Goal: Transaction & Acquisition: Book appointment/travel/reservation

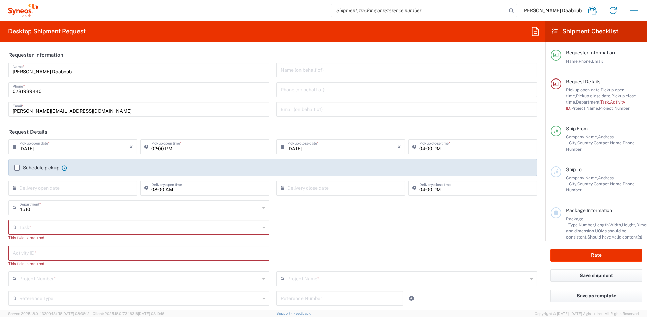
type input "Syneos Health France SARL"
click at [42, 224] on input "text" at bounding box center [139, 227] width 240 height 12
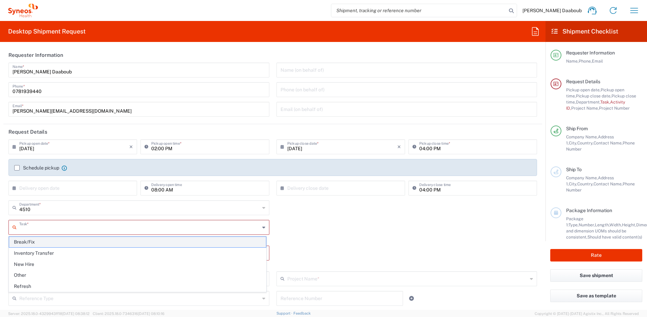
click at [33, 244] on span "Break/Fix" at bounding box center [137, 242] width 257 height 10
type input "Break/Fix"
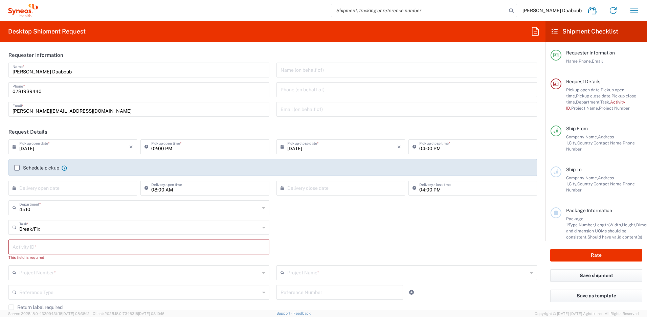
click at [33, 244] on input "text" at bounding box center [139, 246] width 253 height 12
type input "245096"
click at [55, 272] on div "Project Number *" at bounding box center [138, 266] width 261 height 15
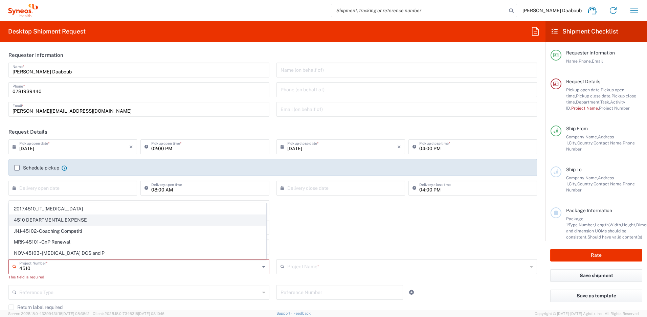
click at [30, 220] on span "4510 DEPARTMENTAL EXPENSE" at bounding box center [137, 220] width 257 height 10
type input "4510 DEPARTMENTAL EXPENSE"
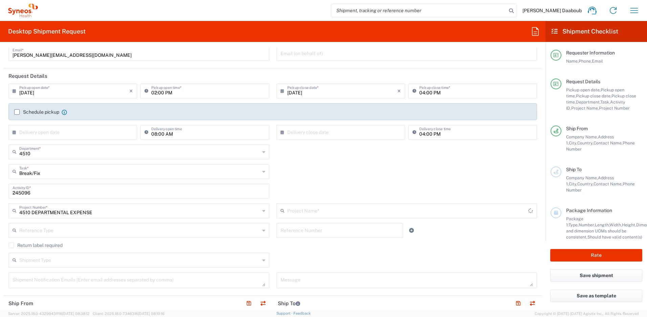
type input "4510 DEPARTMENTAL EXPENSE"
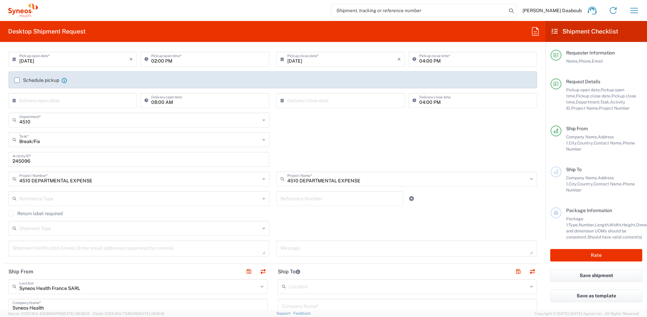
scroll to position [202, 0]
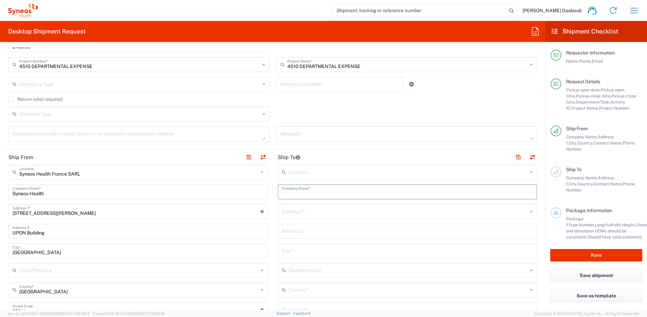
click at [306, 194] on input "text" at bounding box center [407, 191] width 251 height 12
paste input "[PERSON_NAME]"
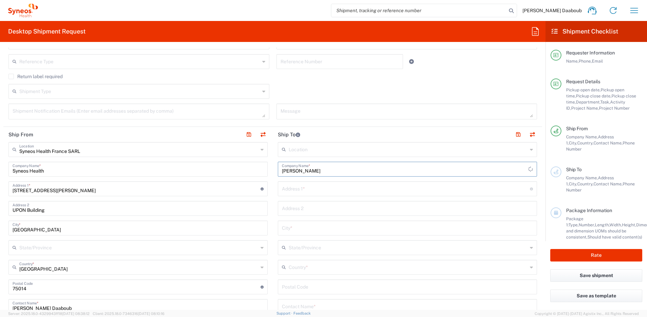
scroll to position [261, 0]
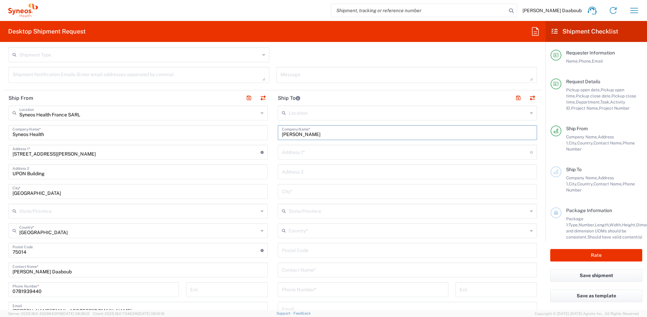
type input "[PERSON_NAME]"
click at [300, 269] on input "text" at bounding box center [407, 269] width 251 height 12
paste input "[PERSON_NAME]"
type input "[PERSON_NAME]"
click at [296, 232] on input "text" at bounding box center [407, 230] width 239 height 12
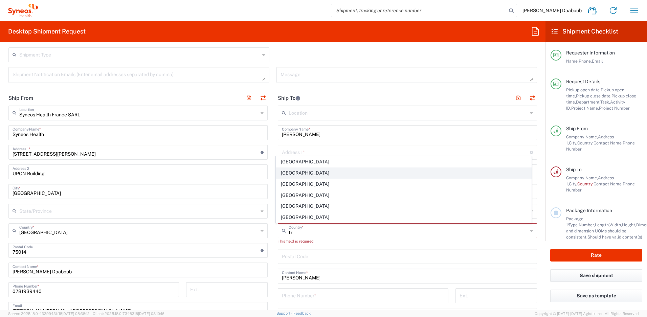
click at [292, 173] on span "[GEOGRAPHIC_DATA]" at bounding box center [403, 173] width 255 height 10
type input "[GEOGRAPHIC_DATA]"
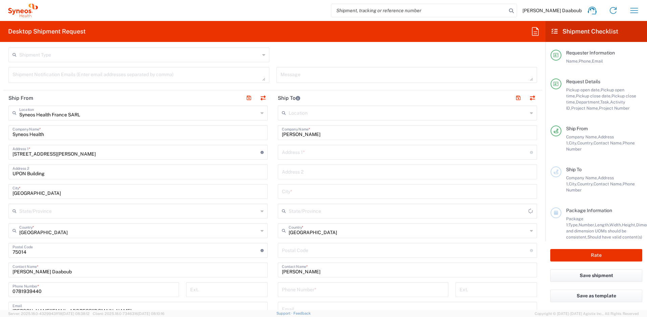
click at [292, 150] on input "text" at bounding box center [406, 152] width 248 height 12
click at [309, 152] on input "[STREET_ADDRESS]" at bounding box center [406, 152] width 248 height 12
type input "[STREET_ADDRESS]"
click at [295, 191] on input "text" at bounding box center [407, 191] width 251 height 12
type input "Sarcelles"
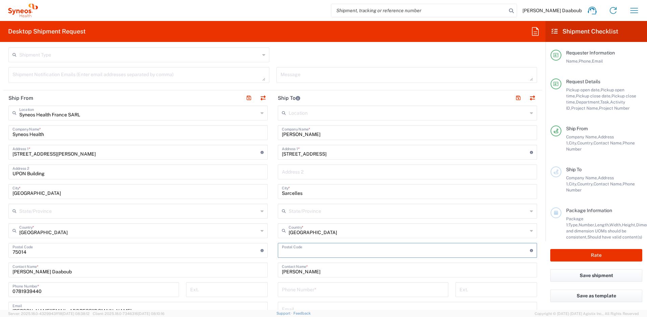
click at [303, 253] on input "undefined" at bounding box center [406, 250] width 248 height 12
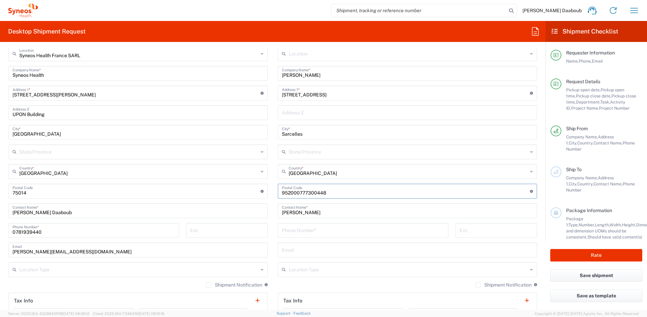
drag, startPoint x: 324, startPoint y: 194, endPoint x: 294, endPoint y: 191, distance: 30.2
click at [294, 191] on input "undefined" at bounding box center [406, 191] width 248 height 12
type input "95200"
click at [295, 230] on input "tel" at bounding box center [363, 230] width 162 height 12
paste input "0777300448"
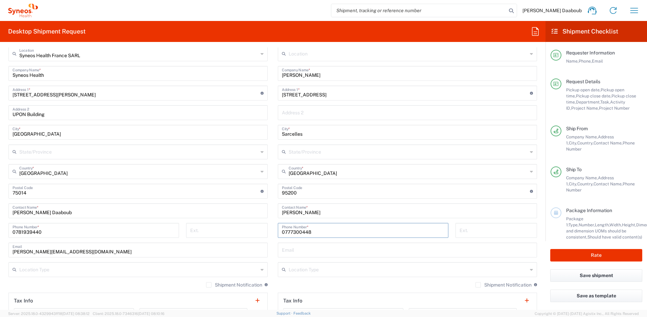
type input "0777300448"
click at [296, 247] on input "text" at bounding box center [407, 250] width 251 height 12
click at [300, 254] on input "text" at bounding box center [407, 250] width 251 height 12
paste input "[PERSON_NAME][EMAIL_ADDRESS][PERSON_NAME][DOMAIN_NAME]"
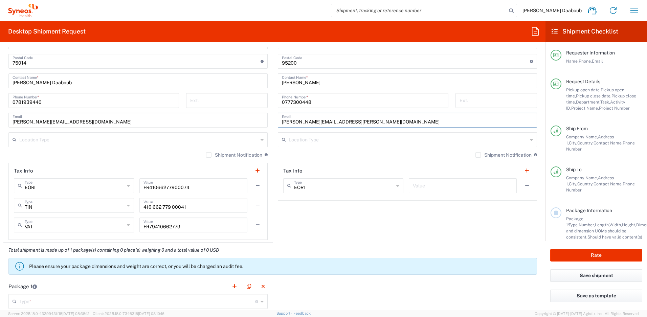
scroll to position [550, 0]
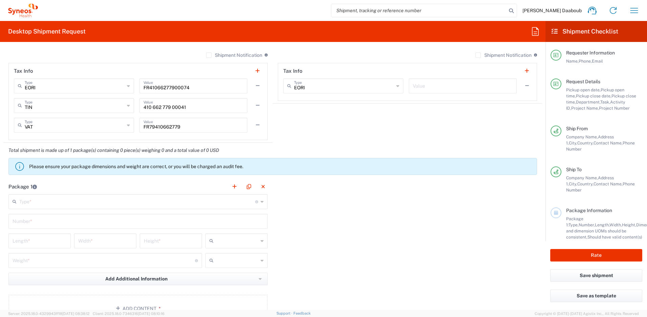
type input "[PERSON_NAME][EMAIL_ADDRESS][PERSON_NAME][DOMAIN_NAME]"
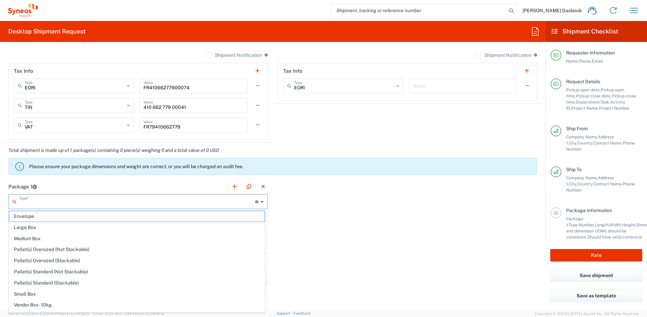
click at [51, 204] on input "text" at bounding box center [137, 201] width 236 height 12
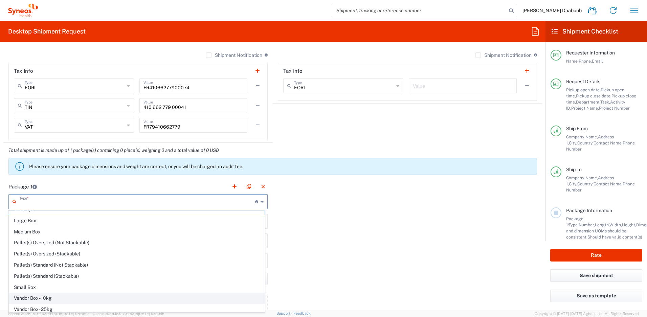
scroll to position [21, 0]
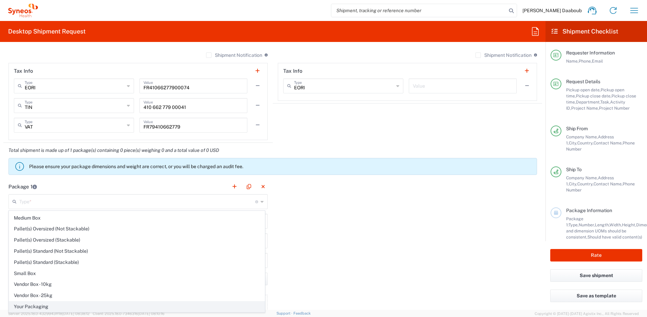
click at [29, 304] on span "Your Packaging" at bounding box center [136, 306] width 255 height 10
type input "Your Packaging"
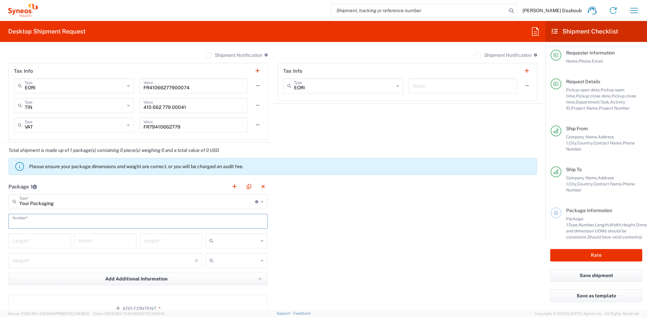
click at [28, 221] on input "text" at bounding box center [138, 221] width 251 height 12
type input "1"
click at [235, 247] on div at bounding box center [236, 240] width 62 height 15
click at [226, 251] on span "cm" at bounding box center [234, 255] width 60 height 10
type input "cm"
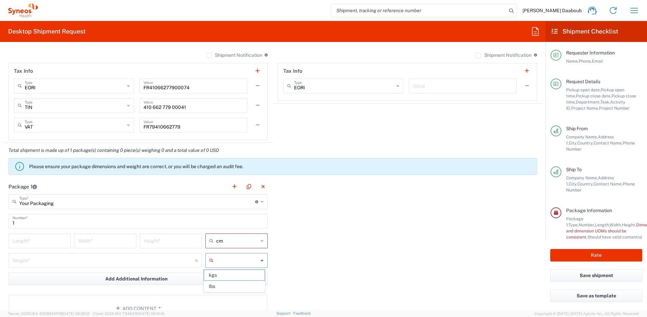
click at [223, 259] on input "text" at bounding box center [237, 260] width 42 height 11
click at [214, 277] on span "kgs" at bounding box center [234, 275] width 60 height 10
type input "kgs"
click at [35, 230] on main "Your Packaging Type * Material used to package goods Envelope Large Box Medium …" at bounding box center [137, 259] width 269 height 131
click at [34, 235] on input "number" at bounding box center [40, 240] width 54 height 12
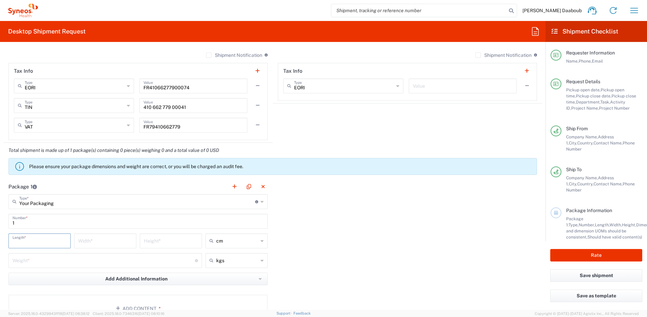
type input "5"
type input "0"
type input "5"
type input "10"
click at [9, 243] on div "0 Length *" at bounding box center [39, 240] width 62 height 15
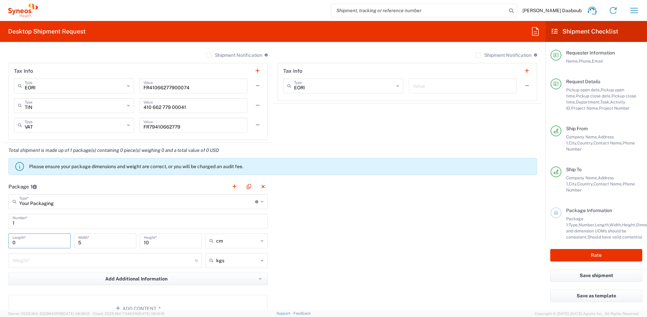
click at [13, 242] on input "0" at bounding box center [40, 240] width 54 height 12
type input "50"
click at [85, 262] on input "number" at bounding box center [104, 260] width 182 height 12
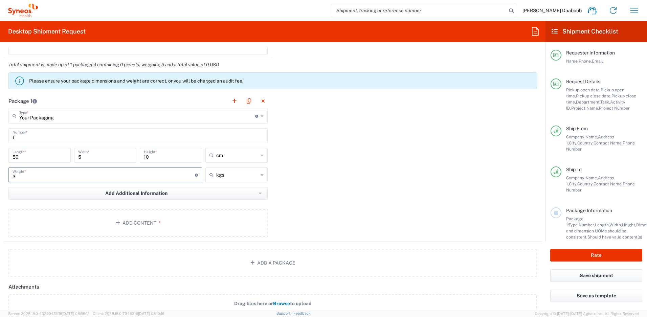
scroll to position [694, 0]
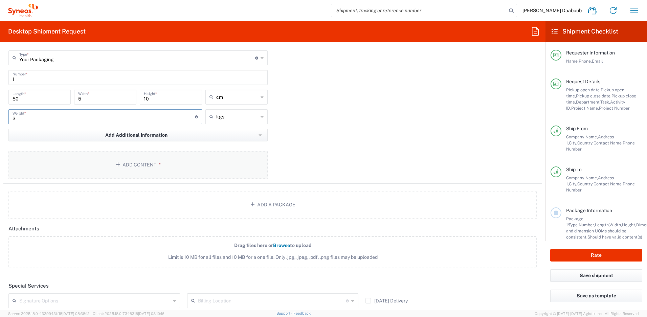
type input "3"
click at [150, 161] on button "Add Content *" at bounding box center [137, 165] width 259 height 28
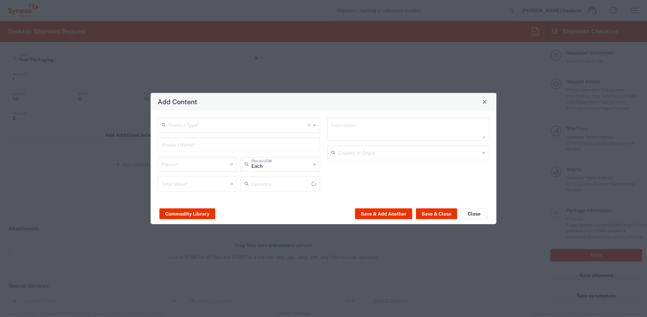
type input "US Dollar"
click at [201, 129] on input "text" at bounding box center [237, 124] width 139 height 12
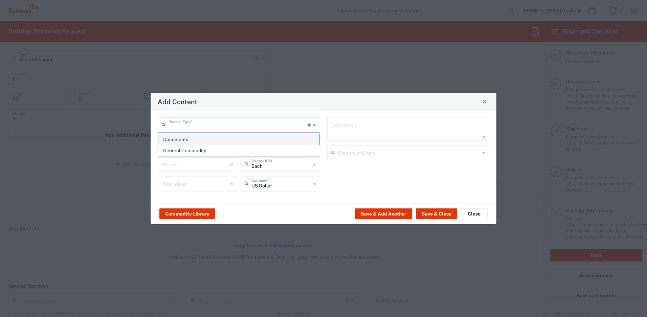
click at [183, 143] on span "Documents" at bounding box center [238, 139] width 161 height 10
type input "Documents"
type input "1"
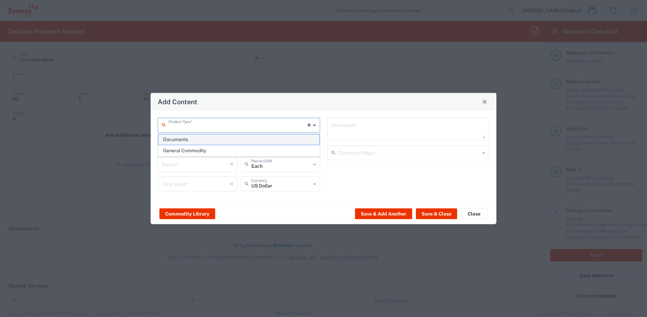
type textarea "Documents"
click at [182, 127] on input "Documents" at bounding box center [237, 124] width 139 height 12
click at [179, 149] on span "General Commodity" at bounding box center [238, 150] width 161 height 10
type input "General Commodity"
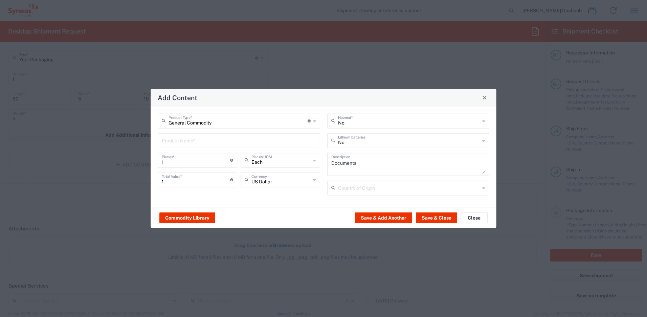
click at [179, 139] on input "text" at bounding box center [239, 140] width 154 height 12
click at [472, 215] on button "Close" at bounding box center [473, 217] width 27 height 11
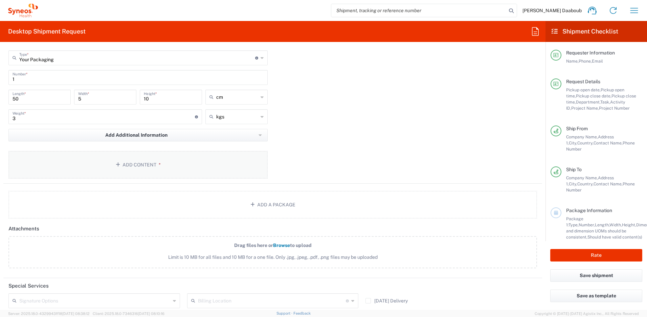
click at [47, 163] on button "Add Content *" at bounding box center [137, 165] width 259 height 28
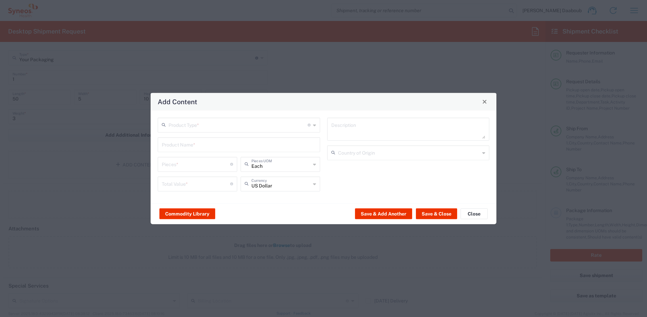
click at [187, 123] on input "text" at bounding box center [237, 124] width 139 height 12
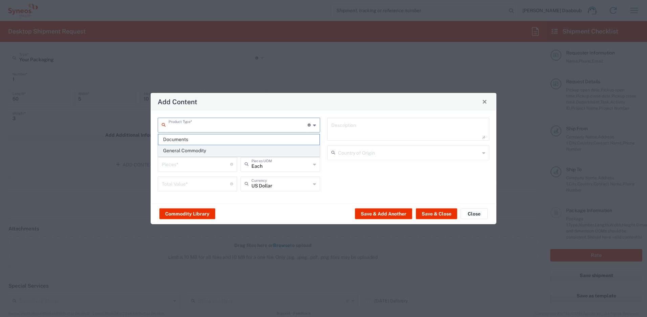
click at [182, 152] on span "General Commodity" at bounding box center [238, 150] width 161 height 10
type input "General Commodity"
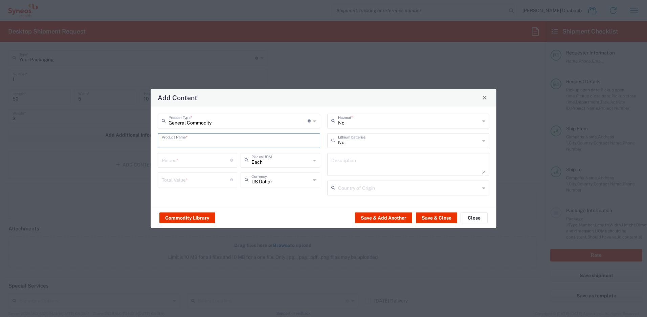
click at [177, 138] on input "text" at bounding box center [239, 140] width 154 height 12
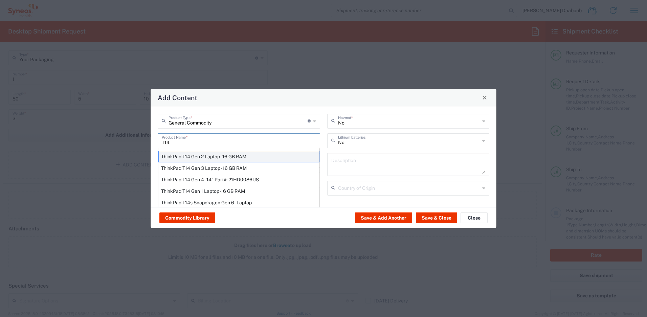
click at [207, 155] on div "ThinkPad T14 Gen 2 Laptop - 16 GB RAM" at bounding box center [238, 155] width 161 height 11
type input "ThinkPad T14 Gen 2 Laptop - 16 GB RAM"
type input "1"
type textarea "Intel Core i7-1156G7 vProÂ® Processor - 14"- 16 GB RAM - 512 GB SSD"
type input "[GEOGRAPHIC_DATA]"
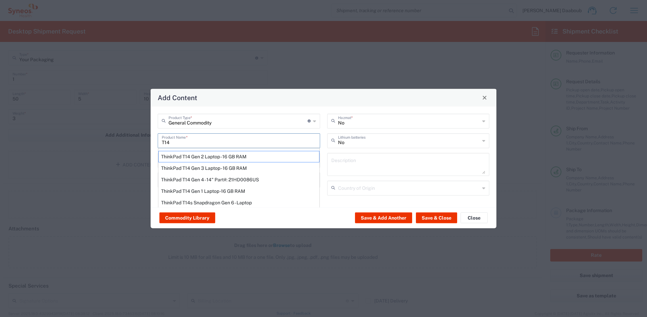
type input "Yes"
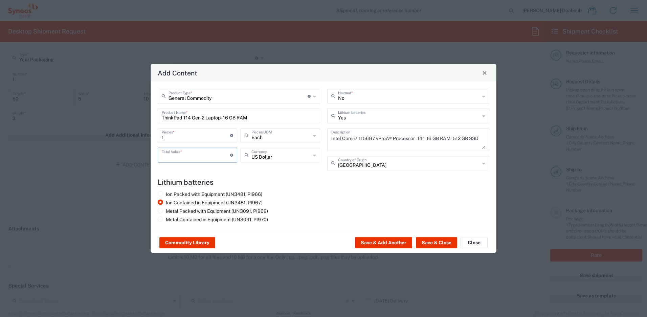
click at [189, 155] on input "number" at bounding box center [196, 154] width 68 height 12
type input "200"
click at [426, 245] on button "Save & Close" at bounding box center [436, 242] width 41 height 11
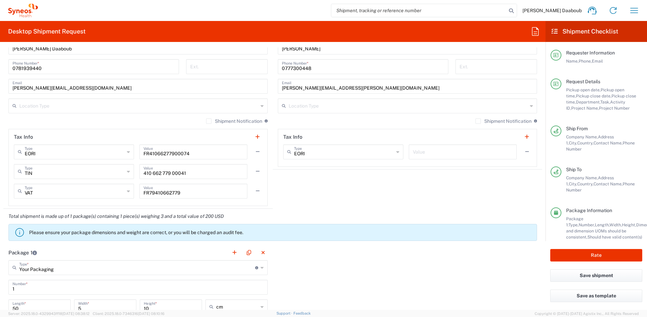
scroll to position [256, 0]
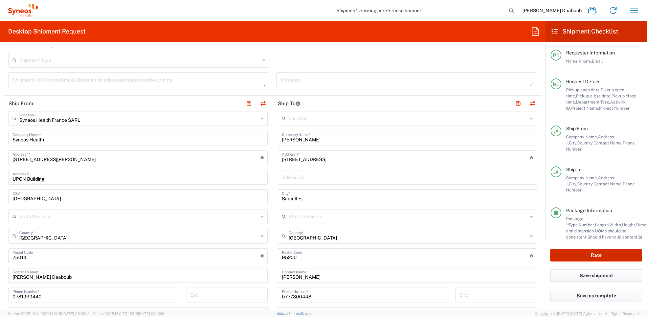
click at [587, 258] on button "Rate" at bounding box center [596, 255] width 92 height 13
type input "4510 DEPARTMENTAL EXPENSE"
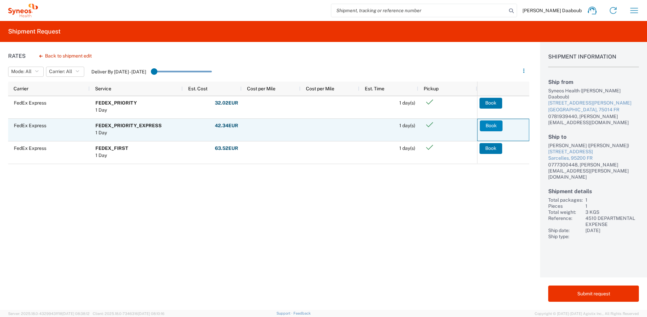
click at [493, 126] on button "Book" at bounding box center [491, 125] width 23 height 11
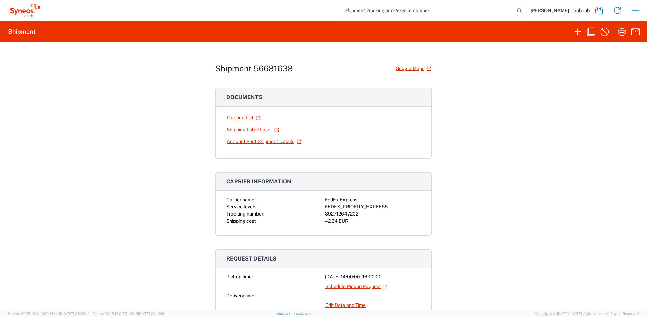
click at [344, 210] on div "392712647202" at bounding box center [373, 213] width 96 height 7
click at [249, 132] on link "Shipping Label Laser" at bounding box center [252, 130] width 53 height 12
click at [579, 31] on icon "button" at bounding box center [577, 31] width 11 height 11
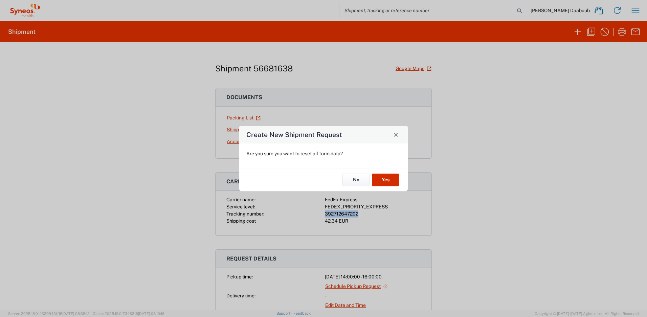
click at [391, 178] on button "Yes" at bounding box center [385, 180] width 27 height 13
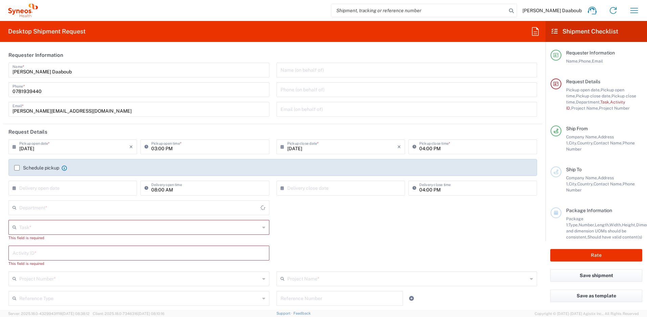
type input "4510"
click at [53, 226] on input "text" at bounding box center [139, 227] width 240 height 12
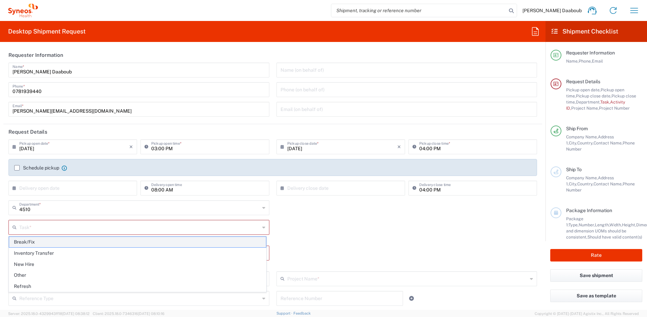
click at [28, 239] on span "Break/Fix" at bounding box center [137, 242] width 257 height 10
type input "Break/Fix"
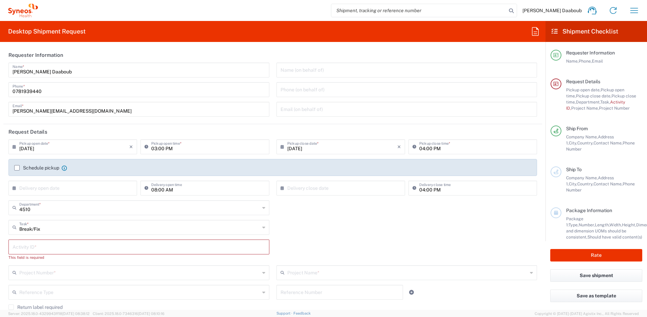
click at [31, 249] on input "text" at bounding box center [139, 246] width 253 height 12
type input "245096"
click at [65, 270] on input "text" at bounding box center [139, 266] width 240 height 12
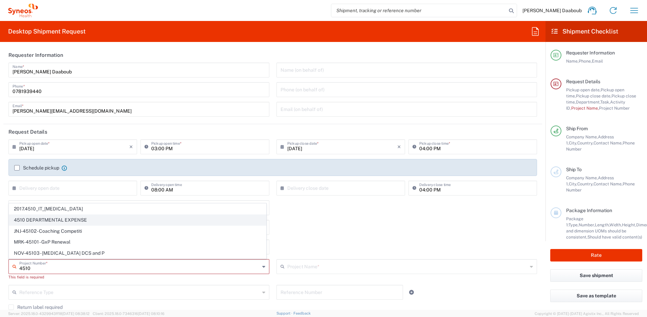
click at [53, 219] on span "4510 DEPARTMENTAL EXPENSE" at bounding box center [137, 220] width 257 height 10
type input "4510 DEPARTMENTAL EXPENSE"
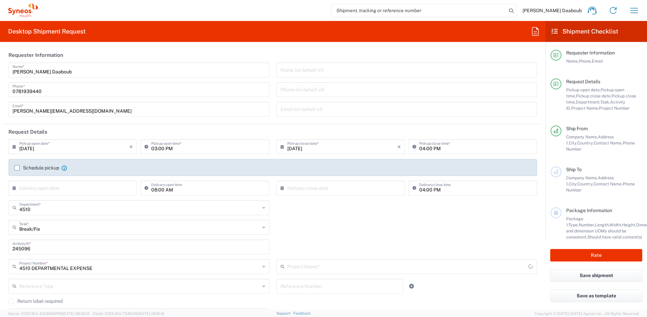
type input "4510 DEPARTMENTAL EXPENSE"
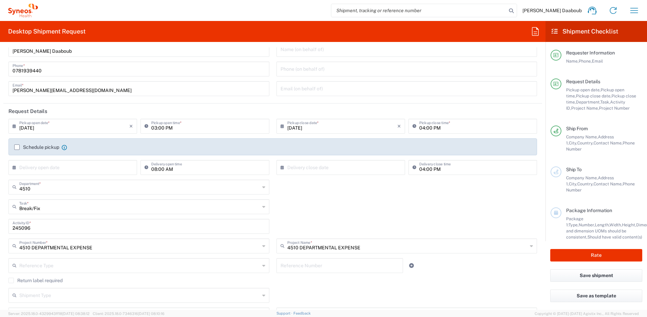
scroll to position [145, 0]
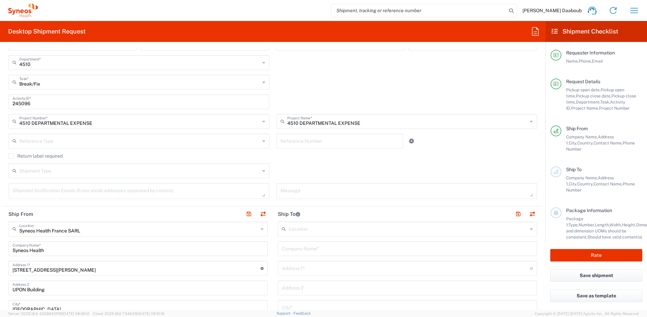
click at [301, 250] on input "text" at bounding box center [407, 248] width 251 height 12
paste input "[PERSON_NAME]"
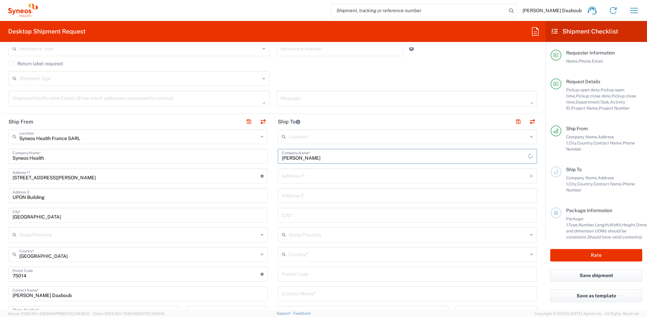
scroll to position [279, 0]
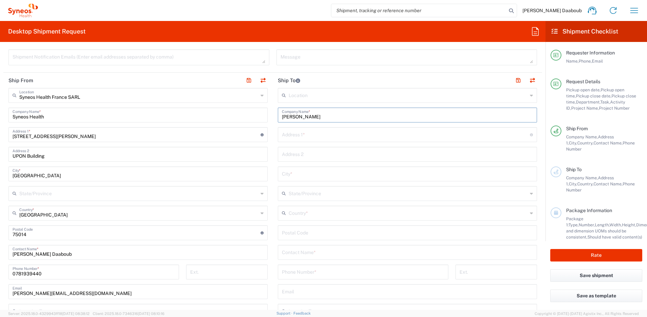
type input "[PERSON_NAME]"
click at [297, 250] on input "text" at bounding box center [407, 252] width 251 height 12
paste input "[PERSON_NAME]"
type input "[PERSON_NAME]"
click at [306, 135] on input "text" at bounding box center [406, 134] width 248 height 12
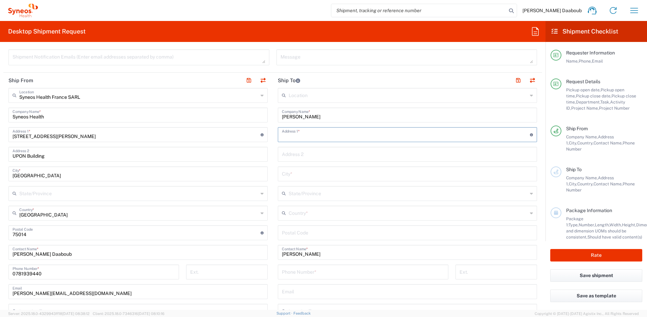
paste input "[STREET_ADDRESS]"
type input "[STREET_ADDRESS]"
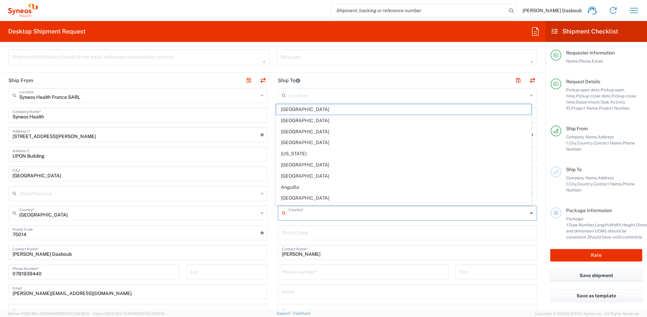
click at [301, 215] on input "text" at bounding box center [407, 213] width 239 height 12
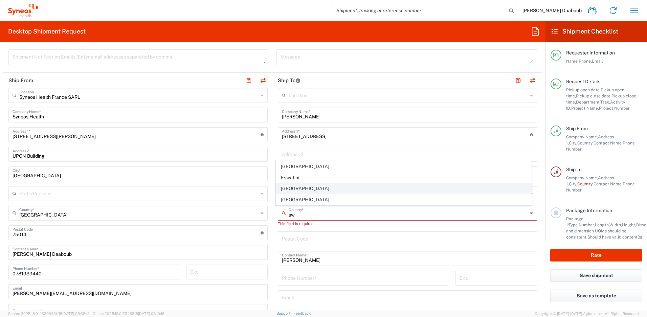
click at [294, 188] on span "[GEOGRAPHIC_DATA]" at bounding box center [403, 188] width 255 height 10
type input "[GEOGRAPHIC_DATA]"
type input "Sender/Shipper"
type input "Delivery Duty Paid"
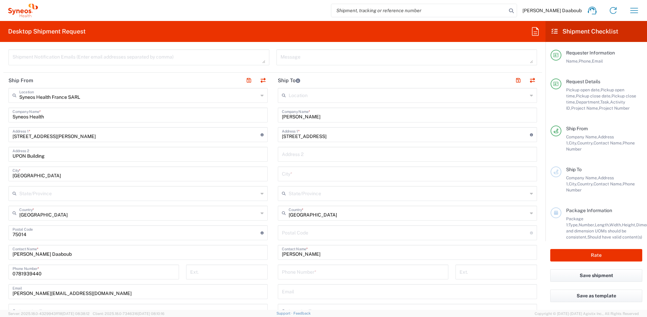
click at [306, 236] on input "undefined" at bounding box center [406, 232] width 248 height 12
paste input "74340"
type input "74340"
click at [321, 175] on input "text" at bounding box center [407, 173] width 251 height 12
paste input "Storvreta"
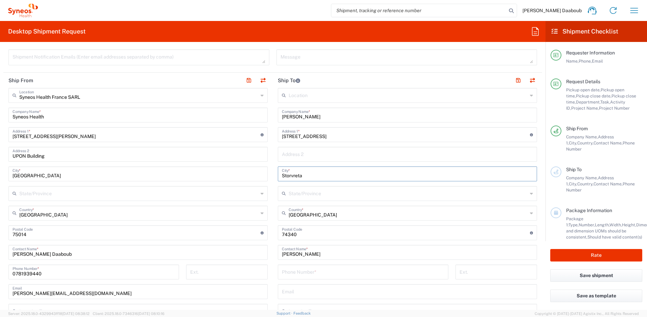
type input "Storvreta"
click at [297, 268] on input "tel" at bounding box center [363, 271] width 162 height 12
paste input "[PHONE_NUMBER]"
type input "[PHONE_NUMBER]"
click at [292, 291] on input "text" at bounding box center [407, 291] width 251 height 12
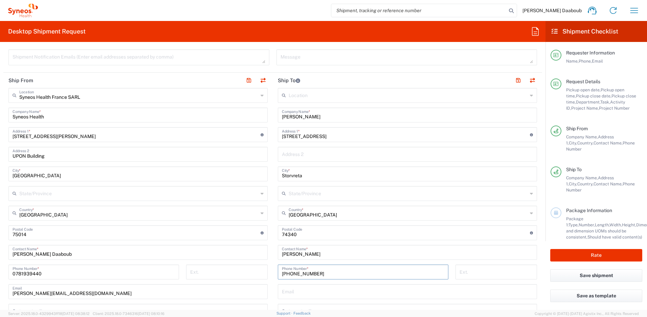
paste input "[PERSON_NAME][EMAIL_ADDRESS][PERSON_NAME][DOMAIN_NAME]"
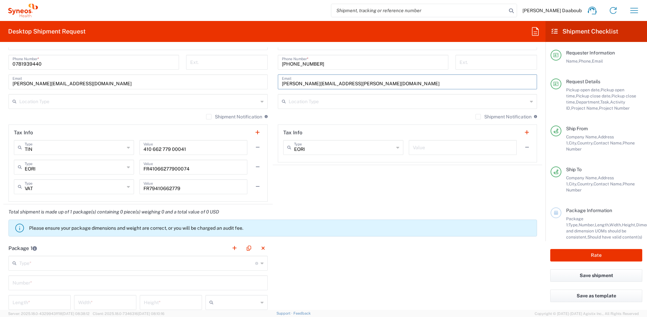
scroll to position [624, 0]
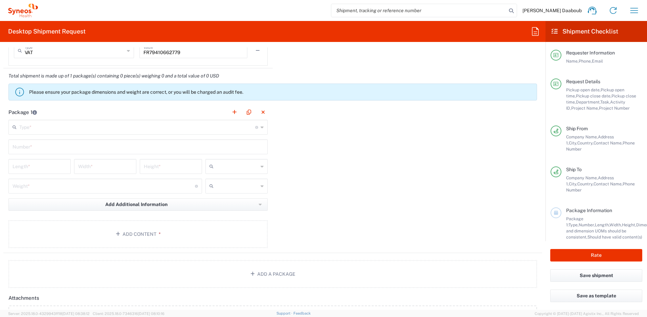
type input "[PERSON_NAME][EMAIL_ADDRESS][PERSON_NAME][DOMAIN_NAME]"
click at [65, 125] on input "text" at bounding box center [137, 127] width 236 height 12
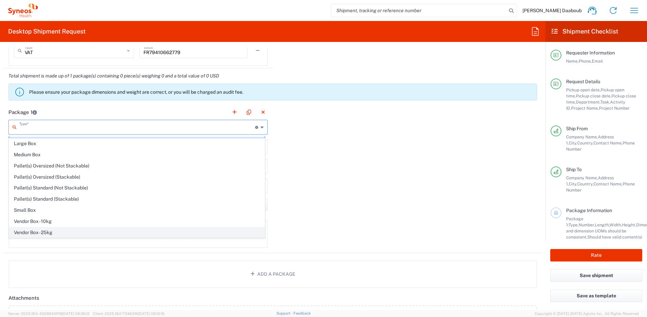
scroll to position [21, 0]
click at [37, 229] on span "Your Packaging" at bounding box center [136, 232] width 255 height 10
type input "Your Packaging"
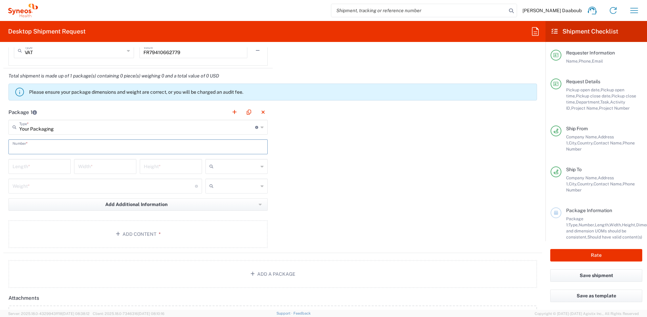
click at [33, 146] on input "text" at bounding box center [138, 146] width 251 height 12
type input "1"
click at [232, 175] on div "cm ft in" at bounding box center [237, 169] width 66 height 20
click at [233, 170] on input "text" at bounding box center [237, 166] width 42 height 11
click at [226, 180] on span "cm" at bounding box center [234, 181] width 60 height 10
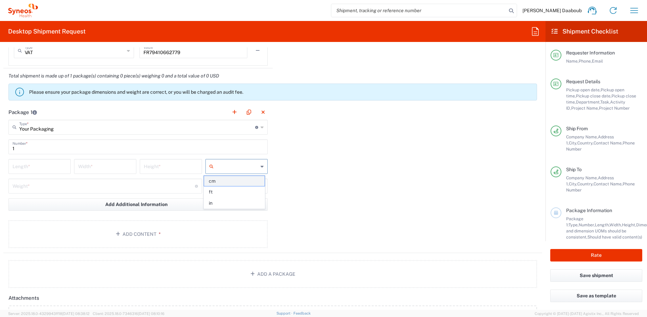
type input "cm"
click at [224, 182] on input "text" at bounding box center [237, 186] width 42 height 11
click at [222, 200] on span "kgs" at bounding box center [234, 200] width 60 height 10
type input "kgs"
click at [48, 171] on input "number" at bounding box center [40, 166] width 54 height 12
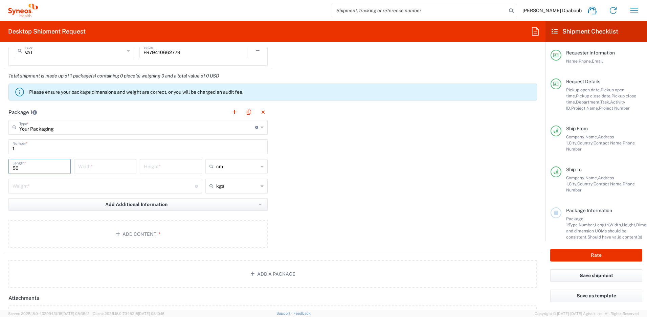
type input "50"
type input "5"
type input "10"
click at [30, 185] on input "number" at bounding box center [104, 186] width 182 height 12
type input "3"
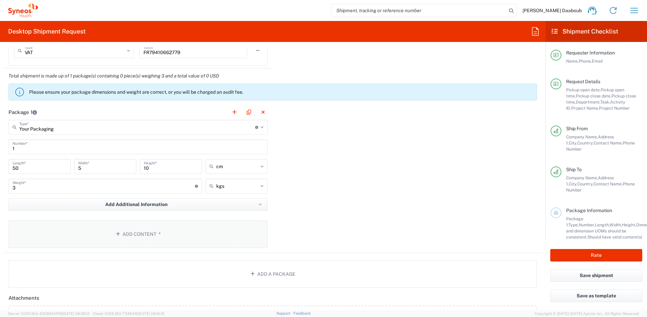
click at [90, 225] on button "Add Content *" at bounding box center [137, 234] width 259 height 28
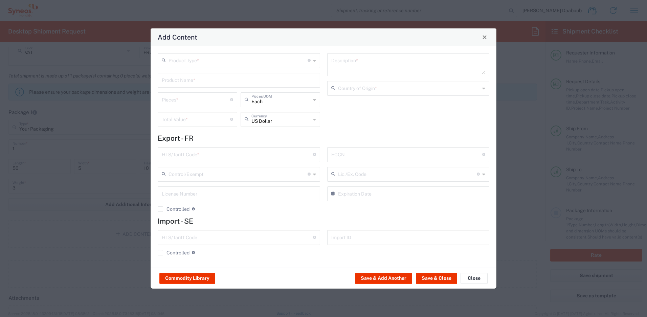
click at [224, 63] on input "text" at bounding box center [237, 60] width 139 height 12
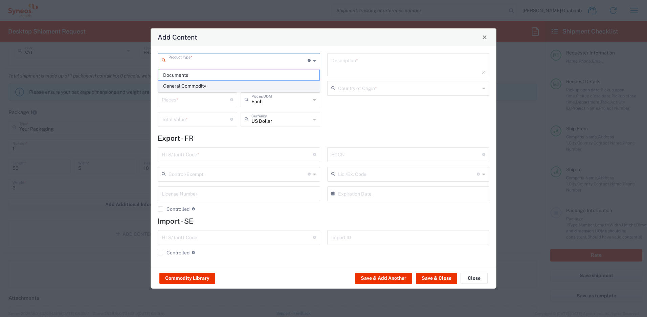
click at [186, 87] on span "General Commodity" at bounding box center [238, 86] width 161 height 10
type input "General Commodity"
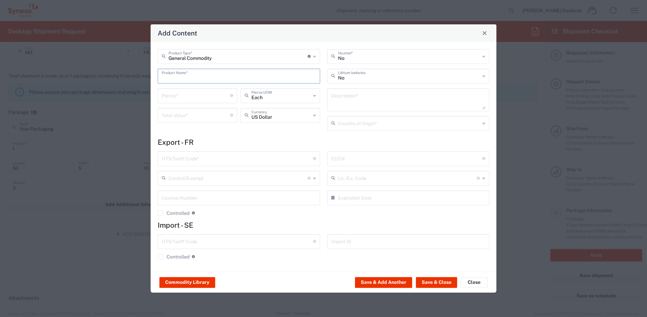
click at [185, 78] on input "text" at bounding box center [239, 76] width 154 height 12
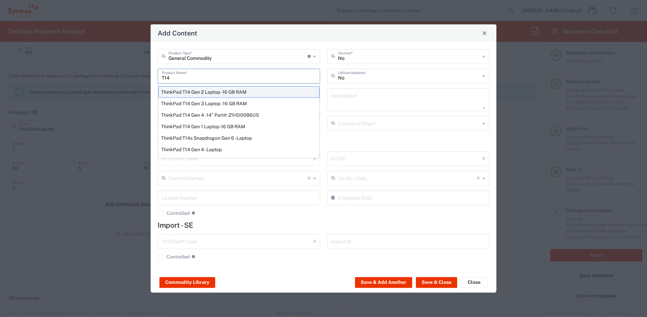
click at [187, 93] on div "ThinkPad T14 Gen 2 Laptop - 16 GB RAM" at bounding box center [238, 91] width 161 height 11
type input "ThinkPad T14 Gen 2 Laptop - 16 GB RAM"
type input "1"
type textarea "Intel Core i7-1156G7 vProÂ® Processor - 14"- 16 GB RAM - 512 GB SSD"
type input "[GEOGRAPHIC_DATA]"
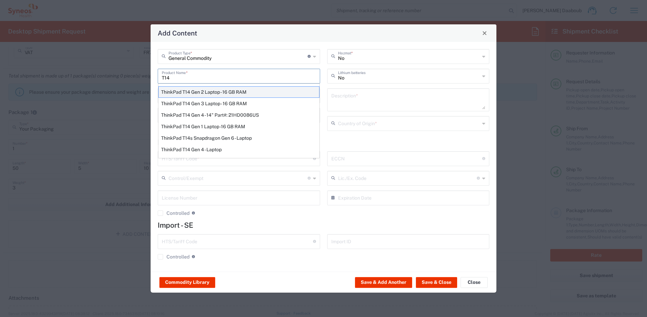
type input "8471300100"
type input "BIS"
type input "5A992.c"
type input "Yes"
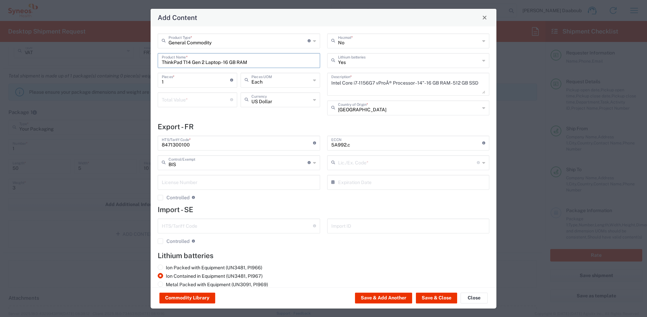
type input "NLR - No License Required"
click at [180, 99] on input "number" at bounding box center [196, 99] width 68 height 12
type input "500"
click at [436, 294] on button "Save & Close" at bounding box center [436, 298] width 41 height 11
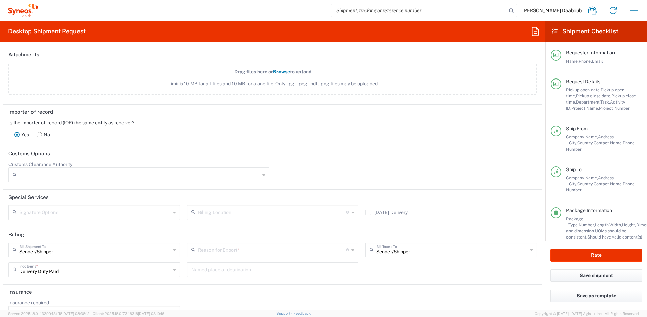
scroll to position [925, 0]
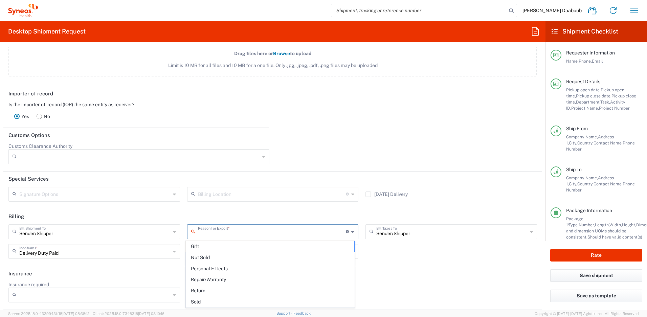
click at [250, 229] on input "text" at bounding box center [272, 231] width 148 height 12
click at [215, 258] on span "Not Sold" at bounding box center [270, 257] width 168 height 10
type input "Not Sold"
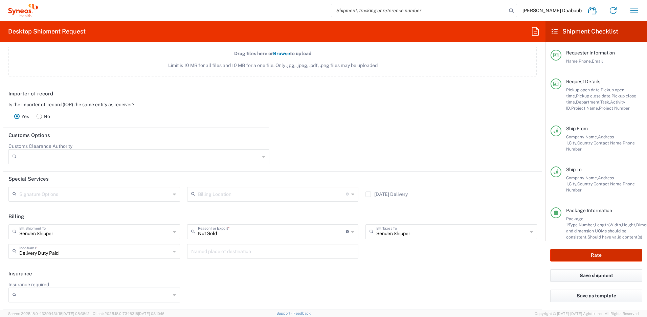
click at [574, 252] on button "Rate" at bounding box center [596, 255] width 92 height 13
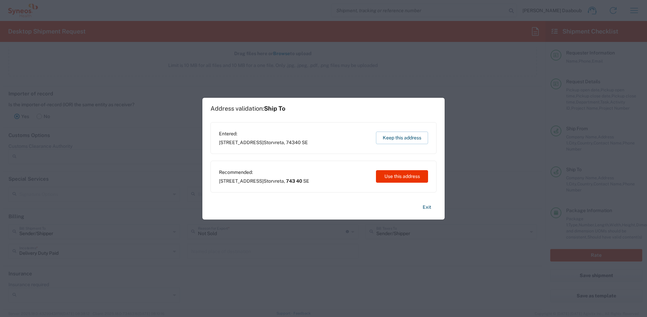
type input "4510 DEPARTMENTAL EXPENSE"
click at [391, 179] on button "Use this address" at bounding box center [402, 176] width 52 height 13
type input "[GEOGRAPHIC_DATA]"
type input "743 40"
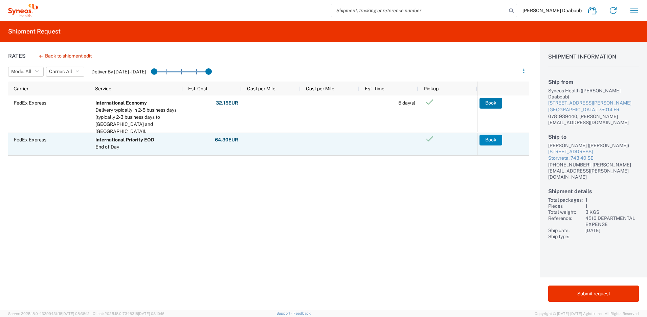
click at [494, 141] on button "Book" at bounding box center [490, 140] width 23 height 11
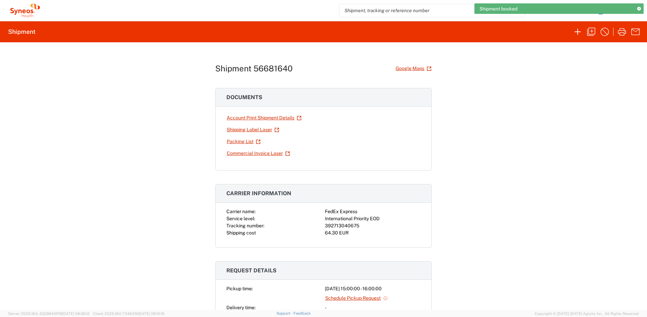
click at [349, 223] on div "392713040675" at bounding box center [373, 225] width 96 height 7
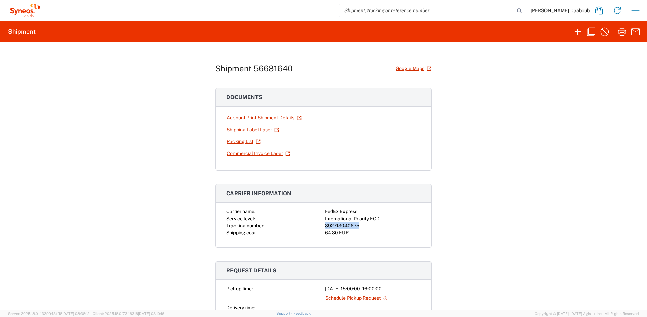
copy div "392713040675"
drag, startPoint x: 366, startPoint y: 148, endPoint x: 341, endPoint y: 152, distance: 25.0
click at [361, 150] on div at bounding box center [373, 153] width 96 height 12
click at [251, 131] on link "Shipping Label Laser" at bounding box center [252, 130] width 53 height 12
click at [488, 8] on input "search" at bounding box center [426, 10] width 175 height 13
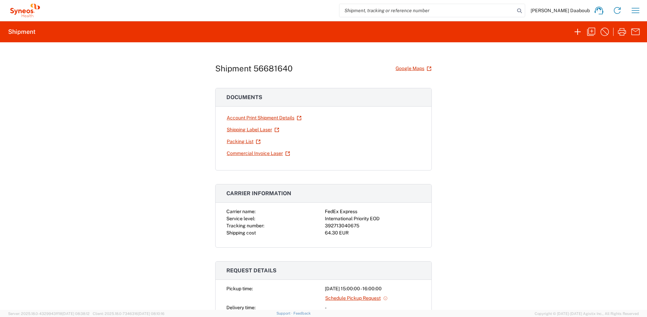
paste input "56398844"
type input "56398844"
click at [575, 31] on icon "button" at bounding box center [577, 31] width 11 height 11
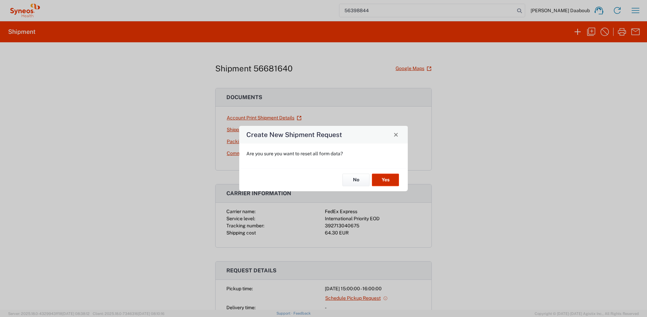
click at [389, 175] on button "Yes" at bounding box center [385, 180] width 27 height 13
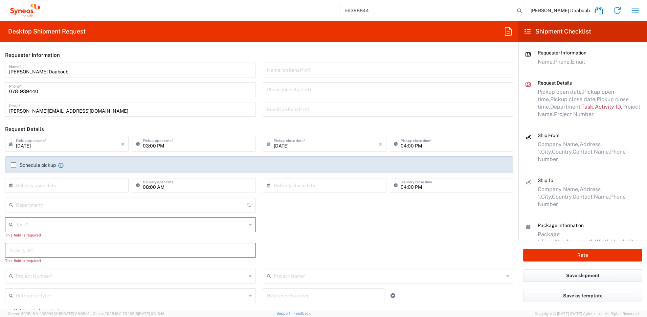
type input "[GEOGRAPHIC_DATA]"
type input "4510"
click at [39, 145] on input "[DATE]" at bounding box center [68, 144] width 105 height 12
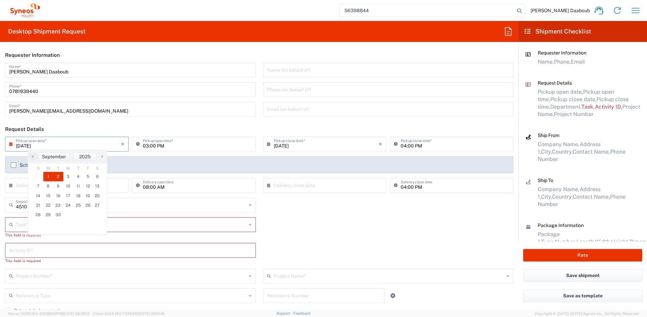
click at [58, 179] on span "2" at bounding box center [58, 176] width 10 height 9
type input "[DATE]"
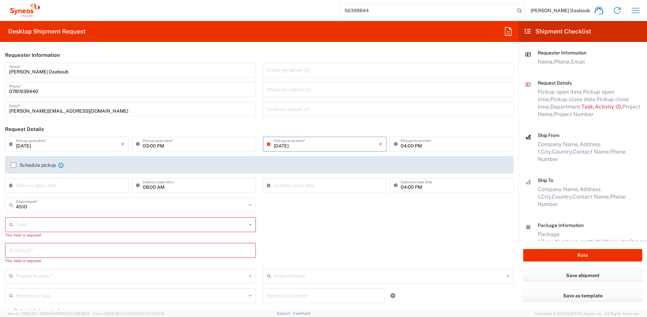
click at [304, 145] on input "[DATE]" at bounding box center [326, 144] width 105 height 12
click at [145, 146] on input "03:00 PM" at bounding box center [197, 144] width 109 height 12
click at [159, 146] on input "08:00 PM" at bounding box center [197, 144] width 109 height 12
type input "08:00 AM"
click at [33, 165] on label "Schedule pickup" at bounding box center [33, 164] width 45 height 5
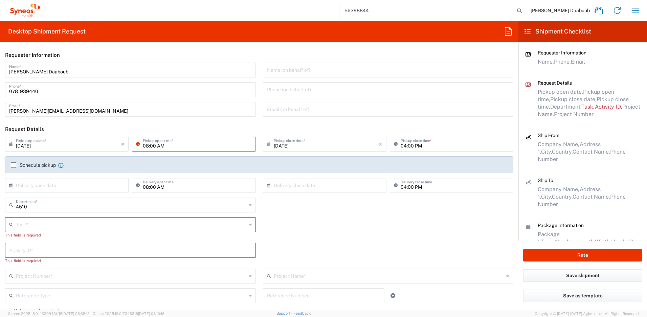
click at [14, 165] on input "Schedule pickup" at bounding box center [14, 165] width 0 height 0
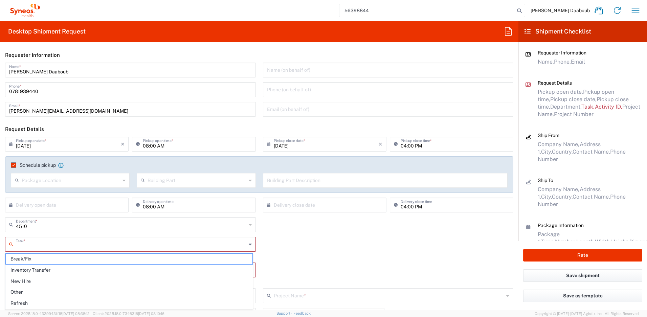
click at [43, 247] on input "text" at bounding box center [131, 244] width 230 height 12
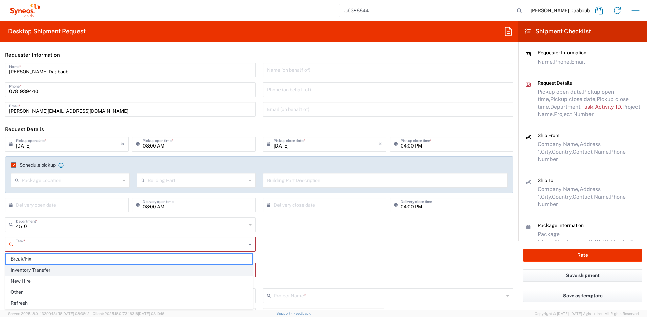
click at [36, 268] on span "Inventory Transfer" at bounding box center [129, 270] width 247 height 10
type input "Inventory Transfer"
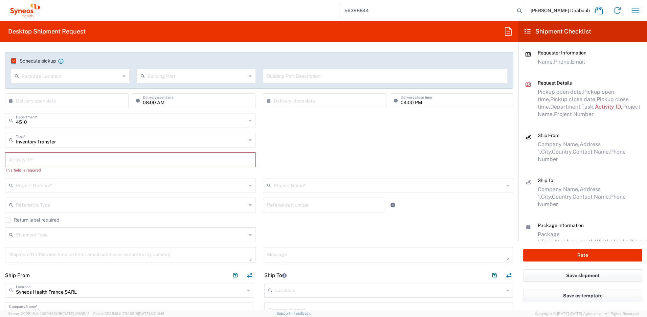
scroll to position [139, 0]
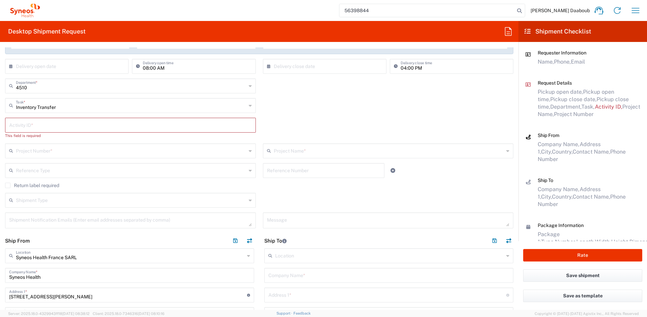
click at [26, 125] on input "text" at bounding box center [130, 125] width 242 height 12
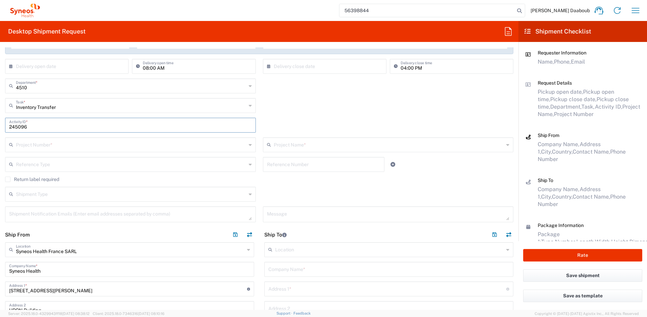
type input "245096"
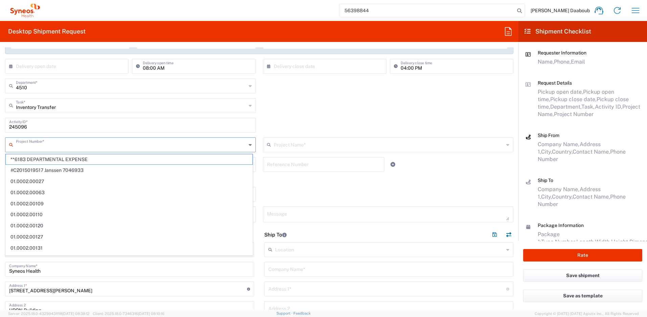
click at [94, 140] on input "text" at bounding box center [131, 144] width 230 height 12
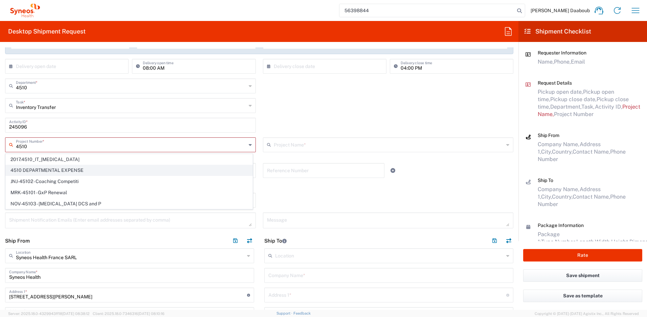
click at [32, 169] on span "4510 DEPARTMENTAL EXPENSE" at bounding box center [129, 170] width 247 height 10
type input "4510 DEPARTMENTAL EXPENSE"
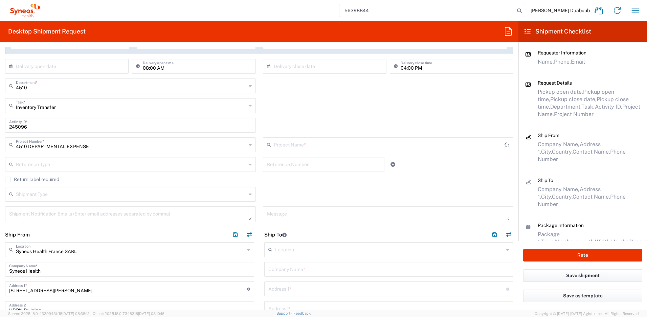
scroll to position [277, 0]
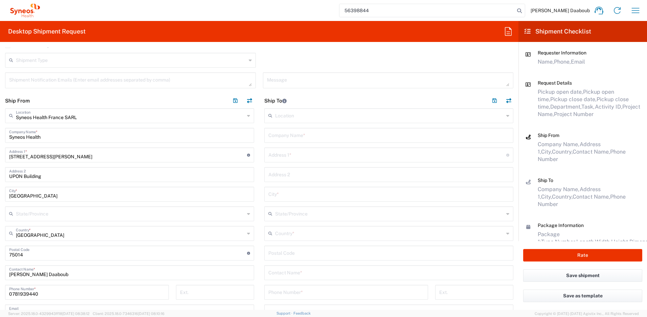
type input "4510 DEPARTMENTAL EXPENSE"
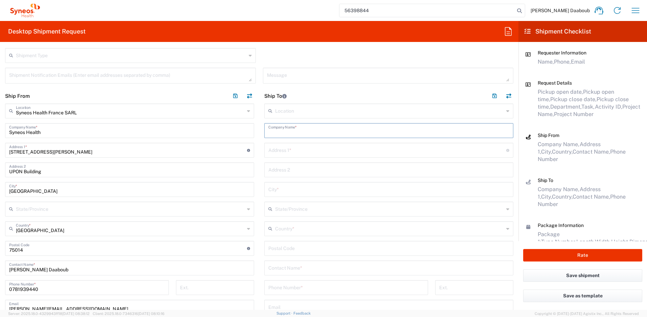
click at [281, 135] on input "text" at bounding box center [388, 130] width 241 height 12
paste input "[PERSON_NAME]"
type input "[PERSON_NAME]"
click at [292, 264] on input "text" at bounding box center [388, 267] width 241 height 12
paste input "[PERSON_NAME]"
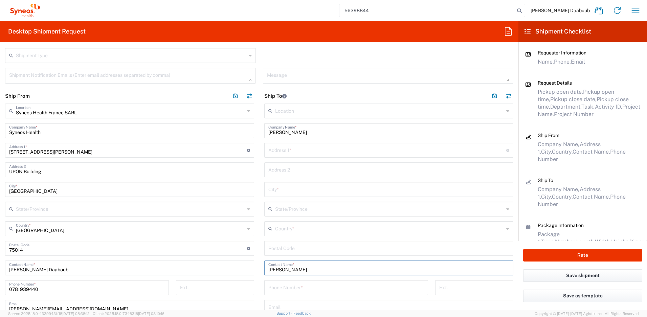
type input "[PERSON_NAME]"
click at [287, 230] on input "text" at bounding box center [389, 228] width 229 height 12
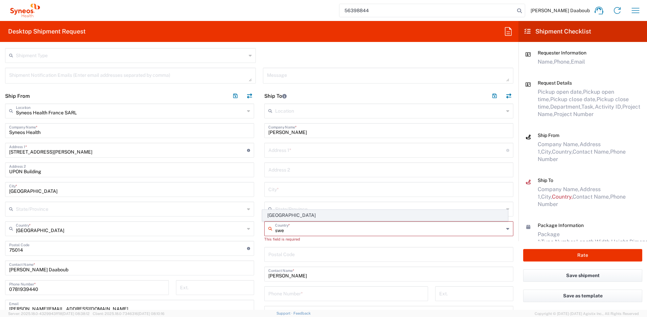
click at [278, 214] on span "[GEOGRAPHIC_DATA]" at bounding box center [384, 215] width 245 height 10
type input "[GEOGRAPHIC_DATA]"
type input "Sender/Shipper"
type input "Delivery Duty Paid"
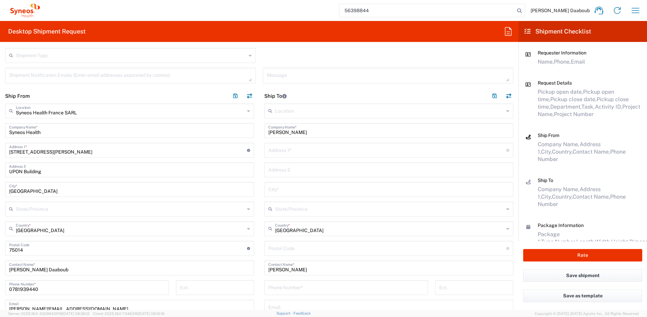
click at [312, 149] on input "text" at bounding box center [387, 150] width 238 height 12
paste input "Hollandsresan 70"
type input "Hollandsresan 70"
click at [284, 188] on input "text" at bounding box center [388, 189] width 241 height 12
paste input "[GEOGRAPHIC_DATA]"
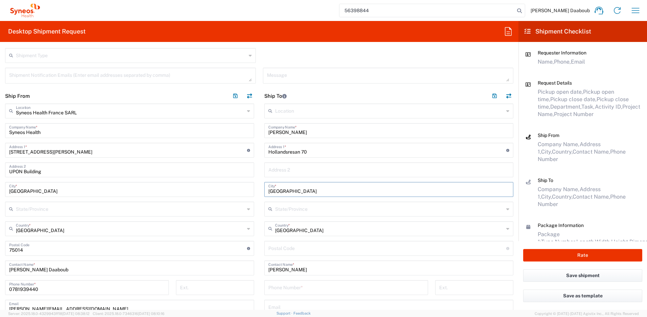
type input "[GEOGRAPHIC_DATA]"
click at [285, 251] on input "undefined" at bounding box center [387, 248] width 238 height 12
paste input "757 55"
type input "757 55"
click at [287, 287] on input "tel" at bounding box center [346, 287] width 156 height 12
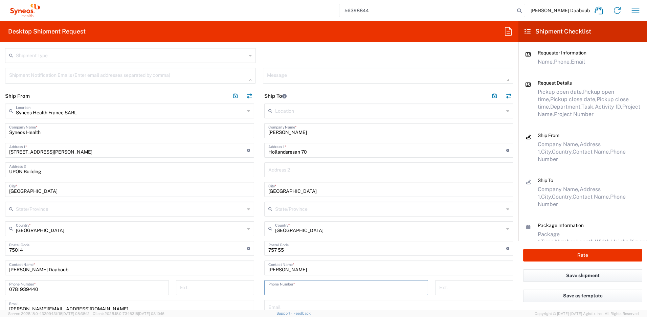
paste input "[PHONE_NUMBER]"
click at [281, 287] on input "[PHONE_NUMBER]" at bounding box center [346, 287] width 156 height 12
click at [277, 290] on input "+46 (0702 49 31 35" at bounding box center [346, 287] width 156 height 12
type input "[PHONE_NUMBER]"
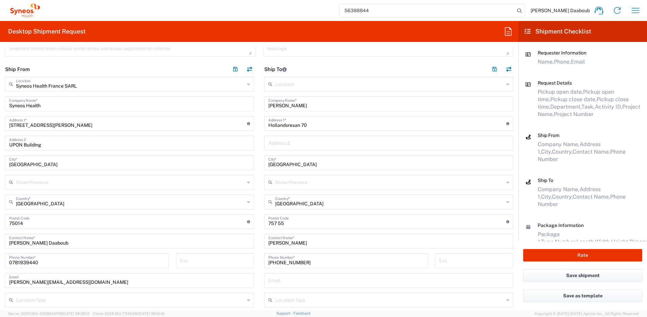
scroll to position [340, 0]
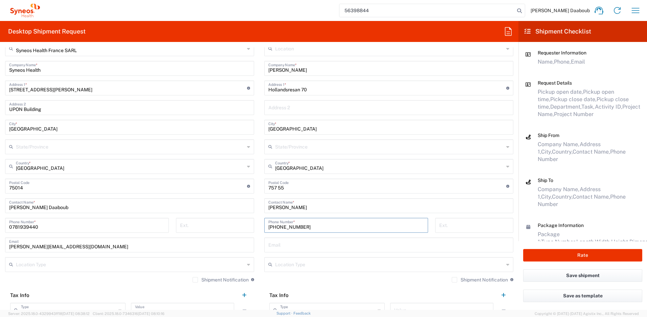
click at [302, 245] on input "text" at bounding box center [388, 244] width 241 height 12
paste input "[EMAIL_ADDRESS][DOMAIN_NAME]"
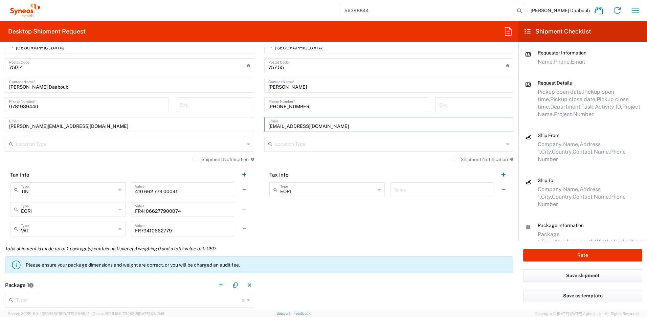
scroll to position [666, 0]
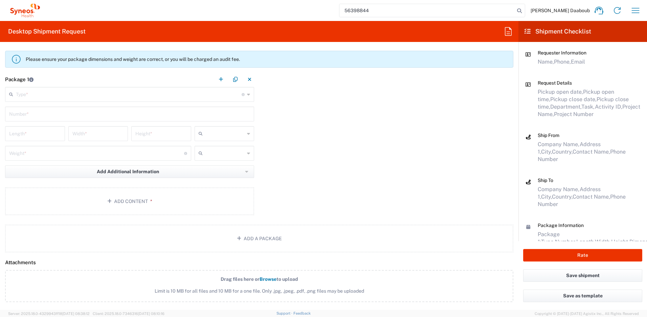
type input "[EMAIL_ADDRESS][DOMAIN_NAME]"
click at [41, 92] on input "text" at bounding box center [129, 94] width 226 height 12
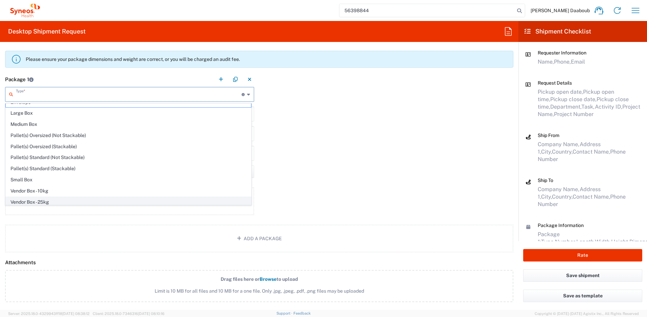
scroll to position [21, 0]
click at [30, 198] on span "Your Packaging" at bounding box center [128, 199] width 245 height 10
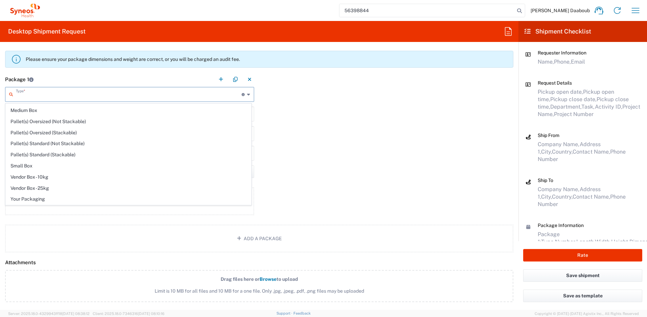
type input "Your Packaging"
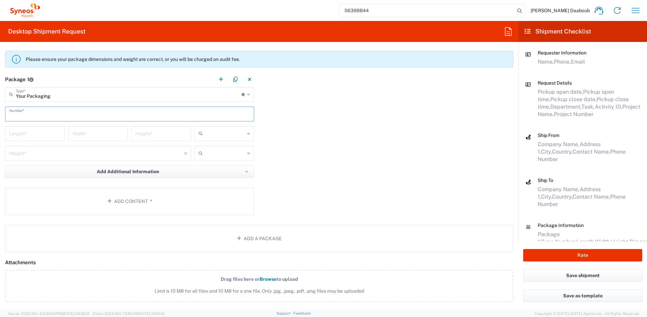
click at [21, 111] on input "text" at bounding box center [129, 114] width 241 height 12
type input "1"
click at [222, 130] on input "text" at bounding box center [225, 133] width 40 height 11
click at [210, 146] on span "cm" at bounding box center [222, 148] width 58 height 10
type input "cm"
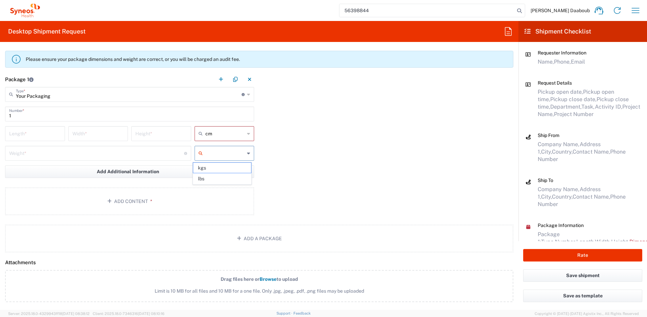
drag, startPoint x: 209, startPoint y: 152, endPoint x: 207, endPoint y: 156, distance: 4.4
click at [209, 152] on input "text" at bounding box center [225, 153] width 40 height 11
click at [207, 167] on span "kgs" at bounding box center [222, 168] width 58 height 10
type input "kgs"
click at [27, 132] on input "number" at bounding box center [35, 133] width 52 height 12
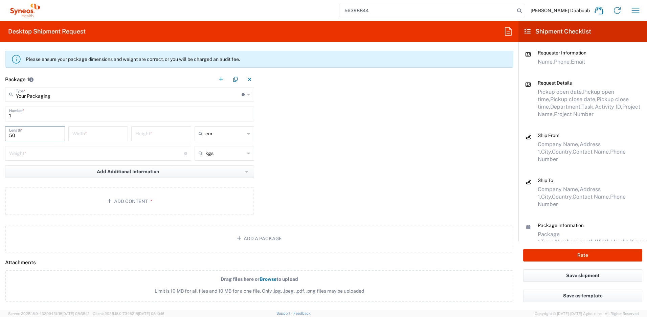
type input "50"
type input "5"
type input "10"
click at [24, 152] on input "number" at bounding box center [96, 153] width 175 height 12
type input "3"
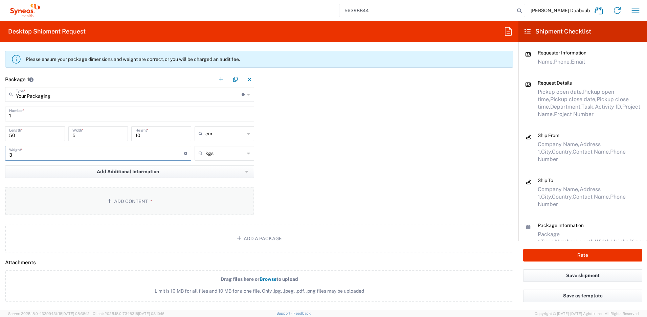
click at [71, 197] on button "Add Content *" at bounding box center [129, 201] width 249 height 28
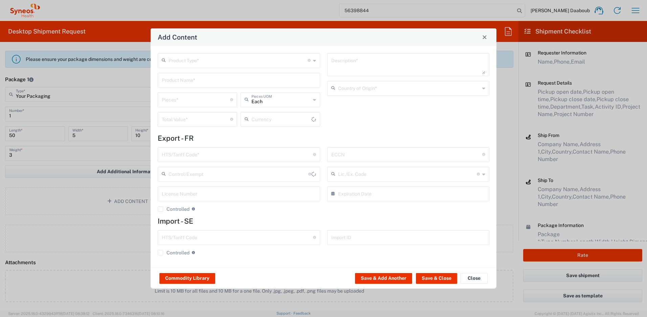
type input "US Dollar"
click at [202, 56] on input "text" at bounding box center [237, 60] width 139 height 12
click at [189, 84] on span "General Commodity" at bounding box center [238, 86] width 161 height 10
type input "General Commodity"
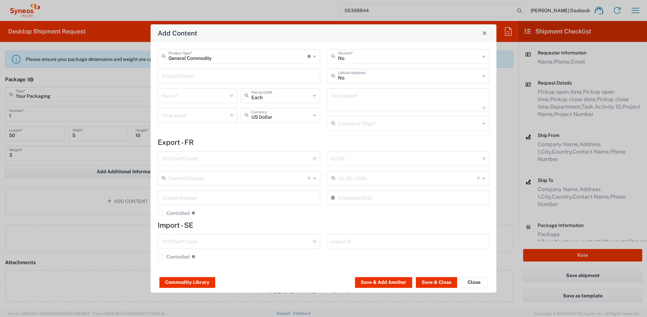
click at [179, 82] on div "Product Name *" at bounding box center [239, 76] width 162 height 15
click at [180, 76] on input "text" at bounding box center [239, 76] width 154 height 12
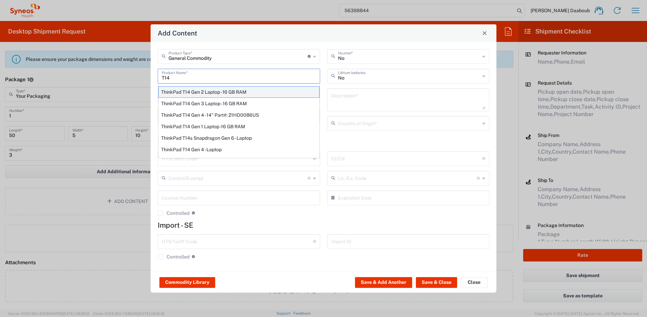
click at [207, 91] on div "ThinkPad T14 Gen 2 Laptop - 16 GB RAM" at bounding box center [238, 91] width 161 height 11
type input "ThinkPad T14 Gen 2 Laptop - 16 GB RAM"
type input "1"
type textarea "Intel Core i7-1156G7 vProÂ® Processor - 14"- 16 GB RAM - 512 GB SSD"
type input "[GEOGRAPHIC_DATA]"
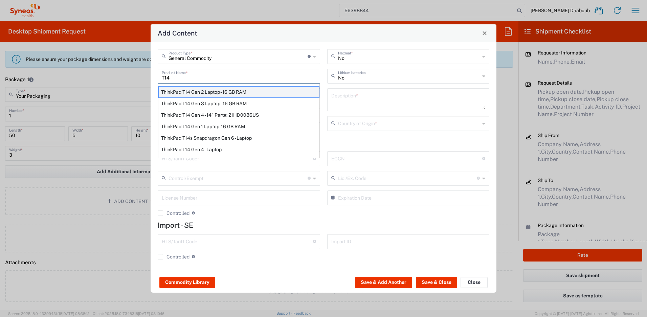
type input "8471300100"
type input "BIS"
type input "5A992.c"
type input "Yes"
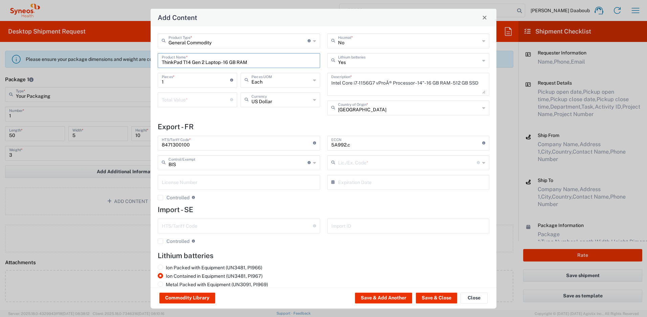
type input "NLR - No License Required"
click at [191, 99] on input "number" at bounding box center [196, 99] width 68 height 12
type input "500"
click at [434, 299] on button "Save & Close" at bounding box center [436, 298] width 41 height 11
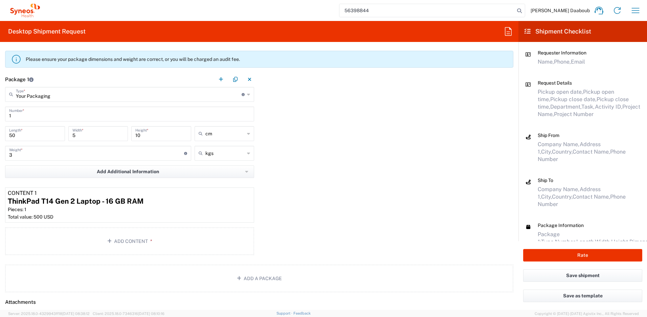
scroll to position [885, 0]
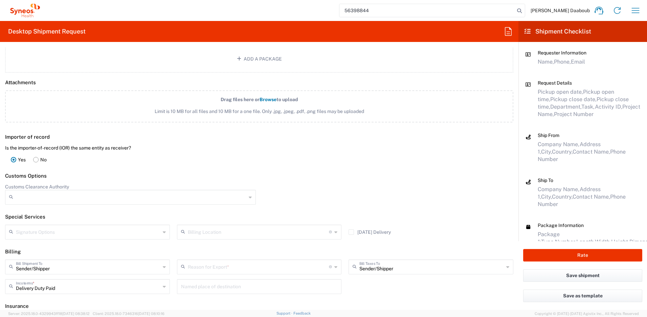
click at [233, 264] on input "text" at bounding box center [258, 266] width 141 height 12
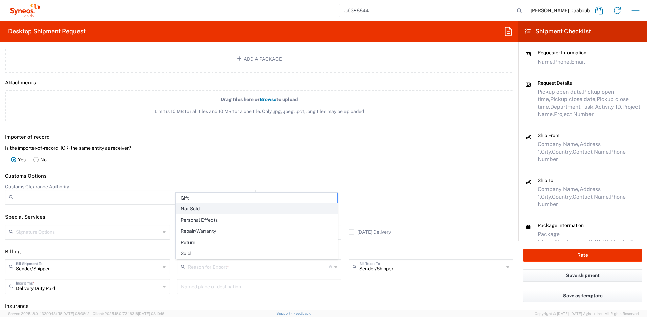
click at [200, 209] on span "Not Sold" at bounding box center [257, 209] width 162 height 10
type input "Not Sold"
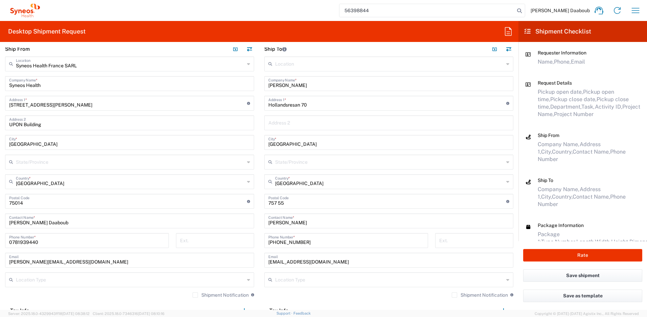
scroll to position [534, 0]
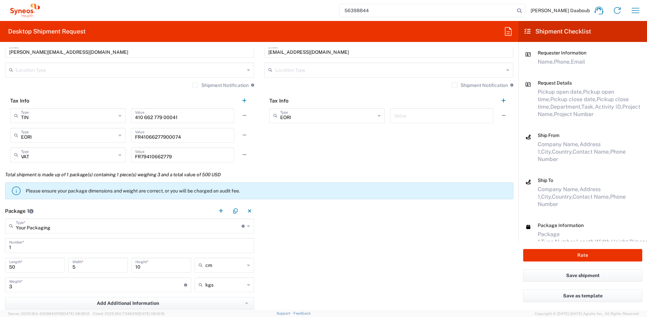
drag, startPoint x: 384, startPoint y: 161, endPoint x: 537, endPoint y: 241, distance: 172.7
click at [403, 168] on form "Requester Information [PERSON_NAME] Daaboub Name * [PHONE_NUMBER] Phone * [PERS…" at bounding box center [259, 178] width 518 height 262
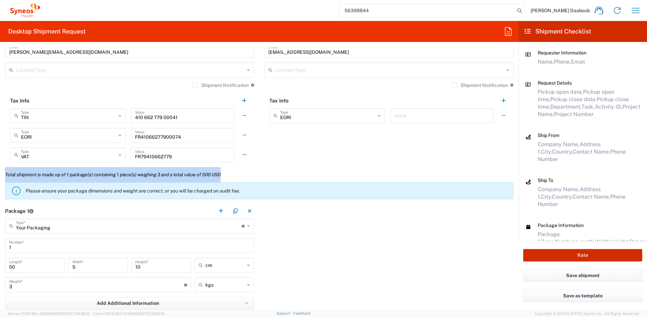
click at [561, 253] on button "Rate" at bounding box center [582, 255] width 119 height 13
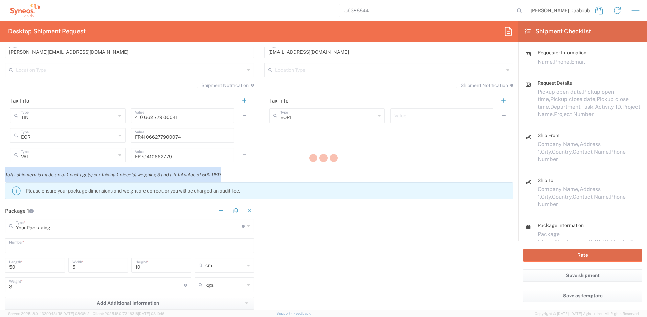
type input "4510 DEPARTMENTAL EXPENSE"
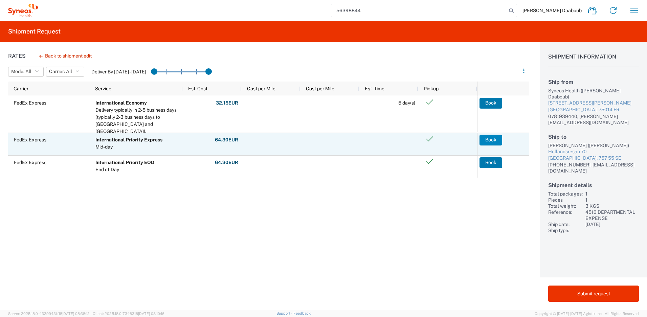
click at [485, 143] on button "Book" at bounding box center [490, 140] width 23 height 11
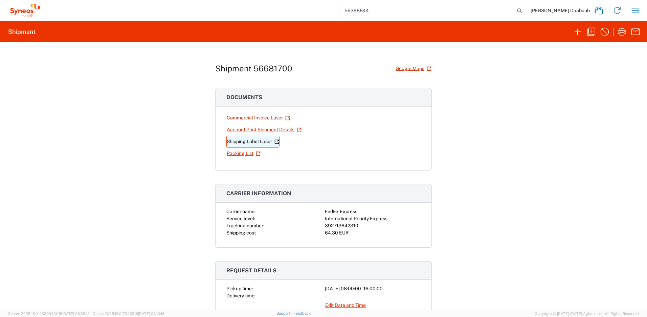
click at [256, 141] on link "Shipping Label Laser" at bounding box center [252, 142] width 53 height 12
click at [642, 12] on div "56398844 [PERSON_NAME] Daaboub Home Shipment estimator Shipment tracking Deskto…" at bounding box center [343, 10] width 602 height 16
click at [638, 10] on icon "button" at bounding box center [635, 10] width 8 height 5
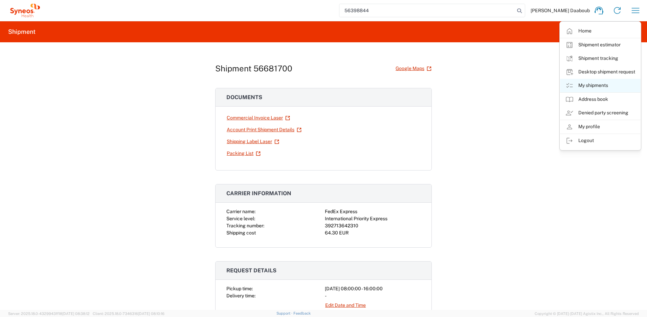
click at [598, 86] on link "My shipments" at bounding box center [600, 86] width 80 height 14
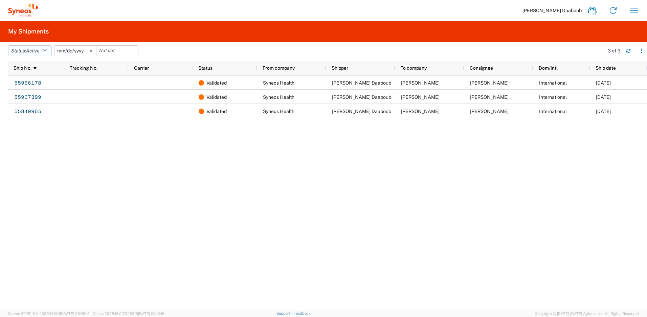
click at [47, 49] on icon "button" at bounding box center [45, 50] width 4 height 5
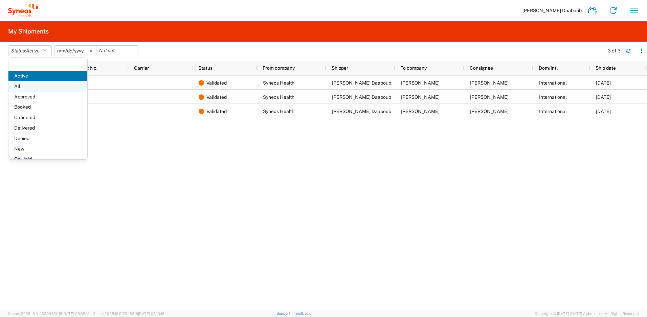
click at [28, 86] on span "All" at bounding box center [47, 86] width 79 height 10
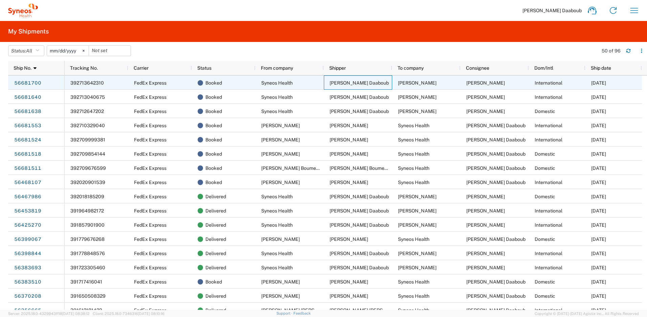
click at [325, 78] on div "[PERSON_NAME] Daaboub" at bounding box center [358, 82] width 68 height 14
click at [48, 83] on div "56681700" at bounding box center [36, 82] width 56 height 14
click at [37, 83] on link "56681700" at bounding box center [28, 83] width 28 height 11
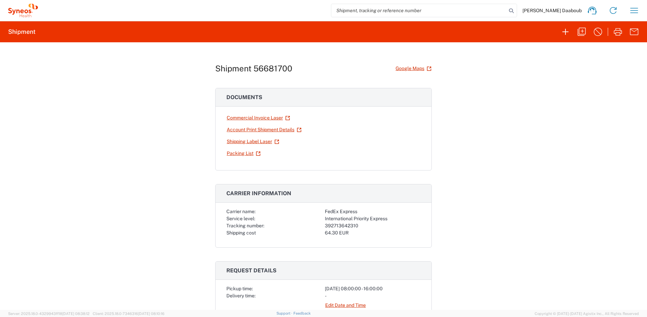
click at [580, 75] on div "Shipment 56681700 Google Maps Documents Commercial Invoice Laser Account Print …" at bounding box center [323, 176] width 647 height 268
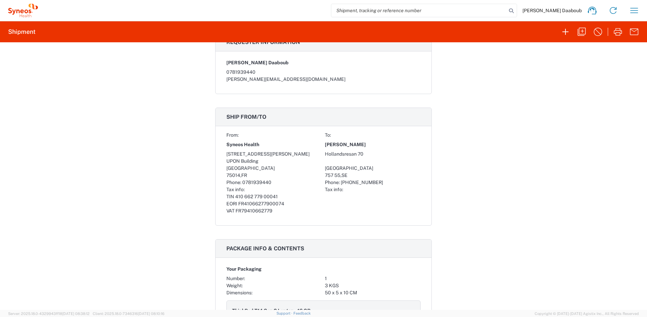
scroll to position [408, 0]
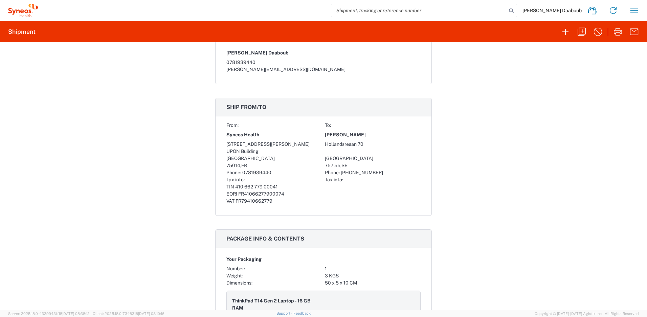
click at [285, 199] on div "VAT FR79410662779" at bounding box center [274, 201] width 96 height 7
drag, startPoint x: 321, startPoint y: 140, endPoint x: 320, endPoint y: 144, distance: 4.6
click at [321, 143] on div "From: To: Syneos Health [PERSON_NAME] [STREET_ADDRESS][GEOGRAPHIC_DATA][PERSON_…" at bounding box center [323, 163] width 194 height 83
click at [350, 240] on h3 "Package info & contents" at bounding box center [323, 239] width 216 height 18
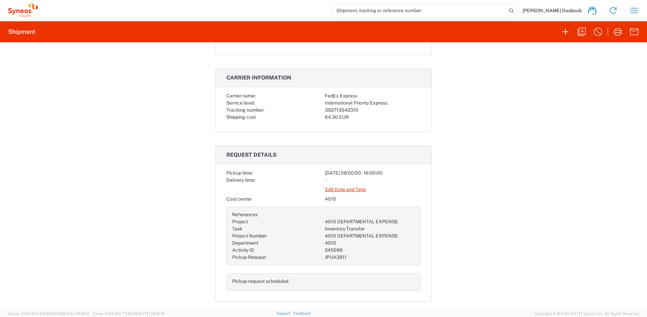
scroll to position [0, 0]
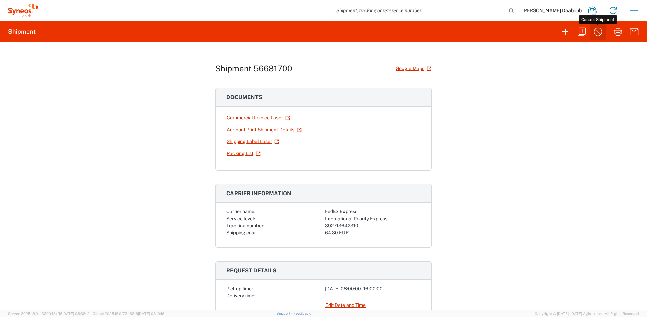
click at [600, 30] on icon "button" at bounding box center [597, 31] width 11 height 11
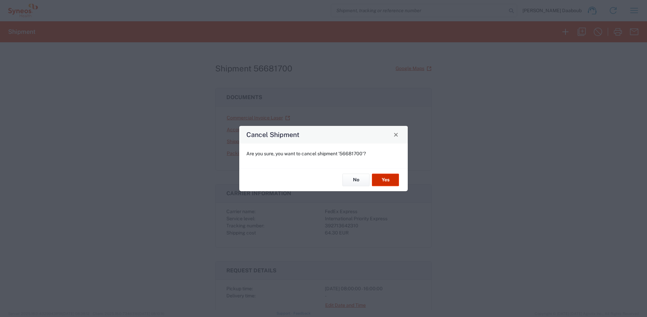
click at [379, 179] on button "Yes" at bounding box center [385, 180] width 27 height 13
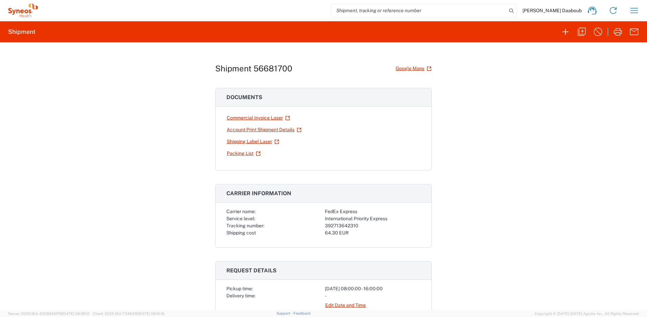
click at [472, 147] on div "Shipment 56681700 Google Maps Documents Commercial Invoice Laser Account Print …" at bounding box center [323, 176] width 647 height 268
click at [460, 11] on input "search" at bounding box center [418, 10] width 175 height 13
click at [566, 33] on icon "button" at bounding box center [565, 31] width 11 height 11
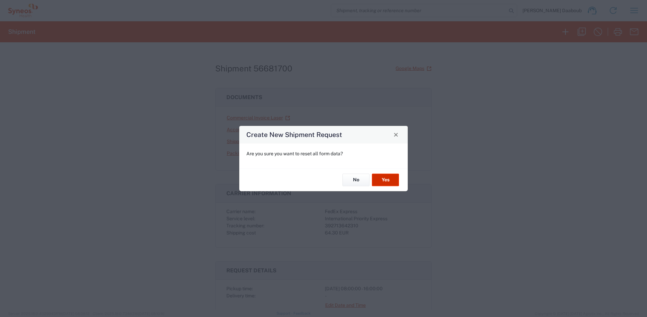
click at [388, 179] on button "Yes" at bounding box center [385, 180] width 27 height 13
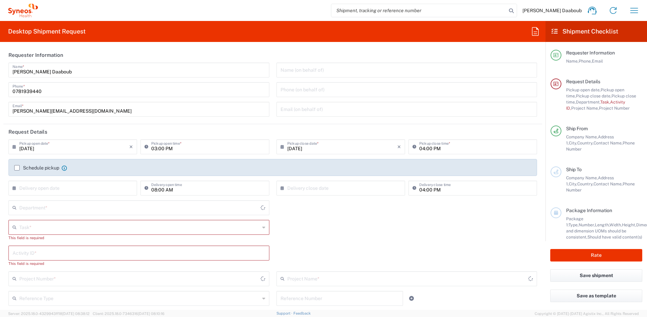
type input "4510"
click at [71, 145] on input "[DATE]" at bounding box center [74, 146] width 110 height 12
click at [66, 178] on span "2" at bounding box center [64, 179] width 10 height 9
type input "[DATE]"
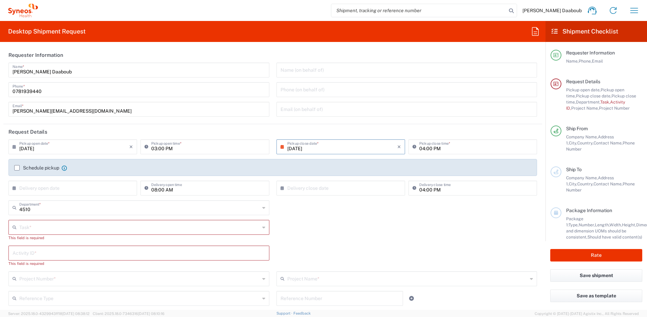
click at [314, 149] on input "[DATE]" at bounding box center [342, 146] width 110 height 12
click at [309, 122] on agx-form-section "Requester Information [PERSON_NAME] Daaboub Name * [PHONE_NUMBER] Phone * [PERS…" at bounding box center [272, 85] width 538 height 77
click at [36, 169] on label "Schedule pickup" at bounding box center [36, 167] width 45 height 5
click at [17, 168] on input "Schedule pickup" at bounding box center [17, 168] width 0 height 0
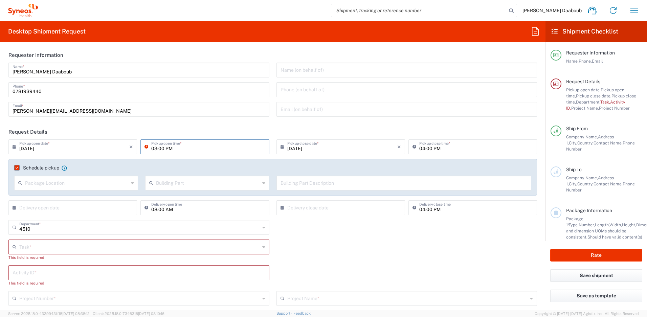
click at [153, 145] on input "03:00 PM" at bounding box center [208, 146] width 114 height 12
click at [169, 148] on input "08:00 PM" at bounding box center [208, 146] width 114 height 12
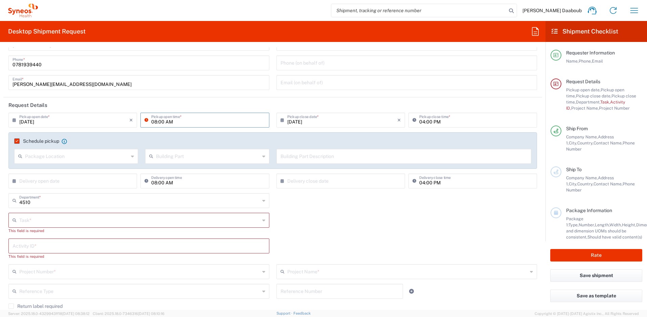
scroll to position [128, 0]
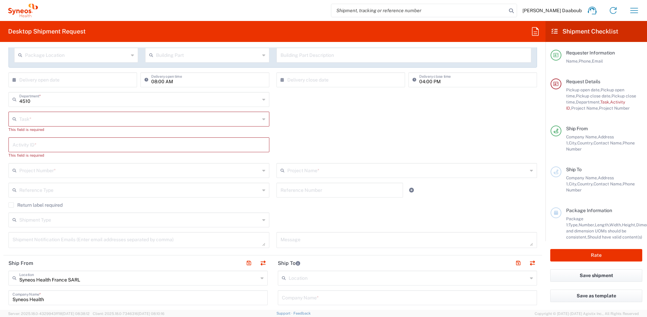
type input "08:00 AM"
click at [35, 116] on input "text" at bounding box center [139, 119] width 240 height 12
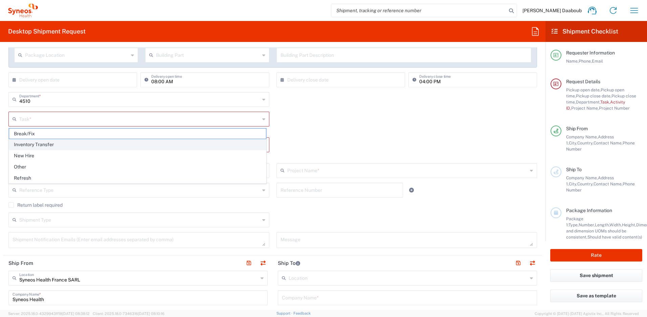
click at [34, 144] on span "Inventory Transfer" at bounding box center [137, 144] width 257 height 10
type input "Inventory Transfer"
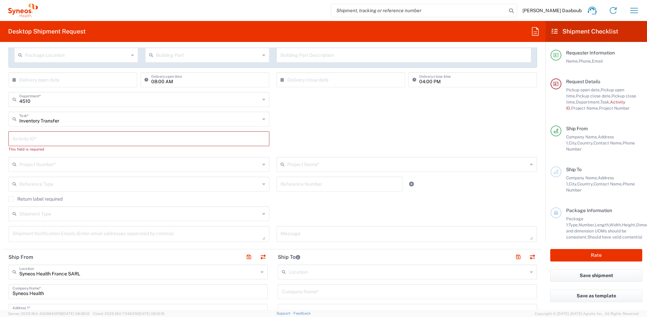
click at [32, 139] on input "text" at bounding box center [139, 138] width 253 height 12
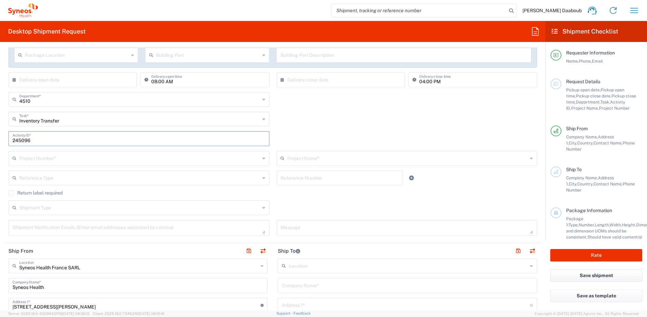
type input "245096"
click at [42, 157] on input "text" at bounding box center [139, 158] width 240 height 12
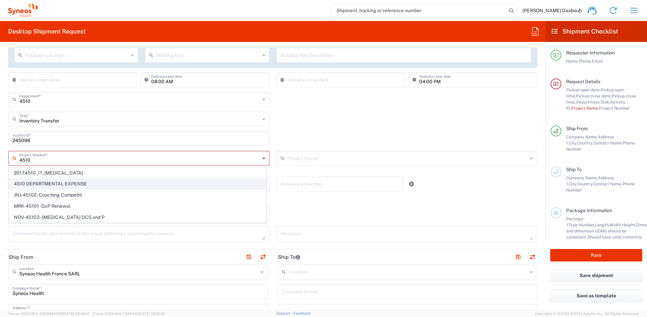
click at [45, 184] on span "4510 DEPARTMENTAL EXPENSE" at bounding box center [137, 184] width 257 height 10
type input "4510 DEPARTMENTAL EXPENSE"
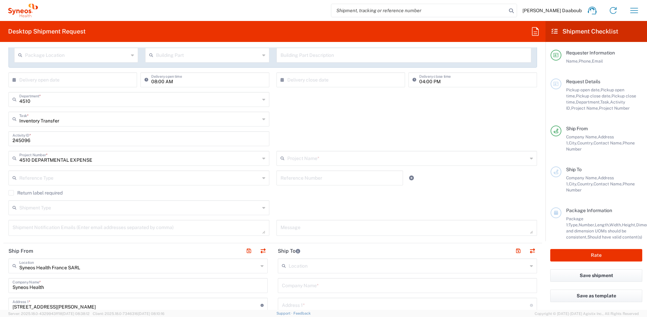
scroll to position [266, 0]
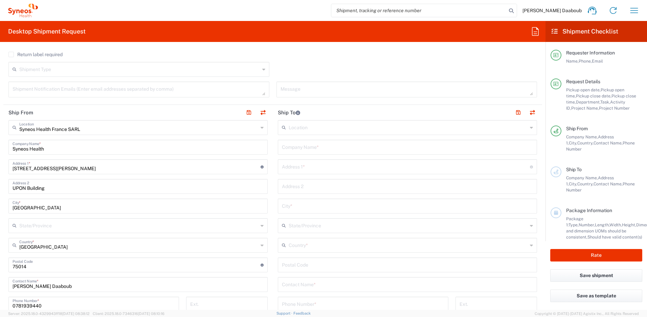
type input "4510 DEPARTMENTAL EXPENSE"
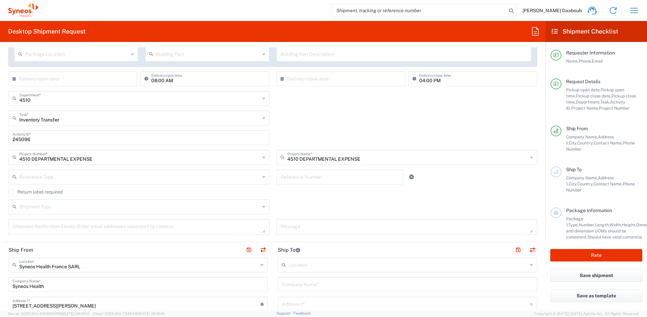
scroll to position [175, 0]
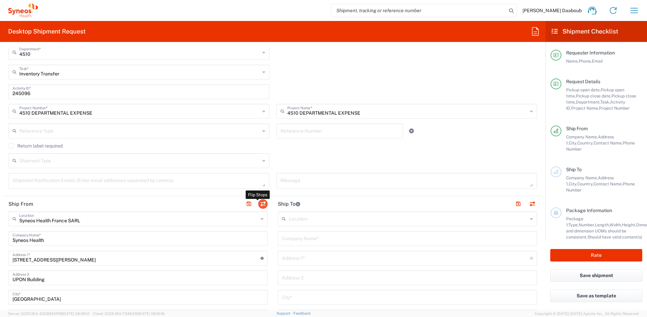
click at [261, 204] on button "button" at bounding box center [262, 203] width 9 height 9
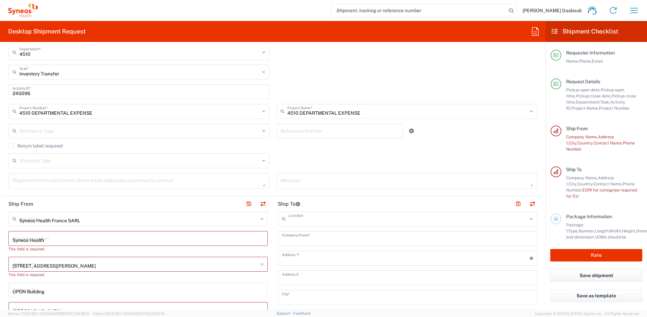
type input "EORI"
type input "Syneos Health France SARL"
type input "Syneos Health"
type input "[STREET_ADDRESS][PERSON_NAME]"
type input "UPON Building"
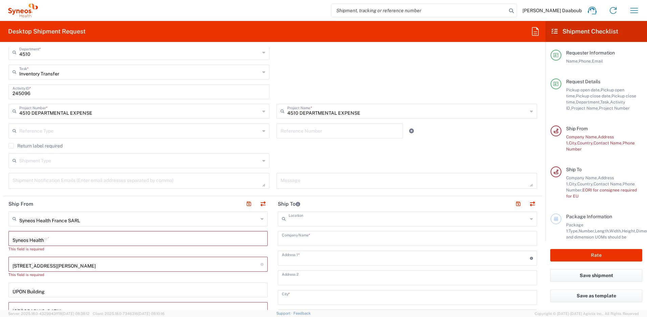
type input "[GEOGRAPHIC_DATA]"
type input "75014"
type input "[PERSON_NAME] Daaboub"
type input "0781939440"
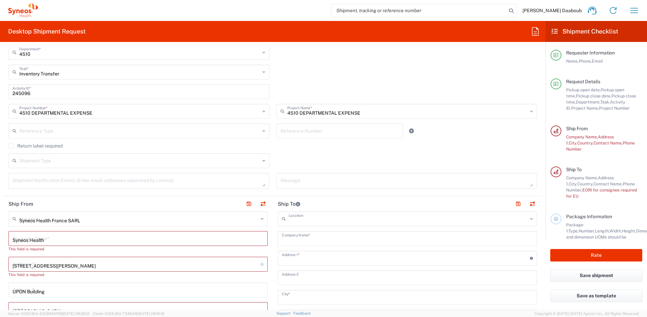
type input "[PERSON_NAME][EMAIL_ADDRESS][DOMAIN_NAME]"
type input "TIN"
type input "410 662 779 00041"
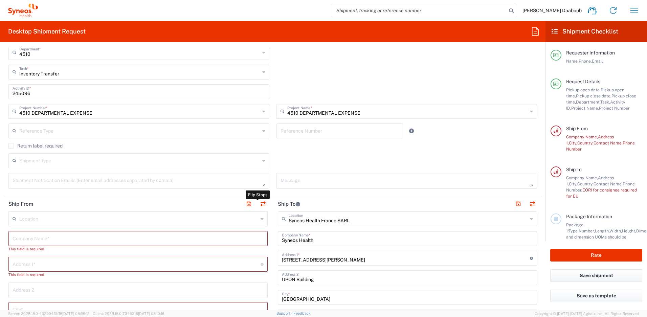
click at [71, 238] on input "text" at bounding box center [138, 238] width 251 height 12
paste input "[PERSON_NAME]"
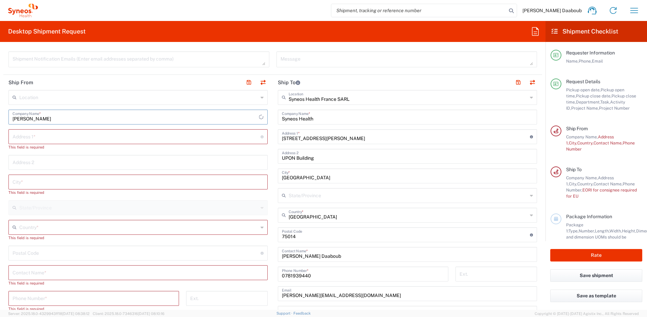
scroll to position [324, 0]
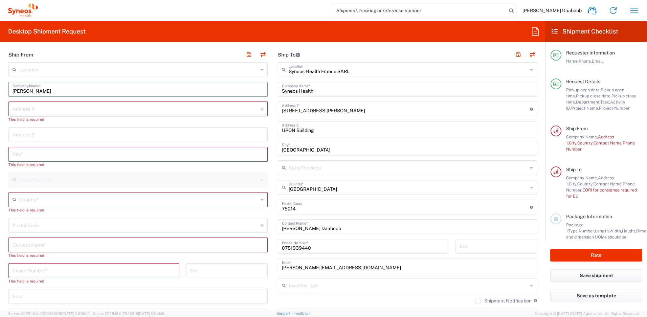
type input "[PERSON_NAME]"
click at [48, 243] on input "text" at bounding box center [138, 244] width 251 height 12
paste input "[PERSON_NAME]"
type input "[PERSON_NAME]"
click at [49, 107] on input "text" at bounding box center [137, 108] width 248 height 12
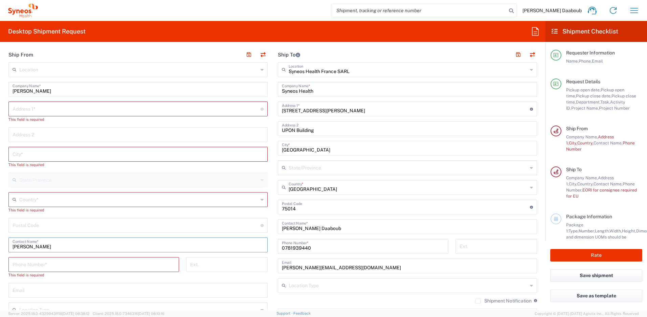
paste input "Hollandsresan 70"
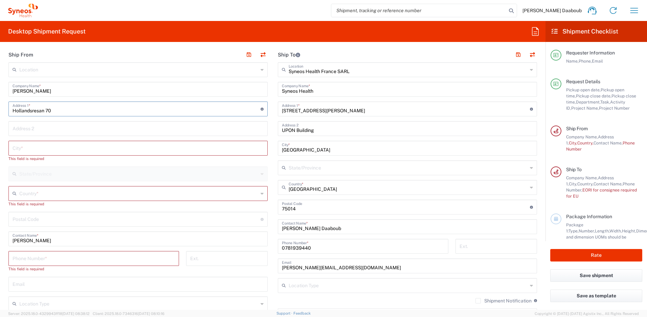
type input "Hollandsresan 70"
click at [42, 147] on input "text" at bounding box center [138, 148] width 251 height 12
paste input "[GEOGRAPHIC_DATA]"
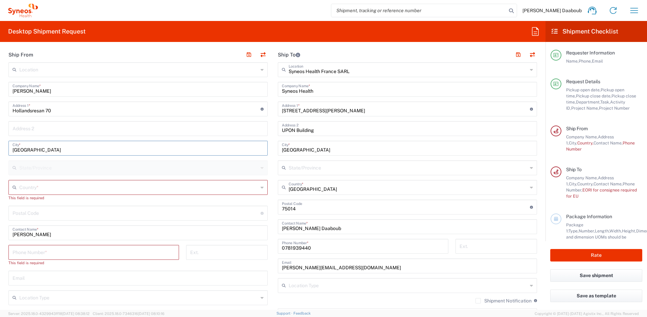
type input "[GEOGRAPHIC_DATA]"
click at [28, 211] on input "undefined" at bounding box center [137, 213] width 248 height 12
paste input "757 55"
type input "757 55"
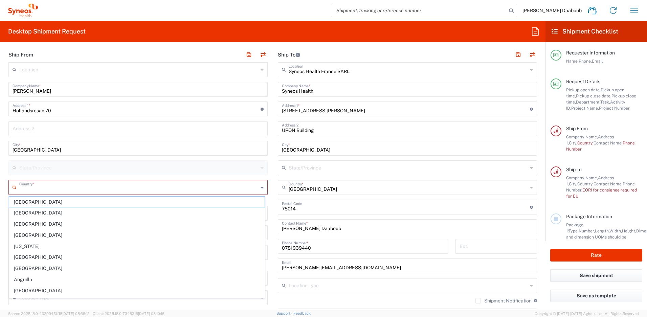
click at [30, 187] on input "text" at bounding box center [138, 187] width 239 height 12
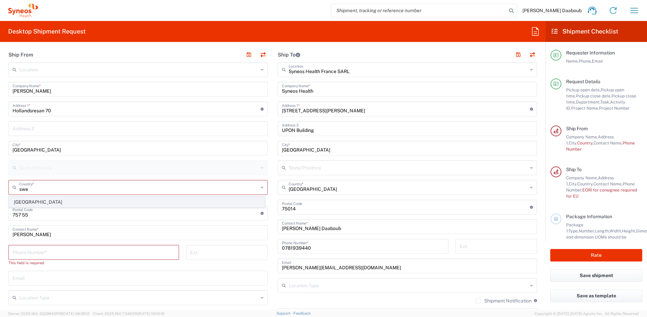
click at [23, 204] on span "[GEOGRAPHIC_DATA]" at bounding box center [136, 202] width 255 height 10
type input "[GEOGRAPHIC_DATA]"
type input "Sender/Shipper"
type input "Delivery Duty Paid"
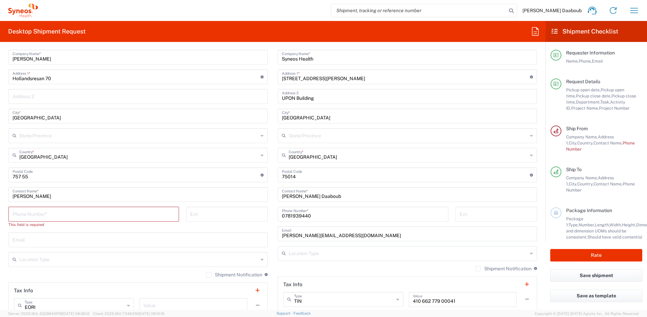
scroll to position [385, 0]
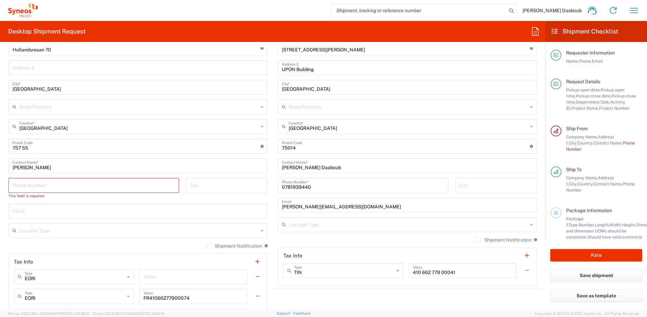
click at [66, 186] on input "tel" at bounding box center [94, 185] width 162 height 12
paste input "[PHONE_NUMBER]"
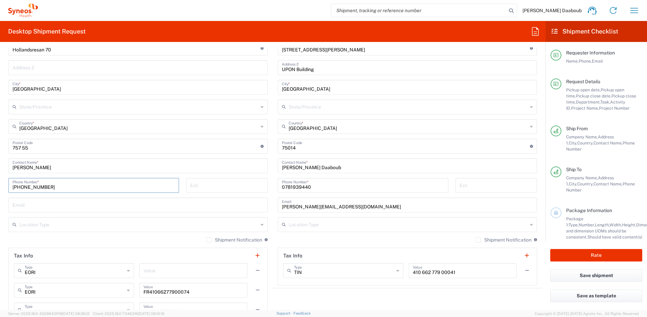
click at [28, 185] on input "[PHONE_NUMBER]" at bounding box center [94, 185] width 162 height 12
click at [23, 188] on input "+46 (0702 49 31 35" at bounding box center [94, 185] width 162 height 12
type input "[PHONE_NUMBER]"
click at [56, 201] on input "text" at bounding box center [138, 205] width 251 height 12
click at [48, 204] on input "text" at bounding box center [138, 205] width 251 height 12
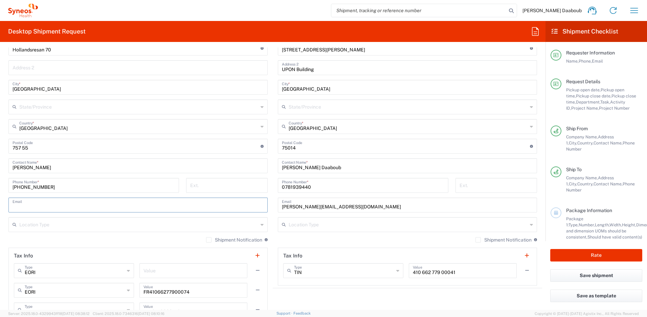
paste input "[EMAIL_ADDRESS][DOMAIN_NAME]"
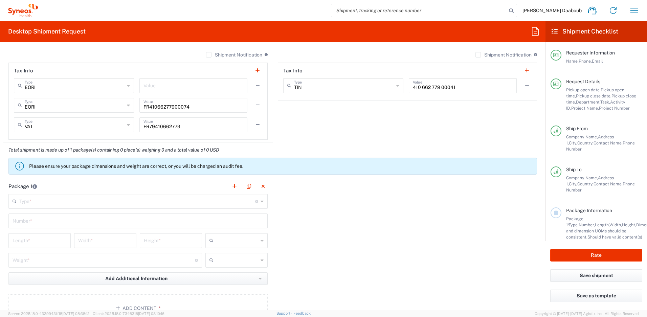
scroll to position [581, 0]
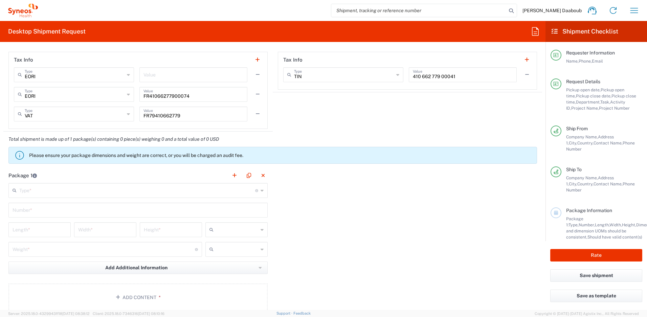
type input "[EMAIL_ADDRESS][DOMAIN_NAME]"
click at [39, 194] on input "text" at bounding box center [137, 190] width 236 height 12
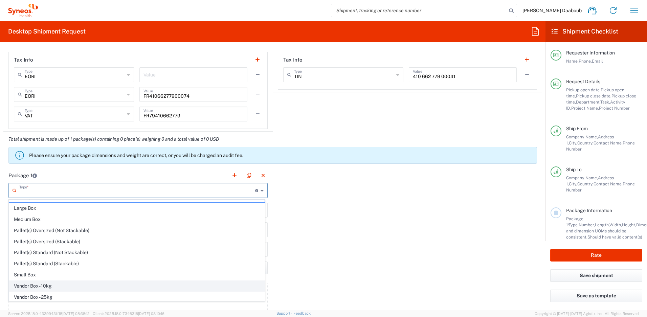
scroll to position [21, 0]
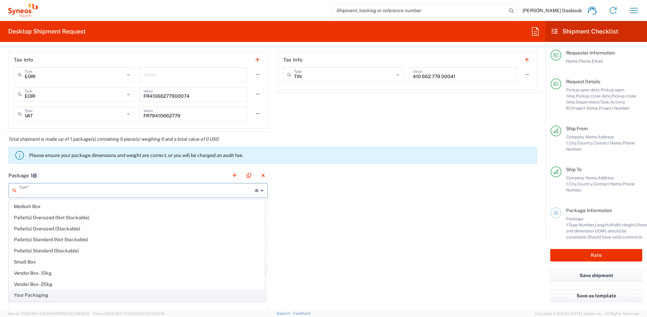
click at [36, 294] on span "Your Packaging" at bounding box center [136, 295] width 255 height 10
type input "Your Packaging"
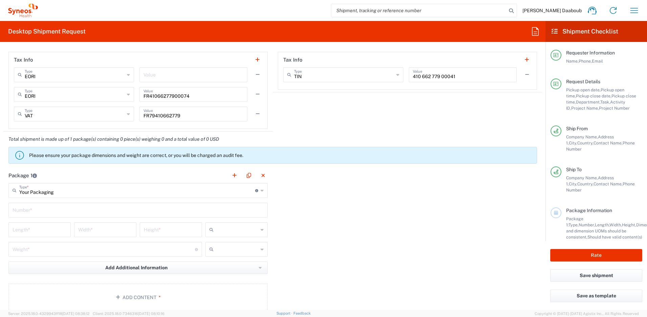
click at [15, 201] on main "Your Packaging Type * Material used to package goods Envelope Large Box Medium …" at bounding box center [137, 248] width 269 height 131
click at [19, 204] on input "text" at bounding box center [138, 210] width 251 height 12
type input "1"
click at [216, 232] on input "text" at bounding box center [237, 229] width 42 height 11
click at [223, 250] on li "ft" at bounding box center [234, 255] width 61 height 11
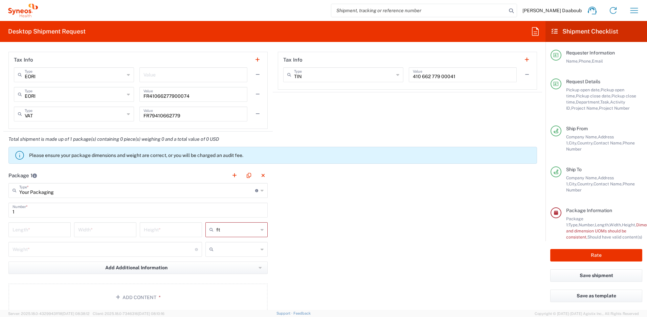
click at [219, 230] on input "ft" at bounding box center [237, 229] width 42 height 11
click at [214, 251] on span "cm" at bounding box center [234, 255] width 60 height 10
type input "cm"
click at [217, 244] on input "text" at bounding box center [237, 249] width 42 height 11
click at [215, 259] on span "kgs" at bounding box center [234, 264] width 60 height 10
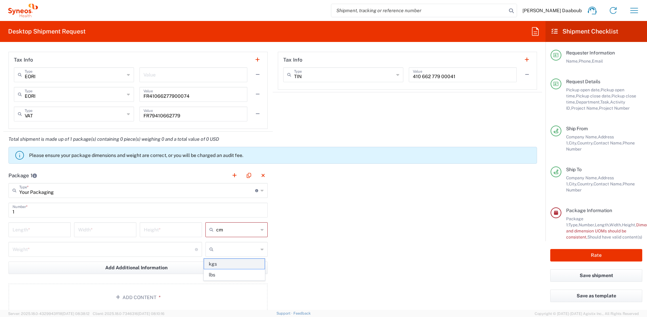
type input "kgs"
click at [47, 227] on input "number" at bounding box center [40, 229] width 54 height 12
type input "50"
type input "5"
type input "10"
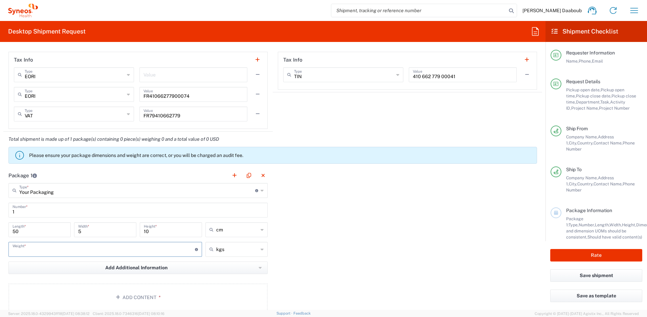
click at [59, 250] on input "number" at bounding box center [104, 249] width 182 height 12
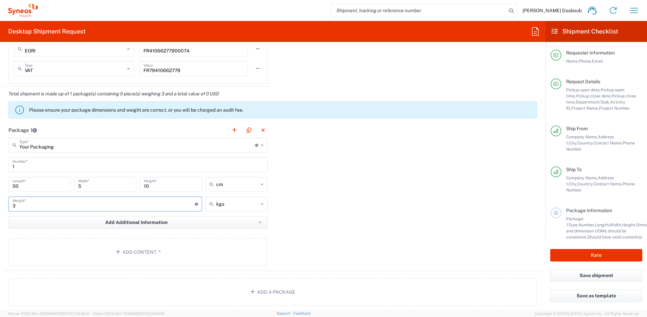
scroll to position [641, 0]
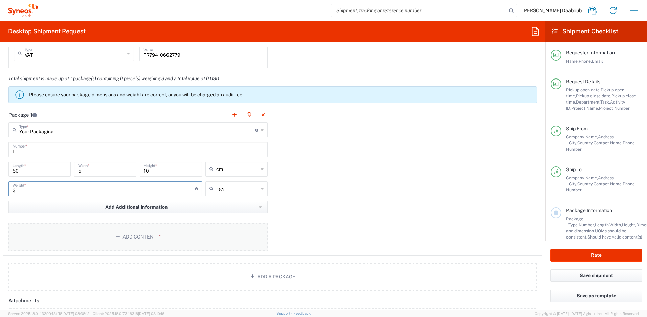
type input "3"
click at [131, 240] on button "Add Content *" at bounding box center [137, 237] width 259 height 28
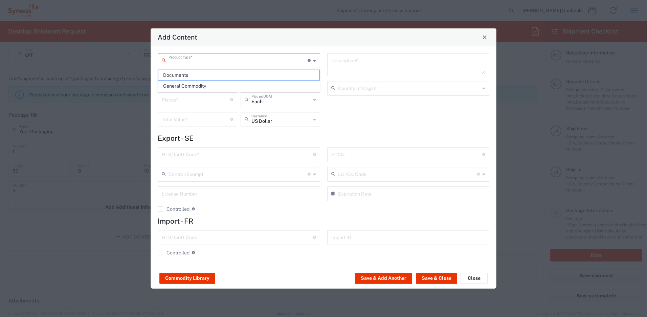
click at [191, 59] on input "text" at bounding box center [237, 60] width 139 height 12
click at [205, 85] on span "General Commodity" at bounding box center [238, 86] width 161 height 10
type input "General Commodity"
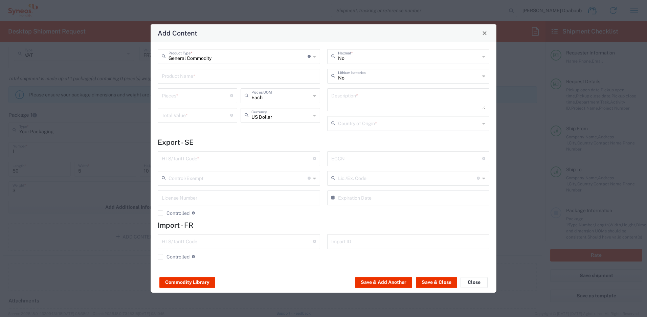
click at [201, 80] on input "text" at bounding box center [239, 76] width 154 height 12
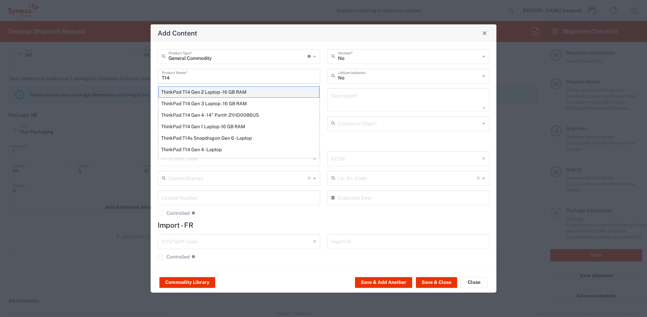
click at [199, 95] on div "ThinkPad T14 Gen 2 Laptop - 16 GB RAM" at bounding box center [238, 91] width 161 height 11
type input "ThinkPad T14 Gen 2 Laptop - 16 GB RAM"
type input "1"
type textarea "Intel Core i7-1156G7 vProÂ® Processor - 14"- 16 GB RAM - 512 GB SSD"
type input "[GEOGRAPHIC_DATA]"
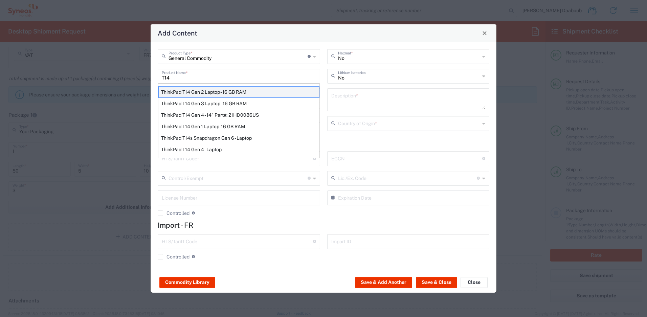
type input "8471300100"
type input "BIS"
type input "5A992.c"
type input "Yes"
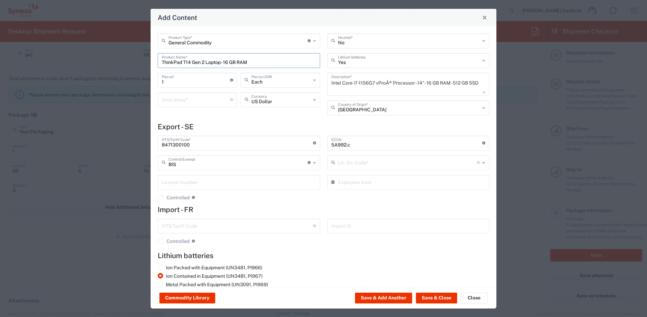
type input "NLR - No License Required"
click at [190, 105] on div "Total Value * Total value of all the pieces" at bounding box center [197, 99] width 79 height 15
type input "500"
click at [444, 296] on button "Save & Close" at bounding box center [436, 298] width 41 height 11
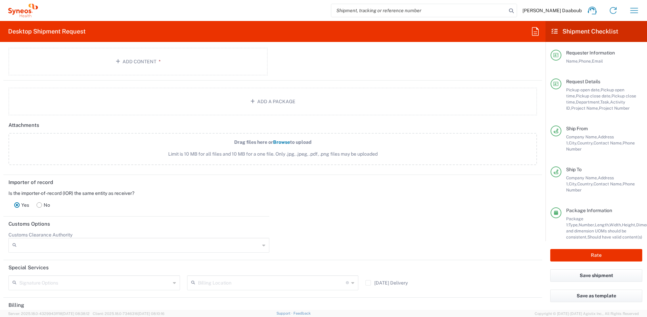
scroll to position [945, 0]
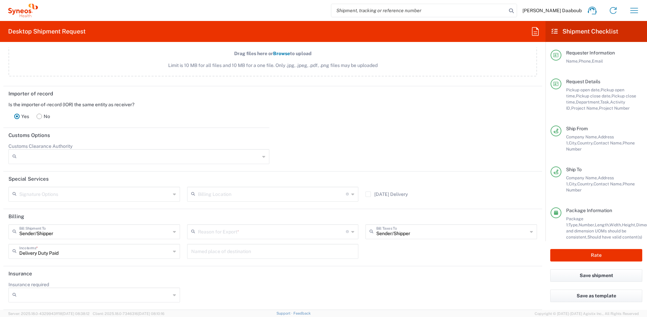
click at [238, 231] on input "text" at bounding box center [272, 231] width 148 height 12
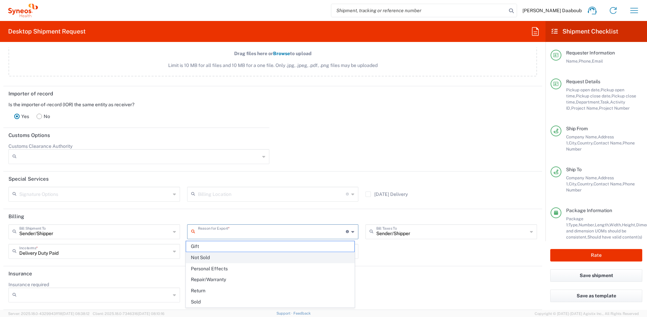
click at [204, 258] on span "Not Sold" at bounding box center [270, 257] width 168 height 10
type input "Not Sold"
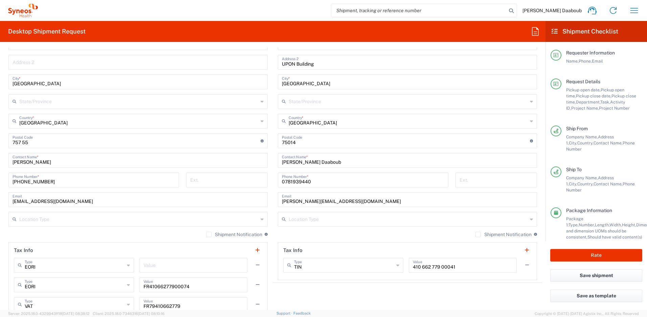
scroll to position [416, 0]
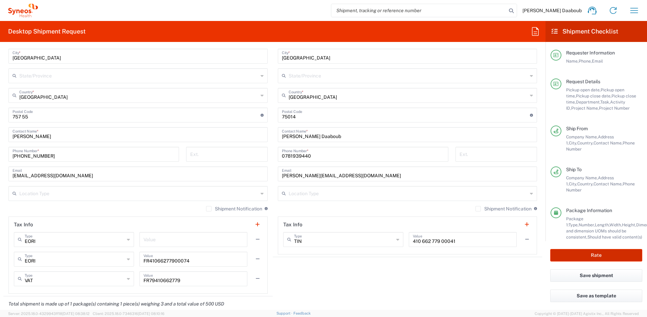
click at [581, 254] on button "Rate" at bounding box center [596, 255] width 92 height 13
type input "4510 DEPARTMENTAL EXPENSE"
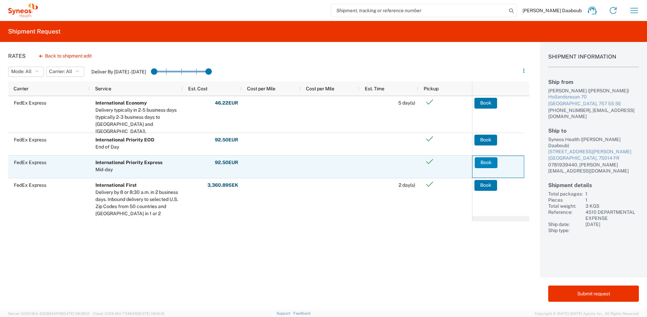
click at [479, 164] on button "Book" at bounding box center [485, 162] width 23 height 11
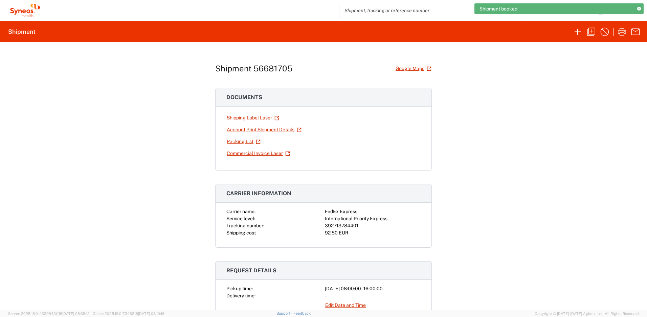
click at [350, 225] on div "392713784401" at bounding box center [373, 225] width 96 height 7
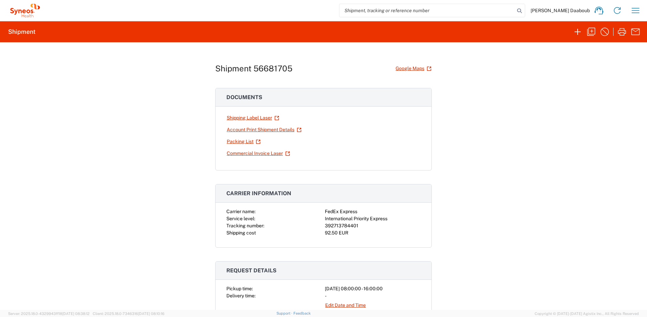
click at [518, 113] on div "Shipment 56681705 Google Maps Documents Shipping Label Laser Account Print Ship…" at bounding box center [323, 176] width 647 height 268
click at [256, 119] on link "Shipping Label Laser" at bounding box center [252, 118] width 53 height 12
click at [575, 29] on icon "button" at bounding box center [577, 31] width 11 height 11
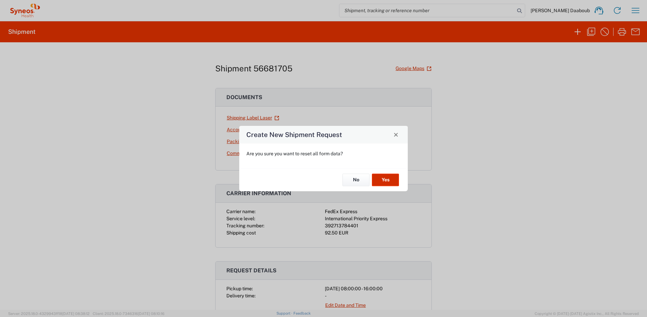
click at [387, 181] on button "Yes" at bounding box center [385, 180] width 27 height 13
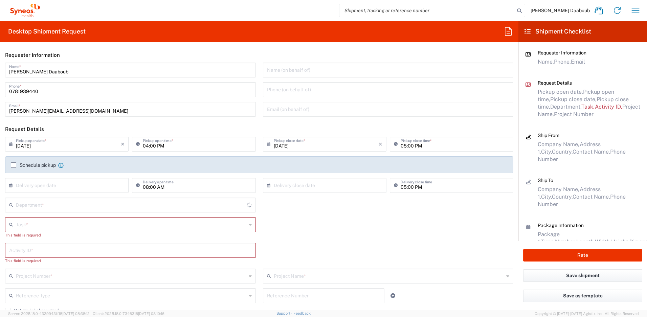
type input "4510"
click at [36, 147] on input "[DATE]" at bounding box center [68, 144] width 105 height 12
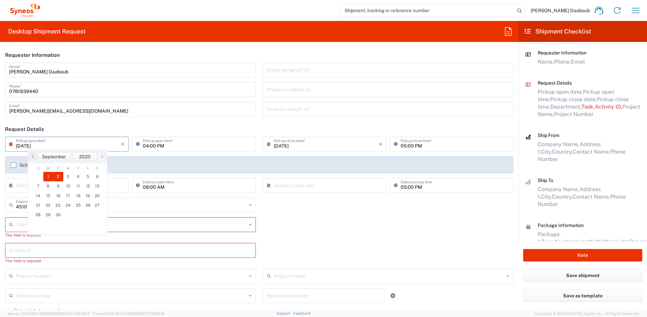
click at [56, 177] on span "2" at bounding box center [58, 176] width 10 height 9
type input "[DATE]"
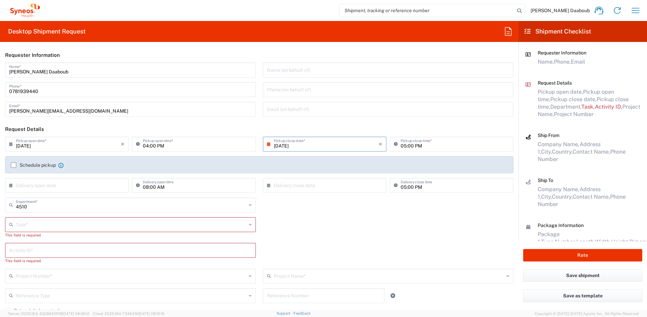
click at [143, 145] on input "04:00 PM" at bounding box center [197, 144] width 109 height 12
click at [158, 141] on input "09:00 PM" at bounding box center [197, 144] width 109 height 12
click at [161, 152] on div "09:00 PM Pickup open time *" at bounding box center [193, 147] width 127 height 20
click at [160, 147] on input "09:00 PM" at bounding box center [197, 144] width 109 height 12
click at [164, 146] on input "09:00 PM" at bounding box center [197, 144] width 109 height 12
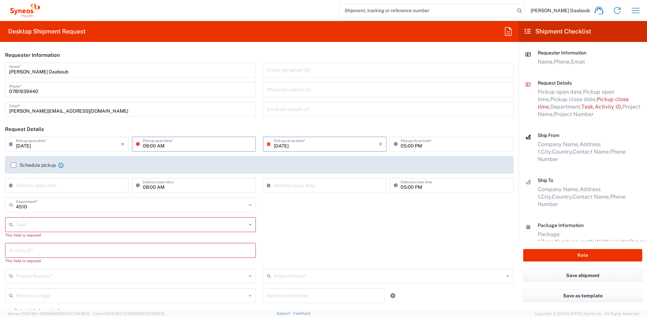
type input "09:00 AM"
click at [39, 164] on label "Schedule pickup" at bounding box center [33, 164] width 45 height 5
click at [14, 165] on input "Schedule pickup" at bounding box center [14, 165] width 0 height 0
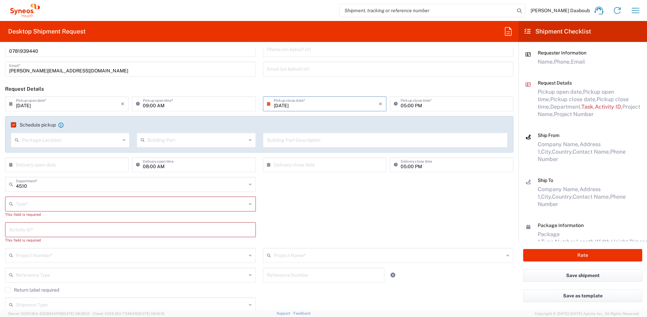
scroll to position [66, 0]
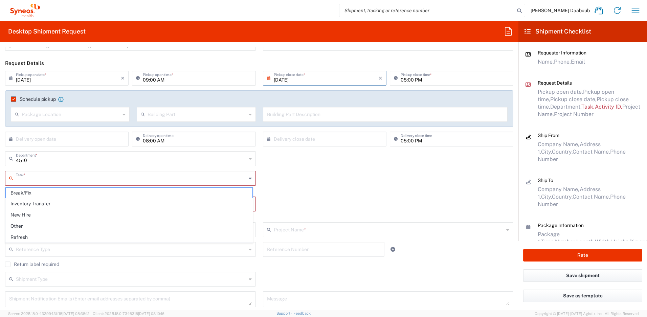
click at [31, 180] on input "text" at bounding box center [131, 178] width 230 height 12
click at [31, 205] on span "Inventory Transfer" at bounding box center [129, 204] width 247 height 10
type input "Inventory Transfer"
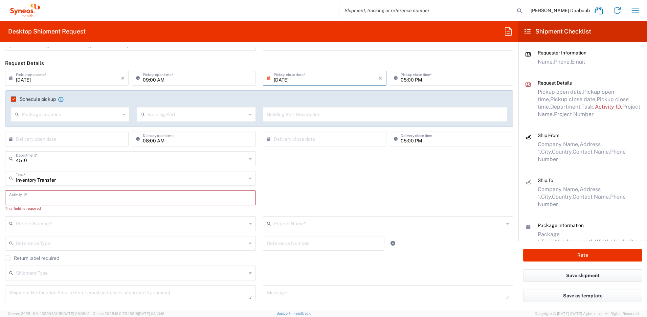
click at [33, 199] on input "text" at bounding box center [130, 197] width 242 height 12
type input "245096"
drag, startPoint x: 33, startPoint y: 214, endPoint x: 23, endPoint y: 205, distance: 13.9
click at [33, 215] on input "text" at bounding box center [131, 217] width 230 height 12
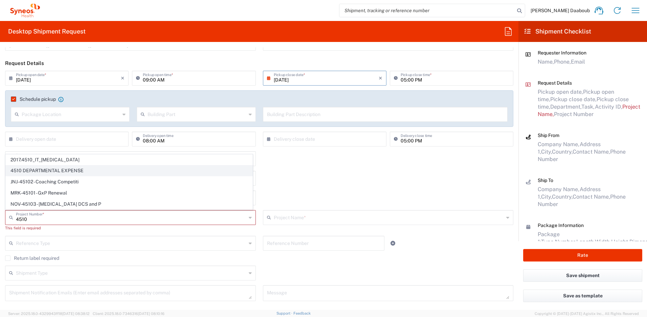
click at [29, 169] on span "4510 DEPARTMENTAL EXPENSE" at bounding box center [129, 170] width 247 height 10
type input "4510 DEPARTMENTAL EXPENSE"
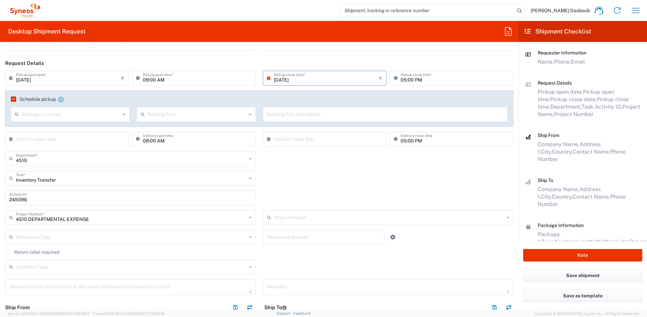
type input "4510 DEPARTMENTAL EXPENSE"
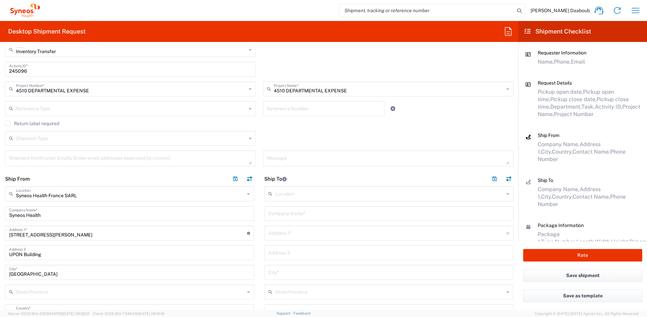
scroll to position [238, 0]
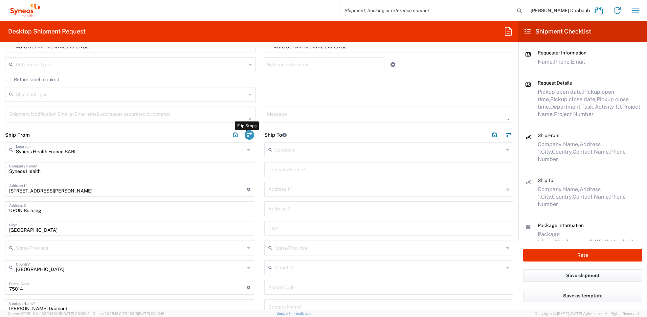
click at [249, 135] on button "button" at bounding box center [249, 134] width 9 height 9
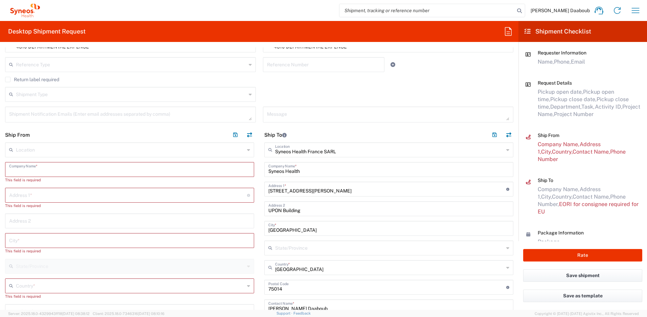
click at [71, 170] on input "text" at bounding box center [129, 169] width 241 height 12
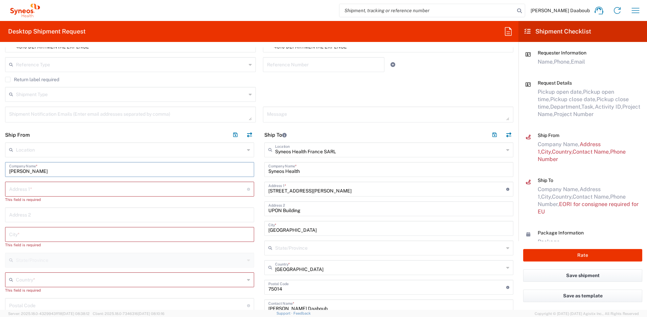
drag, startPoint x: 54, startPoint y: 168, endPoint x: -11, endPoint y: 168, distance: 65.3
click at [0, 168] on html "[PERSON_NAME] Daaboub Home Shipment estimator Shipment tracking Desktop shipmen…" at bounding box center [323, 158] width 647 height 317
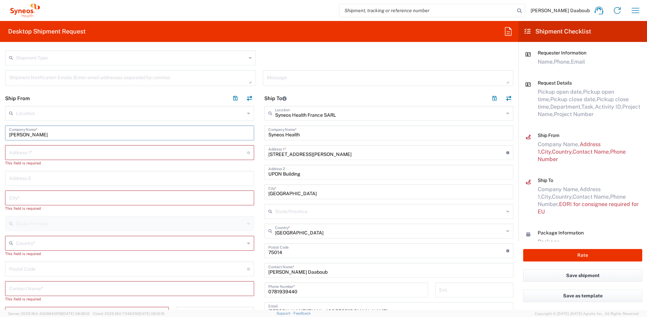
scroll to position [298, 0]
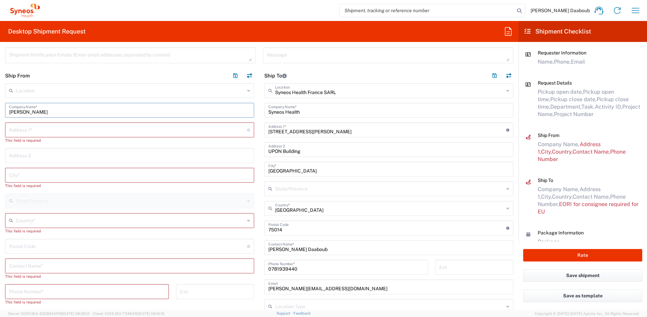
click at [28, 269] on input "text" at bounding box center [129, 265] width 241 height 12
paste input "[PERSON_NAME]"
click at [28, 128] on input "text" at bounding box center [128, 129] width 238 height 12
paste input "Carrer de los Castillejos 338, ppal 1,"
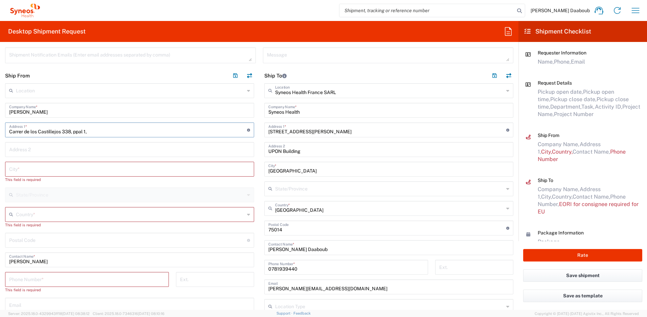
click at [30, 241] on input "undefined" at bounding box center [128, 240] width 238 height 12
paste input "08025"
click at [29, 216] on input "text" at bounding box center [130, 214] width 229 height 12
click at [21, 201] on span "[GEOGRAPHIC_DATA]" at bounding box center [128, 201] width 245 height 10
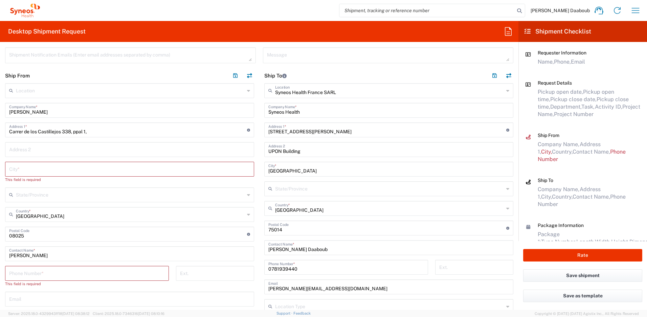
click at [55, 166] on input "text" at bounding box center [129, 169] width 241 height 12
paste input "[GEOGRAPHIC_DATA]"
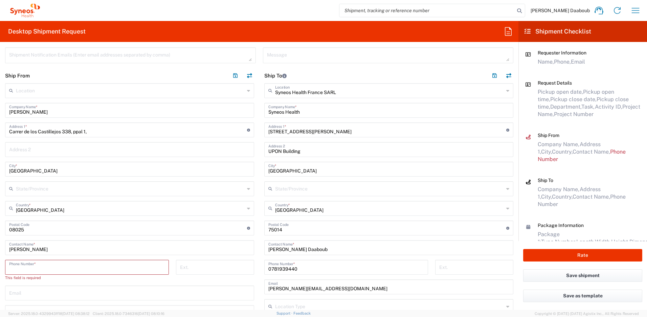
click at [62, 265] on input "tel" at bounding box center [87, 267] width 156 height 12
paste input "618405806"
click at [43, 286] on input "text" at bounding box center [129, 286] width 241 height 12
paste input "[PERSON_NAME][EMAIL_ADDRESS][PERSON_NAME][DOMAIN_NAME]"
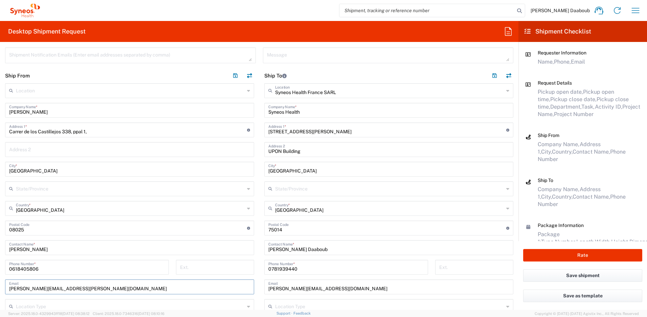
click at [133, 73] on header "Ship From" at bounding box center [129, 75] width 259 height 15
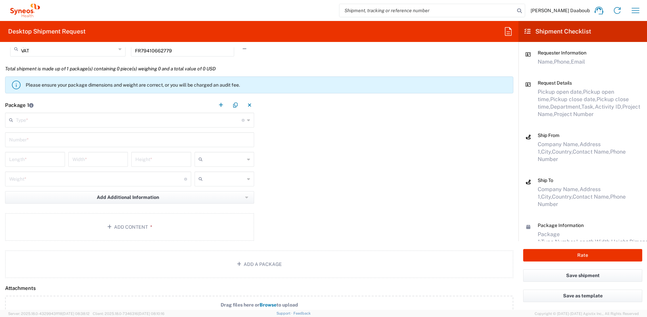
scroll to position [645, 0]
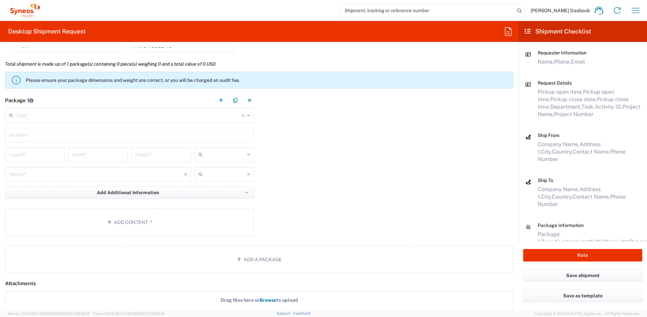
click at [39, 113] on input "text" at bounding box center [129, 115] width 226 height 12
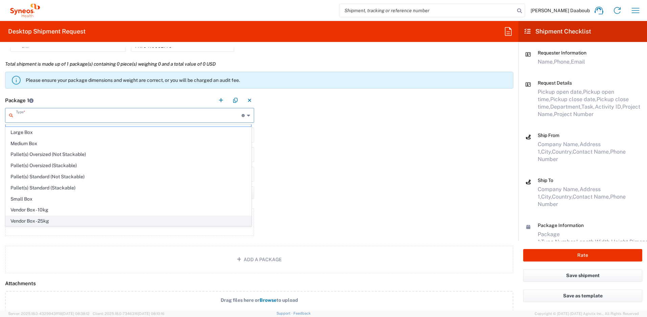
scroll to position [21, 0]
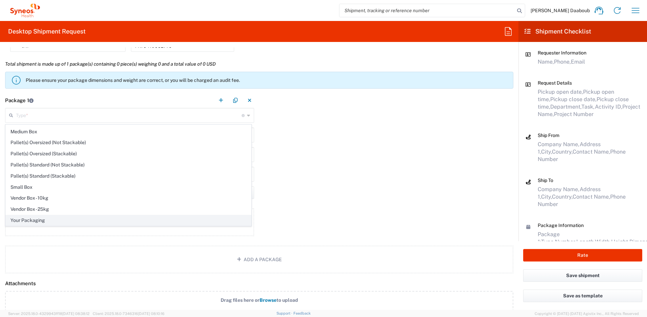
click at [34, 221] on span "Your Packaging" at bounding box center [128, 220] width 245 height 10
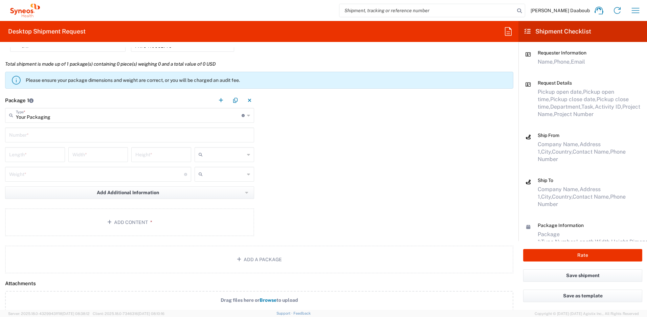
click at [23, 140] on input "text" at bounding box center [129, 135] width 241 height 12
click at [221, 153] on input "text" at bounding box center [225, 154] width 40 height 11
click at [213, 164] on span "cm" at bounding box center [222, 169] width 58 height 10
click at [210, 171] on input "text" at bounding box center [225, 174] width 40 height 11
click at [207, 185] on span "kgs" at bounding box center [222, 189] width 58 height 10
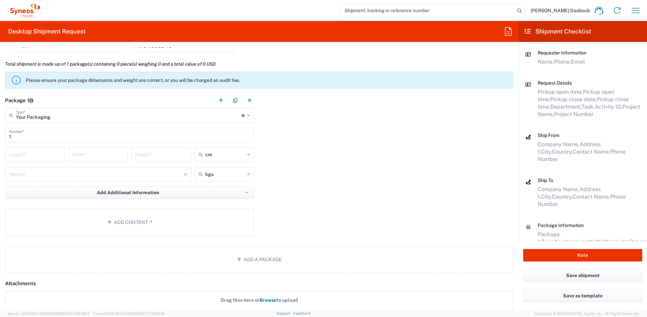
click at [41, 154] on input "number" at bounding box center [35, 154] width 52 height 12
click at [32, 176] on input "number" at bounding box center [96, 174] width 175 height 12
click at [73, 218] on button "Add Content *" at bounding box center [129, 222] width 249 height 28
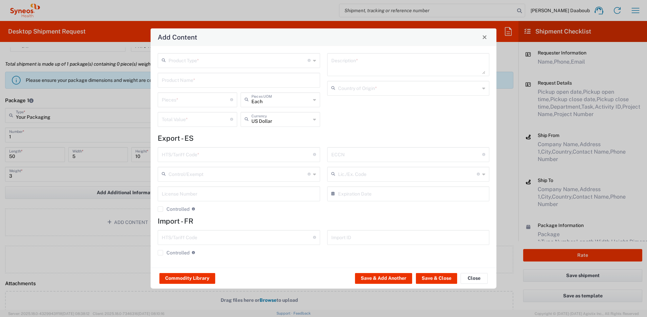
click at [213, 56] on input "text" at bounding box center [237, 60] width 139 height 12
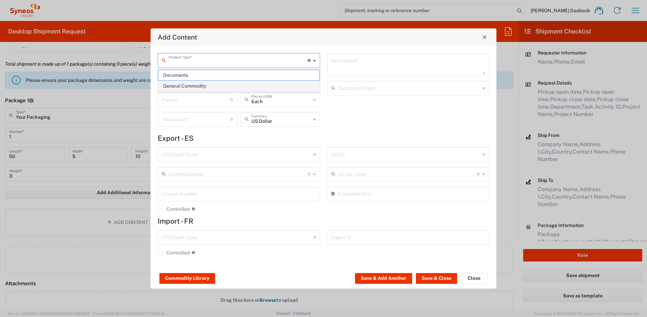
click at [179, 86] on span "General Commodity" at bounding box center [238, 86] width 161 height 10
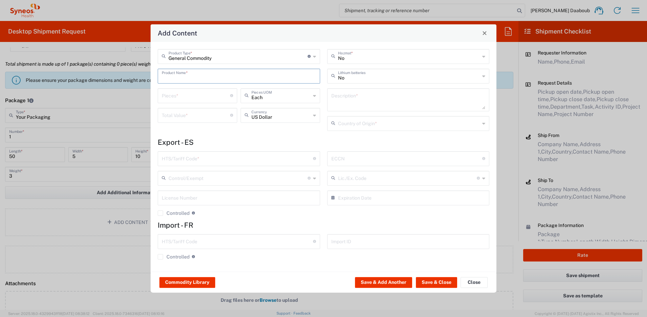
click at [183, 79] on input "text" at bounding box center [239, 76] width 154 height 12
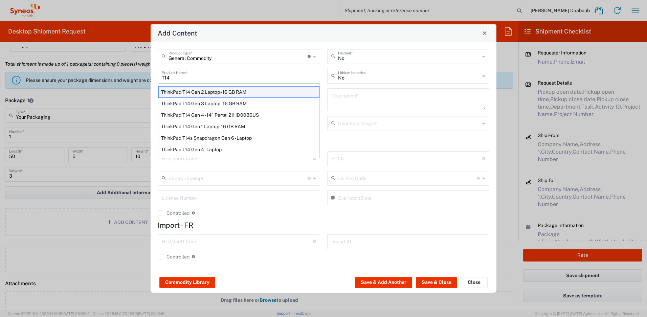
click at [199, 92] on div "ThinkPad T14 Gen 2 Laptop - 16 GB RAM" at bounding box center [238, 91] width 161 height 11
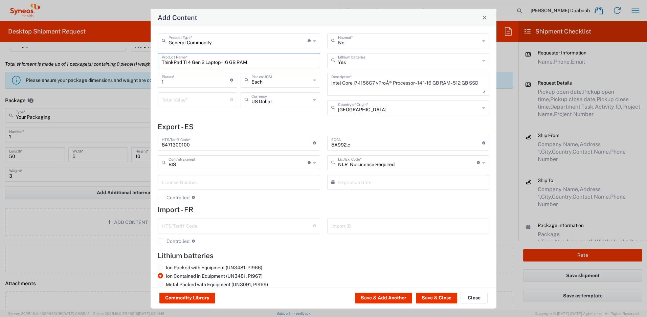
click at [173, 104] on input "number" at bounding box center [196, 99] width 68 height 12
click at [434, 296] on button "Save & Close" at bounding box center [436, 298] width 41 height 11
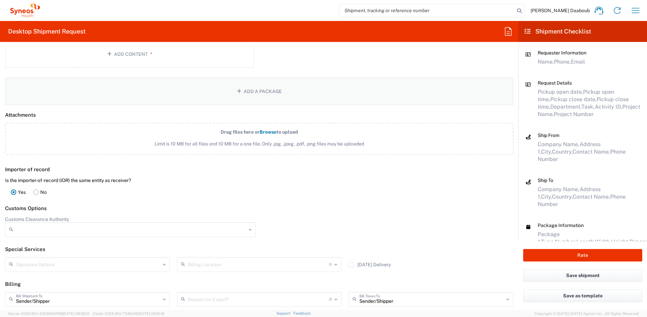
scroll to position [915, 0]
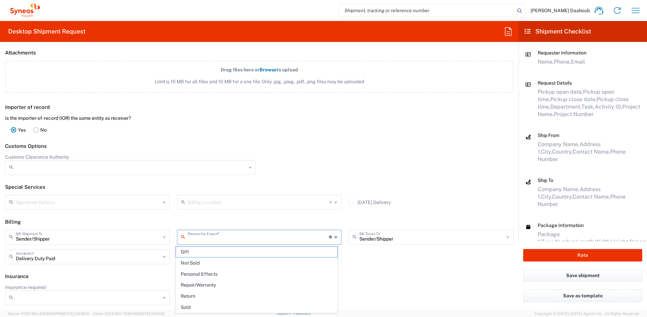
click at [214, 236] on input "text" at bounding box center [258, 237] width 141 height 12
drag, startPoint x: 208, startPoint y: 261, endPoint x: 224, endPoint y: 259, distance: 15.4
click at [209, 261] on span "Not Sold" at bounding box center [257, 263] width 162 height 10
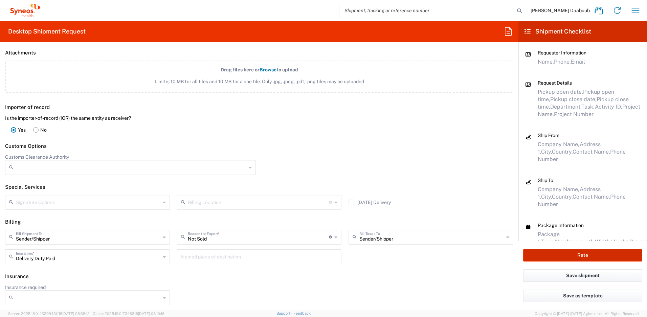
click at [581, 253] on button "Rate" at bounding box center [582, 255] width 119 height 13
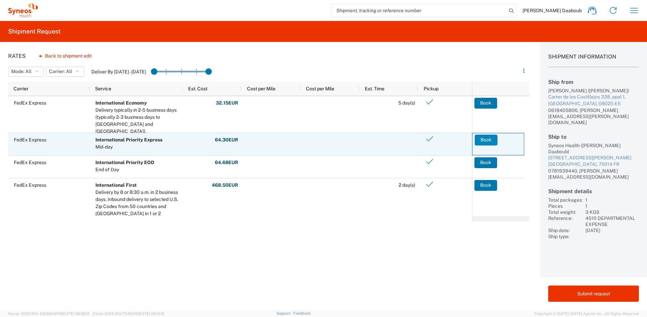
click at [480, 140] on button "Book" at bounding box center [485, 140] width 23 height 11
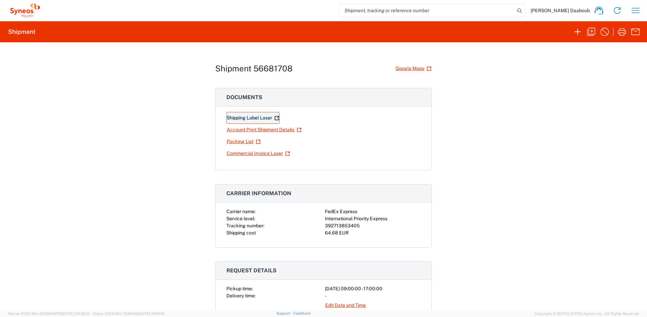
click at [251, 118] on link "Shipping Label Laser" at bounding box center [252, 118] width 53 height 12
click at [577, 34] on icon "button" at bounding box center [577, 31] width 11 height 11
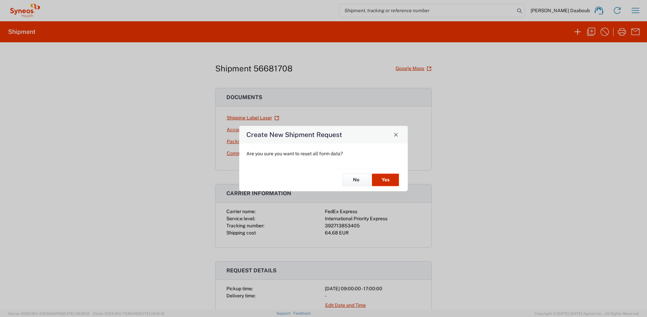
click at [385, 178] on button "Yes" at bounding box center [385, 180] width 27 height 13
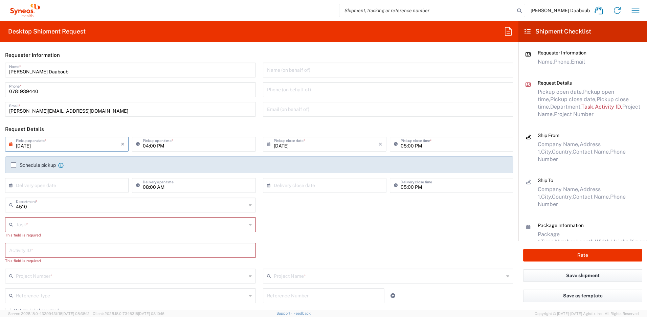
click at [36, 138] on input "[DATE]" at bounding box center [68, 144] width 105 height 12
click at [60, 174] on span "2" at bounding box center [58, 176] width 10 height 9
click at [143, 147] on input "04:00 PM" at bounding box center [197, 144] width 109 height 12
click at [159, 147] on input "08:00 PM" at bounding box center [197, 144] width 109 height 12
click at [40, 166] on label "Schedule pickup" at bounding box center [33, 164] width 45 height 5
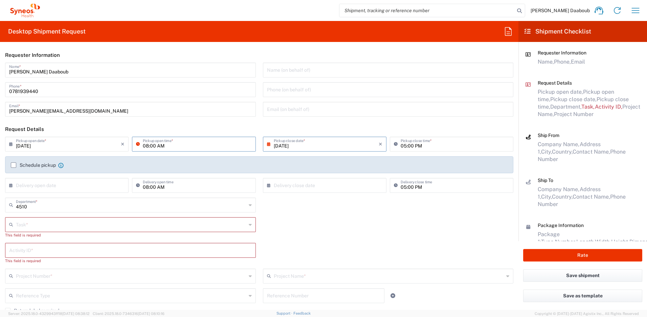
click at [14, 165] on input "Schedule pickup" at bounding box center [14, 165] width 0 height 0
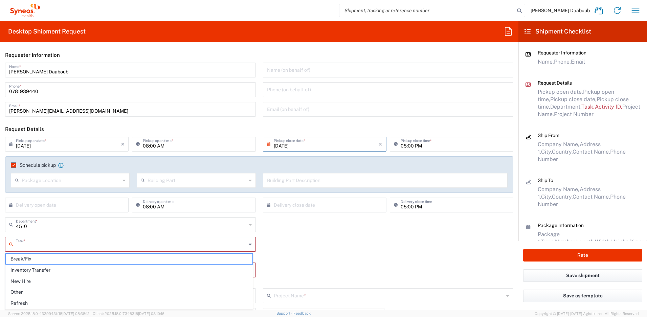
click at [40, 240] on input "text" at bounding box center [131, 244] width 230 height 12
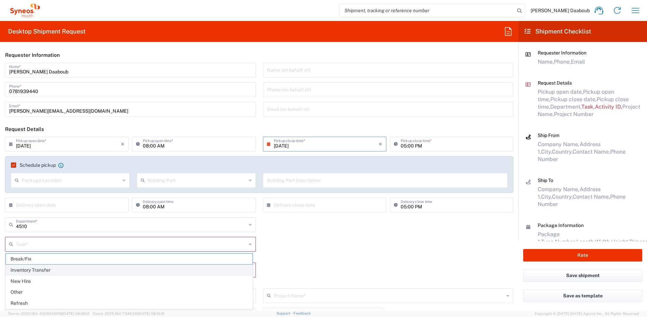
click at [30, 273] on span "Inventory Transfer" at bounding box center [129, 270] width 247 height 10
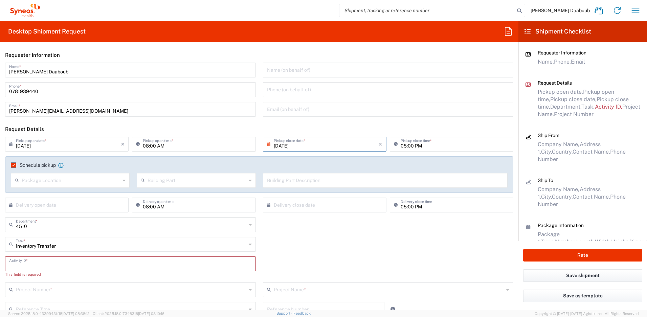
click at [30, 260] on input "text" at bounding box center [130, 263] width 242 height 12
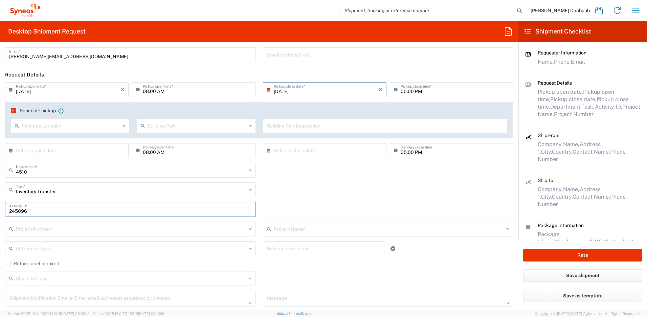
scroll to position [66, 0]
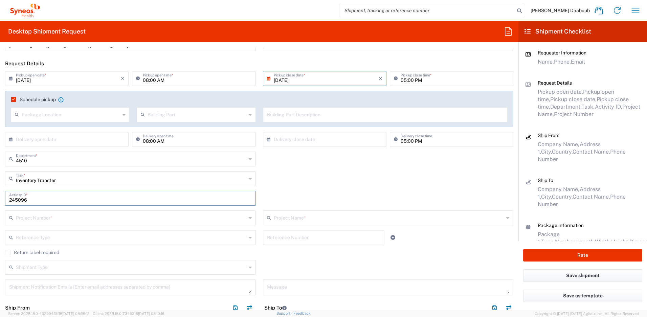
click at [63, 227] on div "Project Number * **6183 DEPARTMENTAL EXPENSE #C2015019517 [PERSON_NAME] 7046933…" at bounding box center [131, 220] width 258 height 20
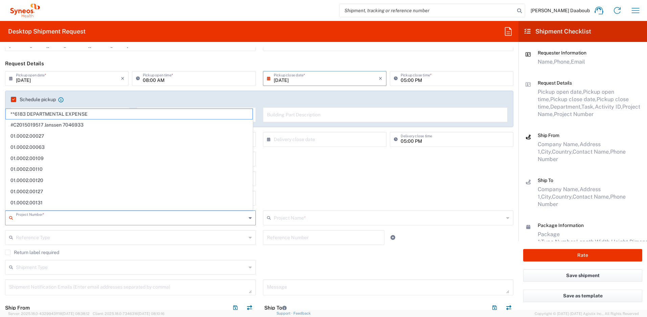
click at [62, 222] on input "text" at bounding box center [131, 217] width 230 height 12
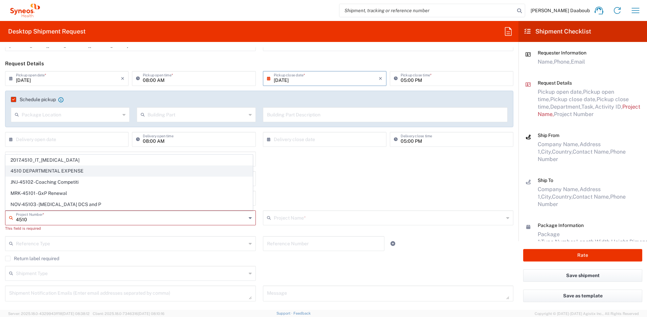
click at [31, 166] on span "4510 DEPARTMENTAL EXPENSE" at bounding box center [129, 171] width 247 height 10
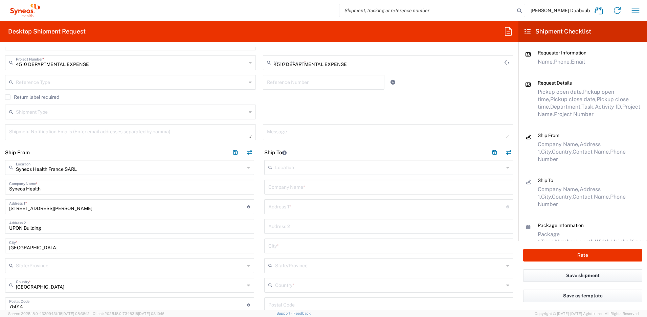
scroll to position [276, 0]
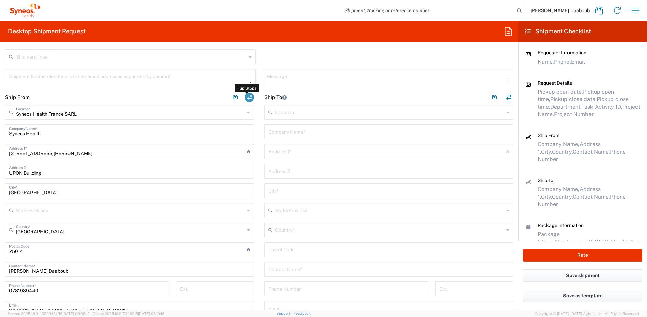
click at [248, 98] on button "button" at bounding box center [249, 97] width 9 height 9
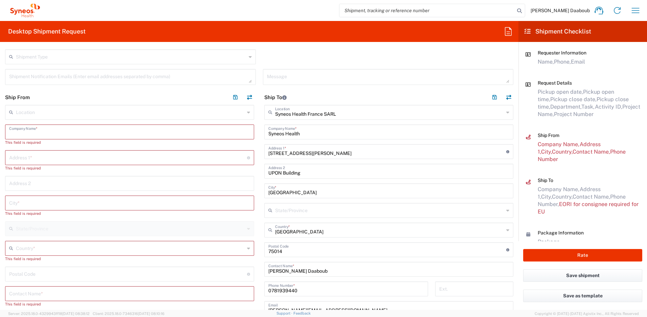
click at [42, 134] on input "text" at bounding box center [129, 131] width 241 height 12
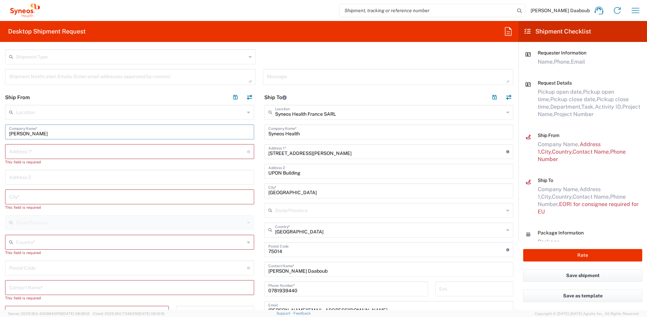
drag, startPoint x: 62, startPoint y: 135, endPoint x: 9, endPoint y: 130, distance: 53.7
click at [9, 130] on div "[PERSON_NAME] Company Name *" at bounding box center [129, 131] width 249 height 15
click at [38, 291] on input "text" at bounding box center [129, 287] width 241 height 12
paste input "[PERSON_NAME]"
click at [34, 245] on input "text" at bounding box center [130, 242] width 229 height 12
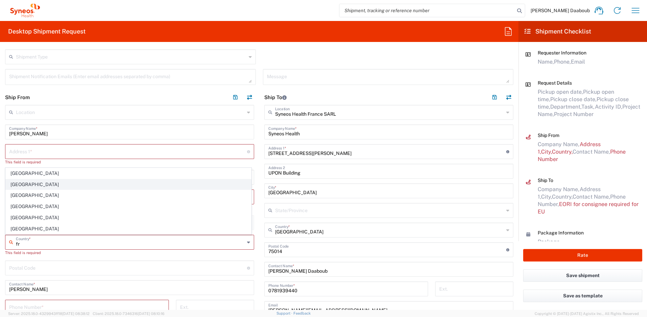
click at [15, 184] on span "[GEOGRAPHIC_DATA]" at bounding box center [128, 184] width 245 height 10
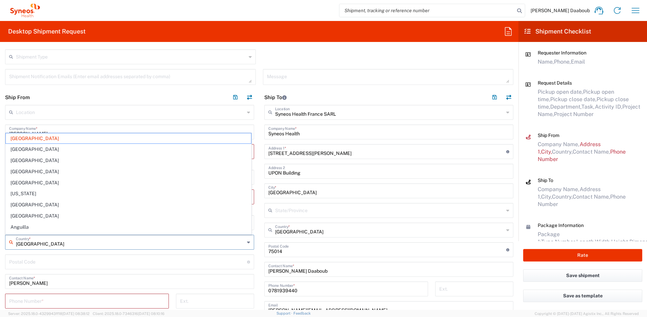
click at [32, 247] on input "[GEOGRAPHIC_DATA]" at bounding box center [130, 242] width 229 height 12
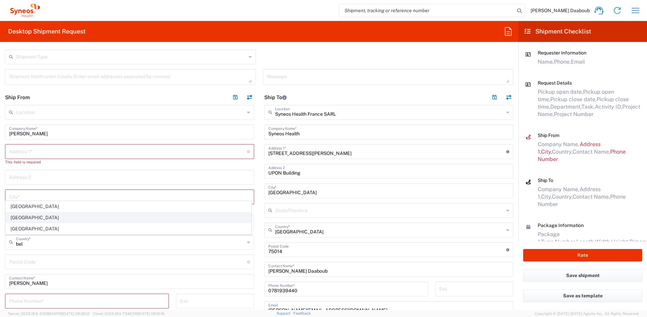
click at [31, 217] on span "[GEOGRAPHIC_DATA]" at bounding box center [128, 217] width 245 height 10
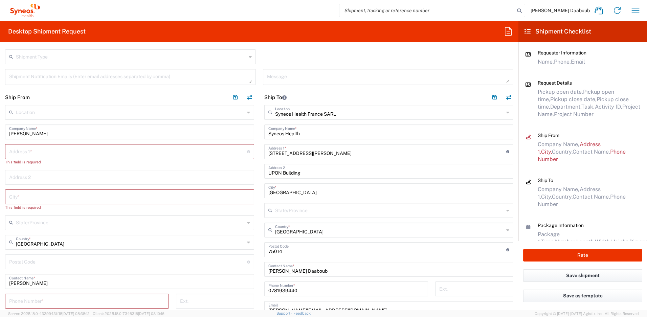
click at [20, 147] on input "text" at bounding box center [128, 151] width 238 height 12
paste input "[STREET_ADDRESS]"
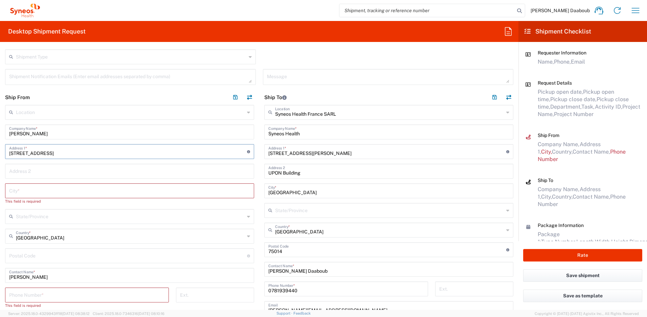
click at [48, 191] on input "text" at bounding box center [129, 190] width 241 height 12
paste input "Hoboken"
click at [53, 247] on input "undefined" at bounding box center [128, 249] width 238 height 12
paste input "2660"
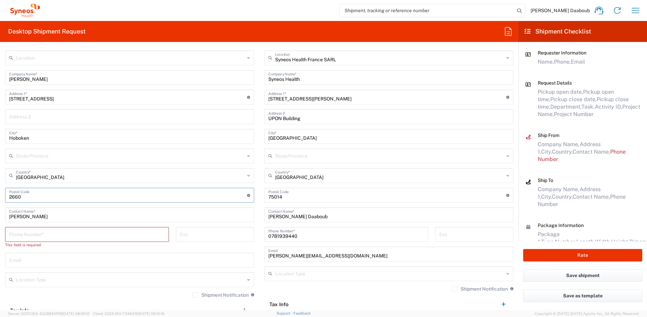
scroll to position [343, 0]
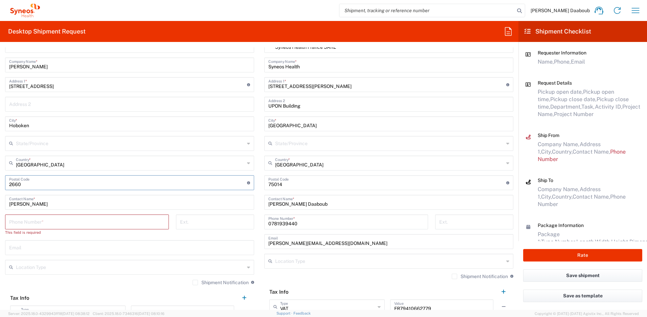
click at [48, 220] on input "tel" at bounding box center [87, 221] width 156 height 12
paste input "[PHONE_NUMBER]"
click at [50, 238] on input "text" at bounding box center [129, 241] width 241 height 12
paste input "[PERSON_NAME][EMAIL_ADDRESS][DOMAIN_NAME]"
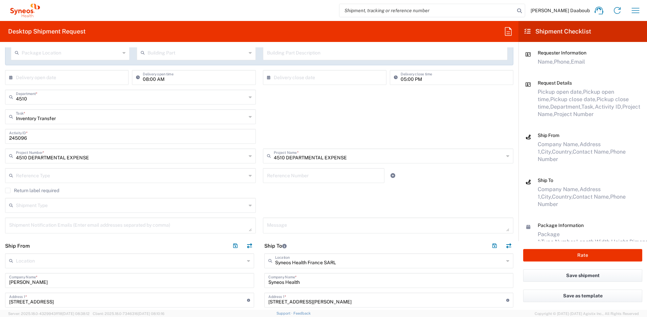
scroll to position [108, 0]
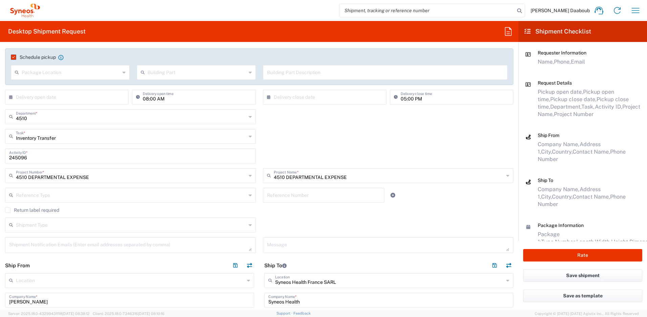
click at [322, 142] on div "Inventory Transfer Task * Break/Fix Inventory Transfer New Hire Other Refresh" at bounding box center [259, 139] width 515 height 20
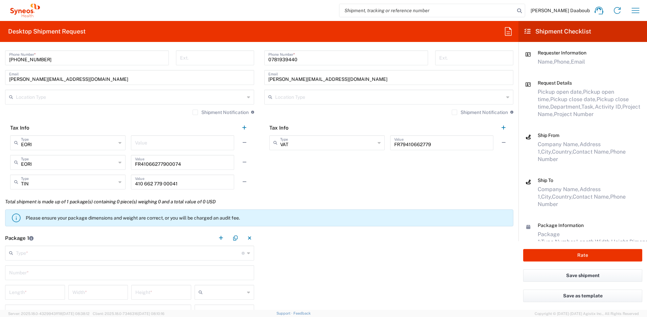
scroll to position [531, 0]
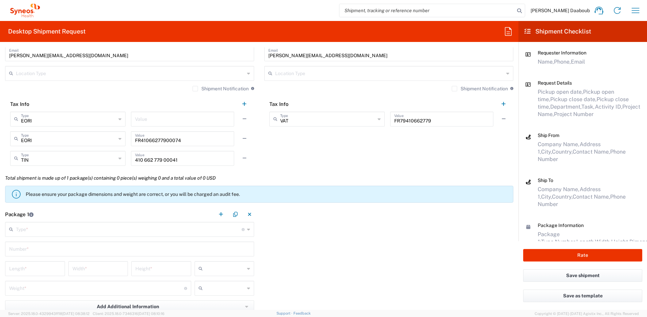
click at [37, 233] on input "text" at bounding box center [129, 229] width 226 height 12
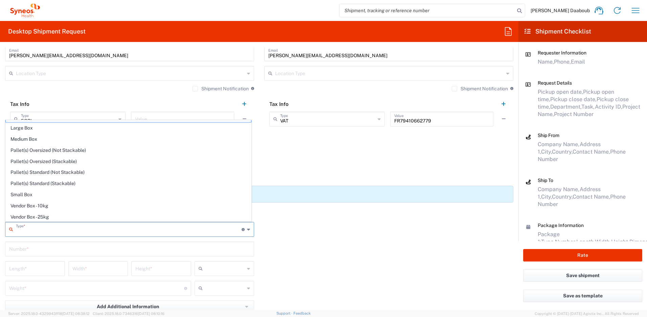
scroll to position [21, 0]
click at [29, 213] on span "Your Packaging" at bounding box center [128, 215] width 245 height 10
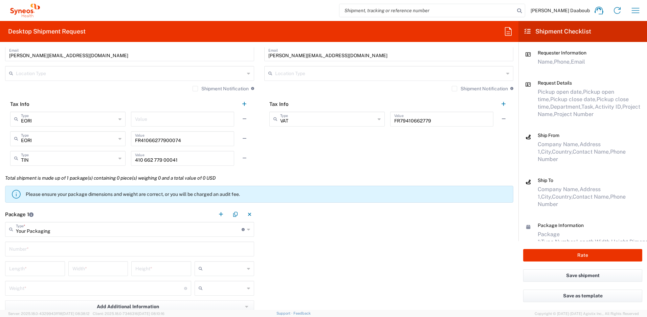
click at [27, 232] on input "Your Packaging" at bounding box center [129, 229] width 226 height 12
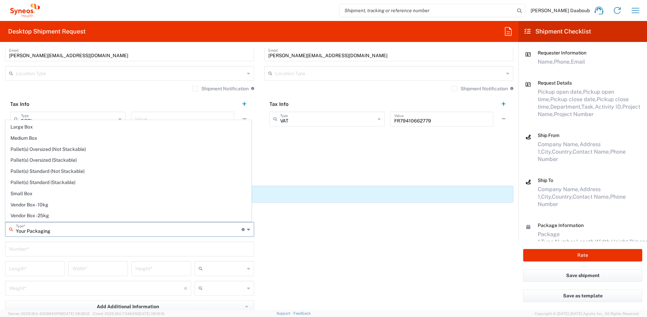
scroll to position [0, 0]
click at [24, 247] on input "text" at bounding box center [129, 248] width 241 height 12
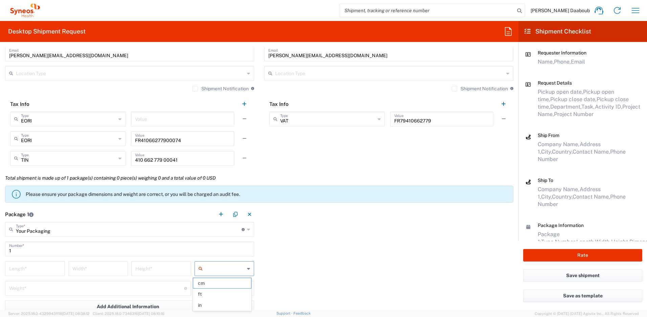
click at [214, 263] on input "text" at bounding box center [225, 268] width 40 height 11
click at [210, 284] on span "cm" at bounding box center [222, 283] width 58 height 10
click at [208, 286] on input "text" at bounding box center [225, 288] width 40 height 11
click at [203, 256] on main "Your Packaging Type * Material used to package goods Your Packaging Envelope La…" at bounding box center [129, 287] width 259 height 131
click at [202, 265] on icon at bounding box center [202, 268] width 7 height 11
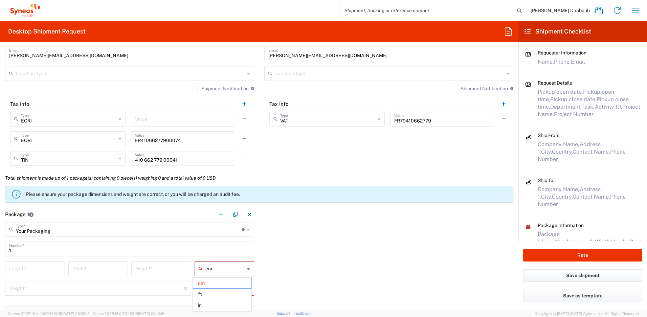
click at [201, 255] on div "1 Number *" at bounding box center [129, 248] width 249 height 15
drag, startPoint x: 206, startPoint y: 291, endPoint x: 207, endPoint y: 287, distance: 3.4
click at [206, 291] on input "text" at bounding box center [225, 288] width 40 height 11
click at [201, 263] on span "kgs" at bounding box center [222, 263] width 58 height 10
click at [26, 269] on input "number" at bounding box center [35, 268] width 52 height 12
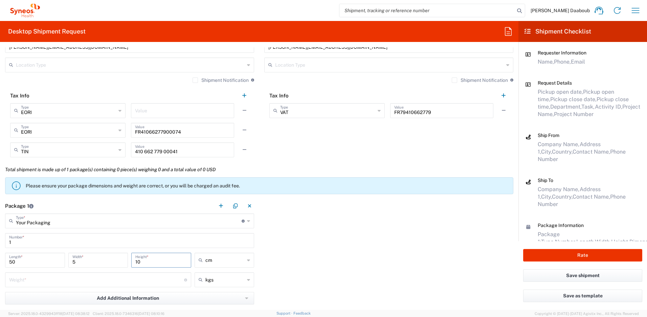
scroll to position [543, 0]
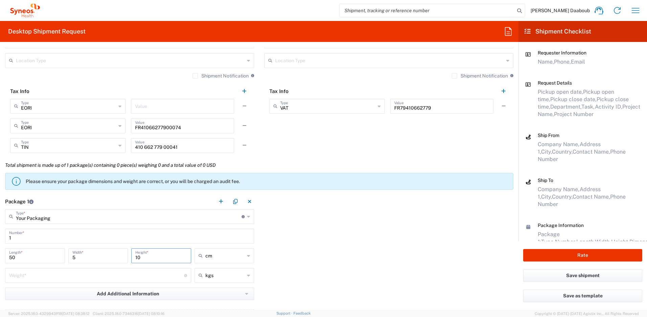
click at [49, 276] on input "number" at bounding box center [96, 275] width 175 height 12
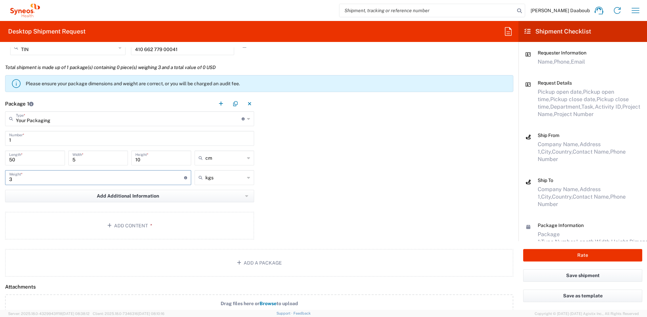
scroll to position [680, 0]
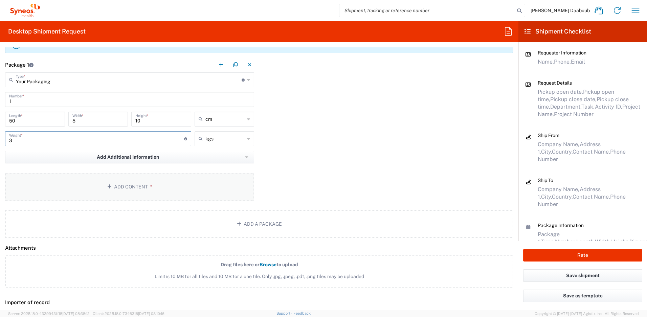
click at [74, 180] on button "Add Content *" at bounding box center [129, 187] width 249 height 28
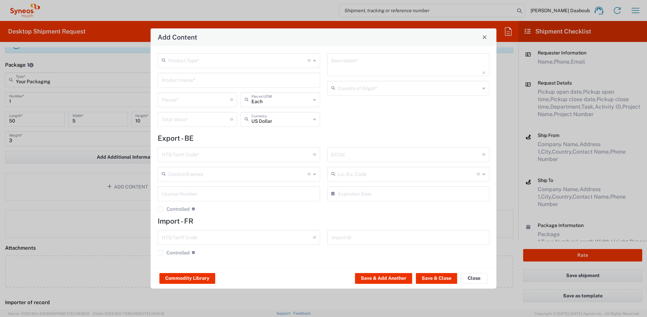
click at [199, 64] on input "text" at bounding box center [237, 60] width 139 height 12
click at [199, 85] on span "General Commodity" at bounding box center [238, 86] width 161 height 10
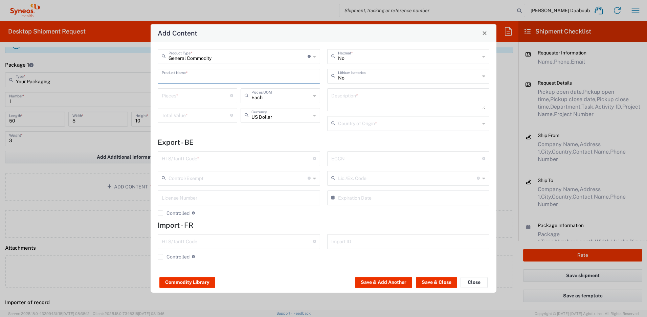
click at [192, 79] on input "text" at bounding box center [239, 76] width 154 height 12
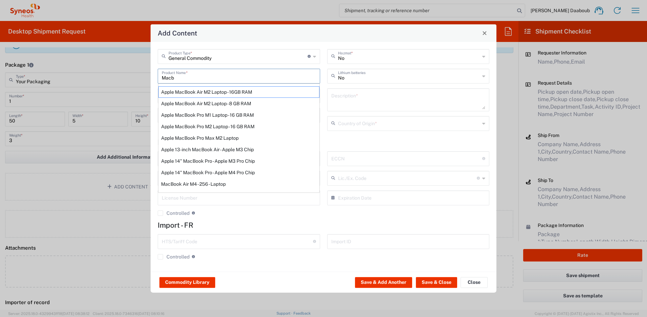
click at [203, 89] on div "Apple MacBook Air M2 Laptop - 16GB RAM" at bounding box center [238, 91] width 161 height 11
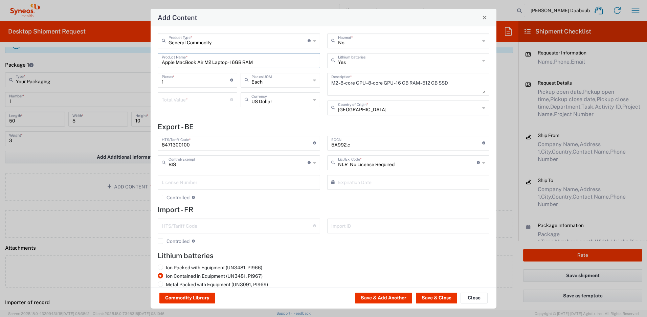
click at [181, 99] on input "number" at bounding box center [196, 99] width 68 height 12
click at [433, 301] on button "Save & Close" at bounding box center [436, 298] width 41 height 11
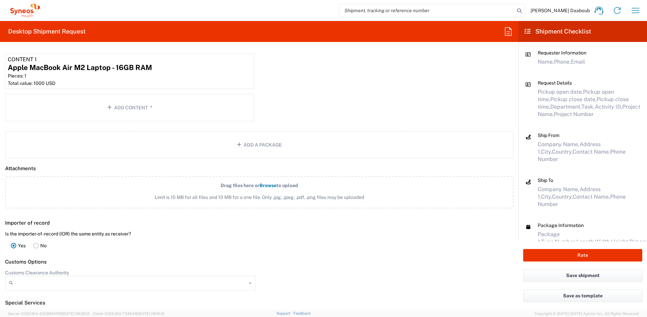
scroll to position [915, 0]
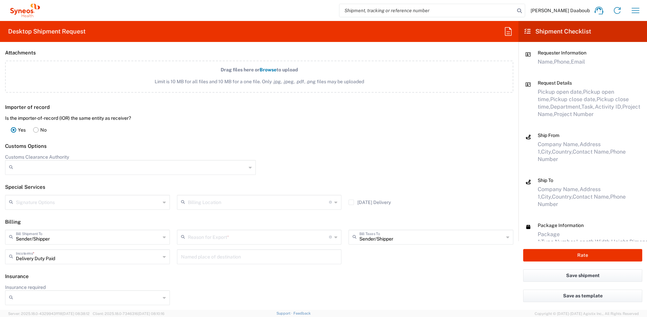
click at [213, 237] on input "text" at bounding box center [258, 237] width 141 height 12
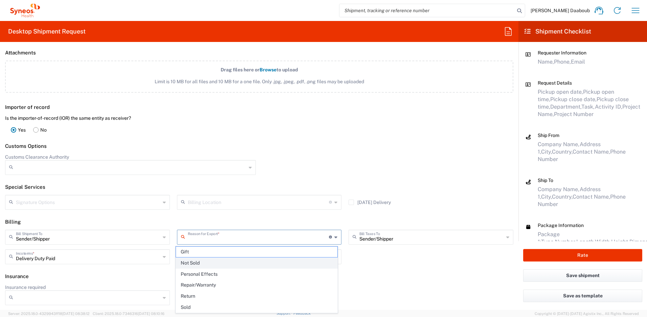
click at [205, 259] on span "Not Sold" at bounding box center [257, 263] width 162 height 10
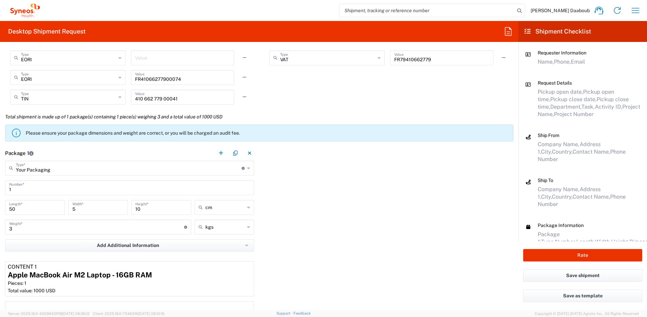
scroll to position [590, 0]
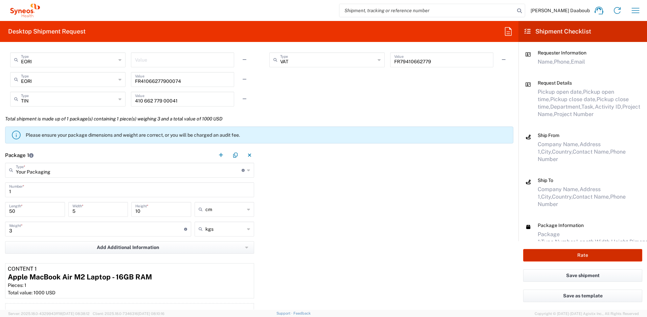
click at [545, 252] on button "Rate" at bounding box center [582, 255] width 119 height 13
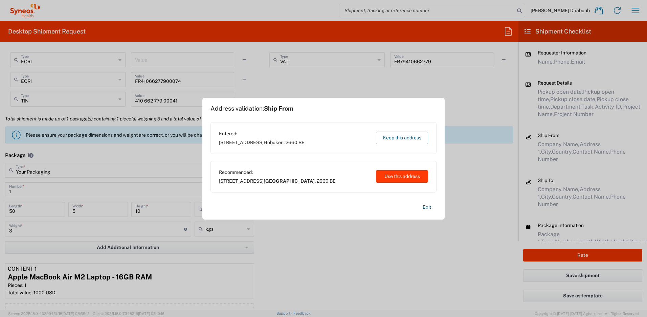
click at [392, 176] on button "Use this address" at bounding box center [402, 176] width 52 height 13
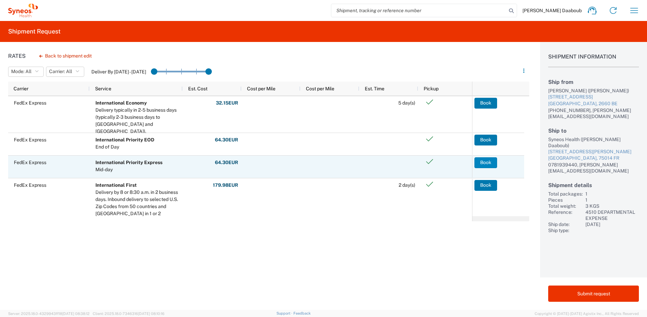
click at [491, 162] on button "Book" at bounding box center [485, 162] width 23 height 11
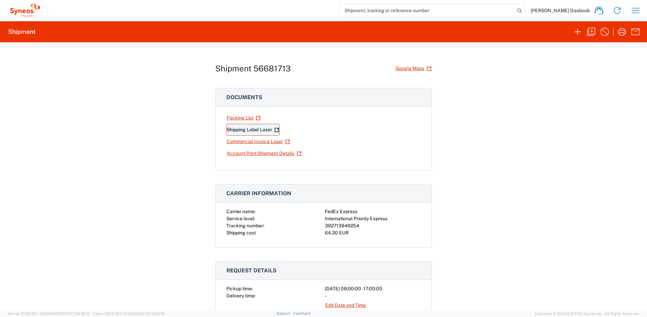
click at [242, 126] on link "Shipping Label Laser" at bounding box center [252, 130] width 53 height 12
